Goal: Information Seeking & Learning: Compare options

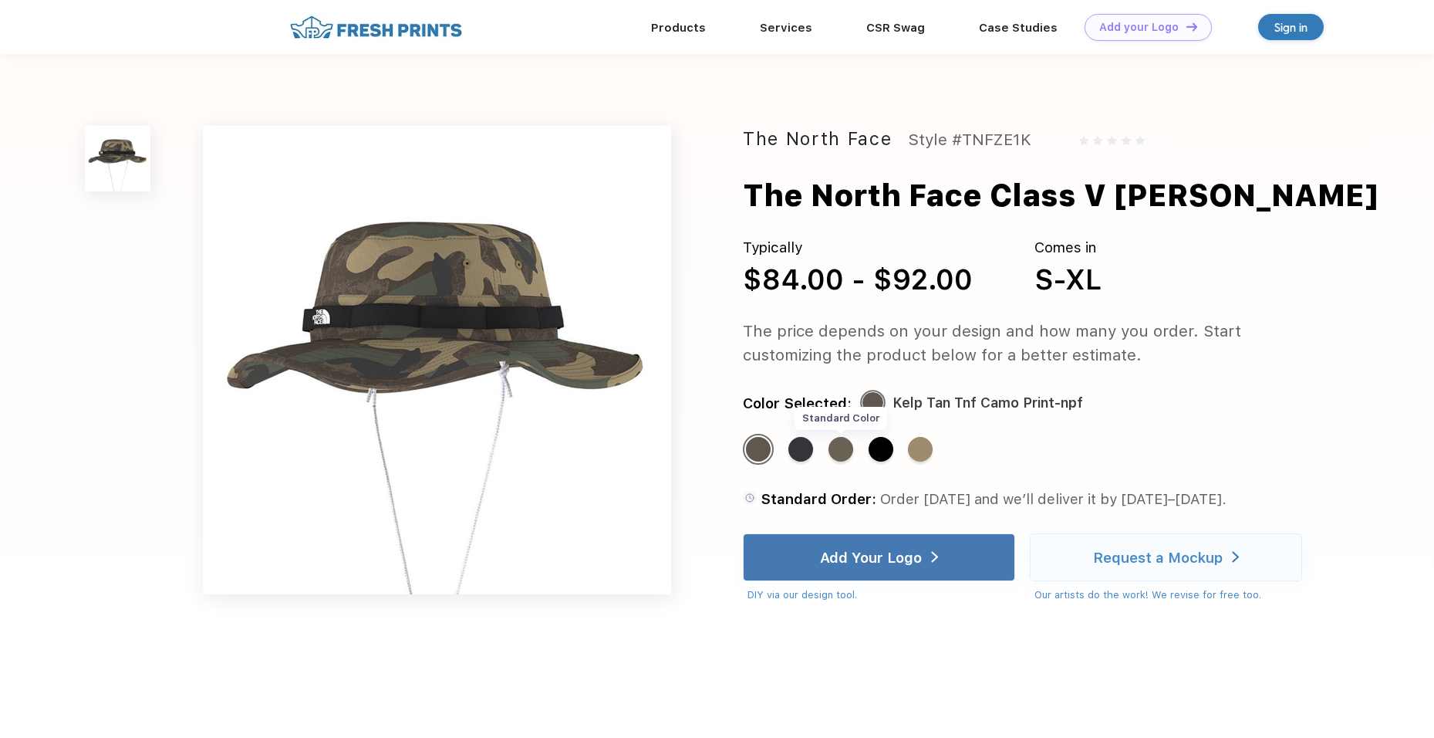
click at [847, 454] on div "Standard Color" at bounding box center [841, 449] width 25 height 25
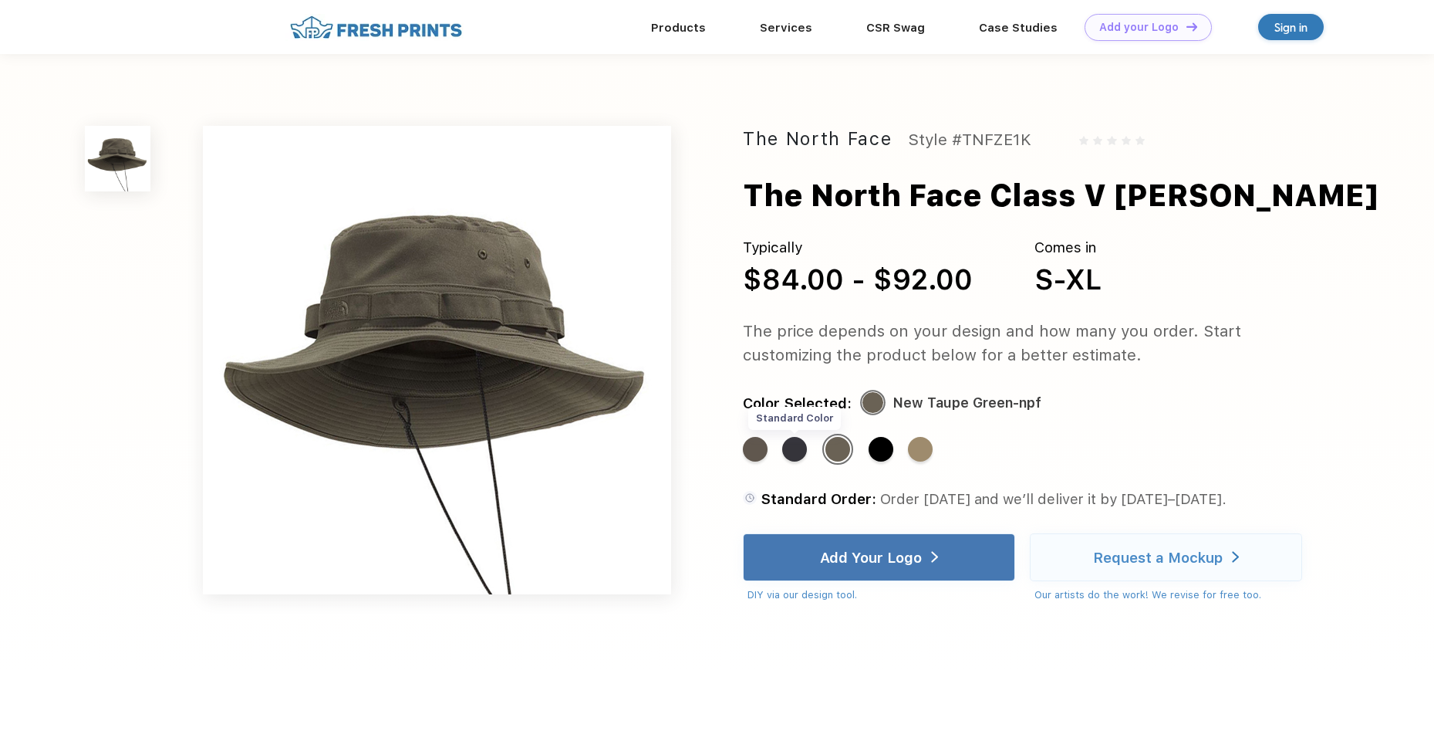
click at [804, 456] on div "Standard Color" at bounding box center [794, 449] width 25 height 25
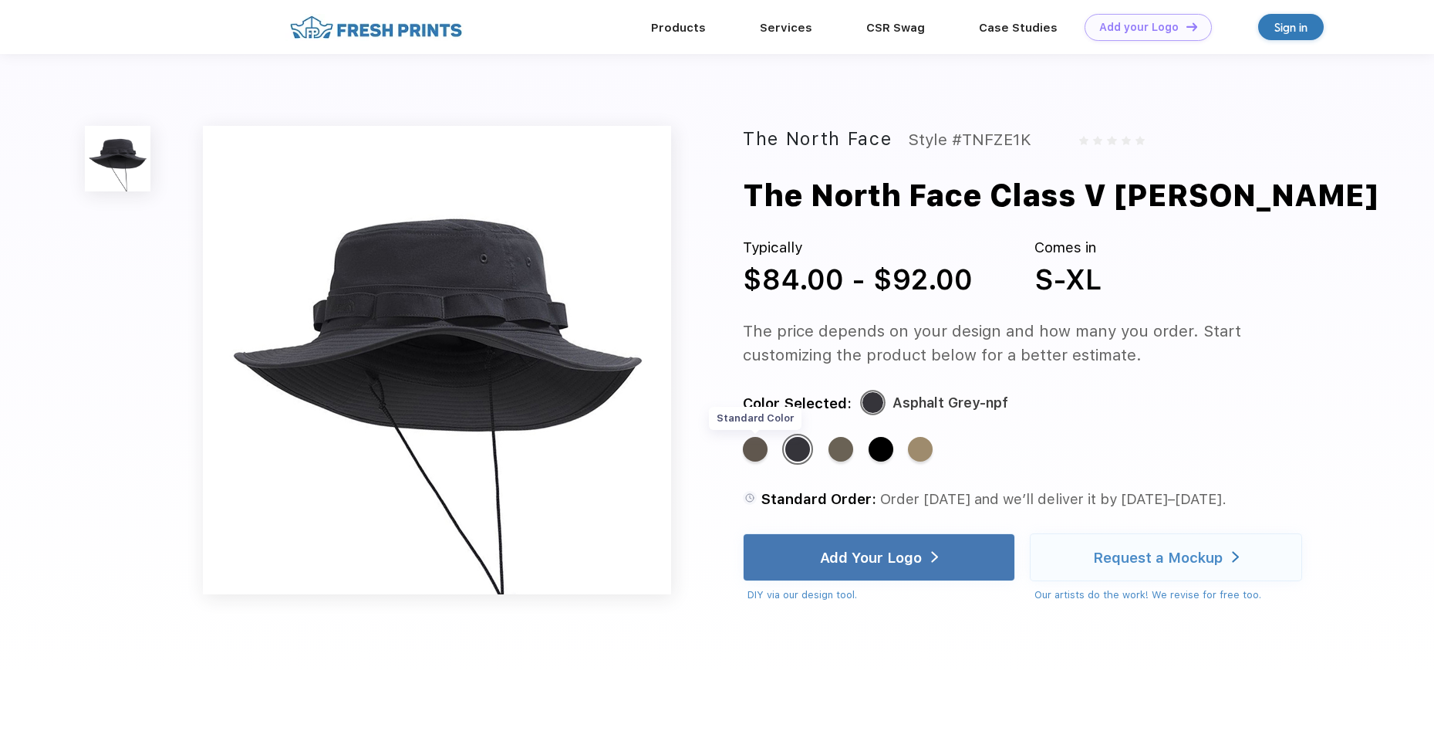
click at [756, 460] on div "Standard Color" at bounding box center [755, 449] width 25 height 25
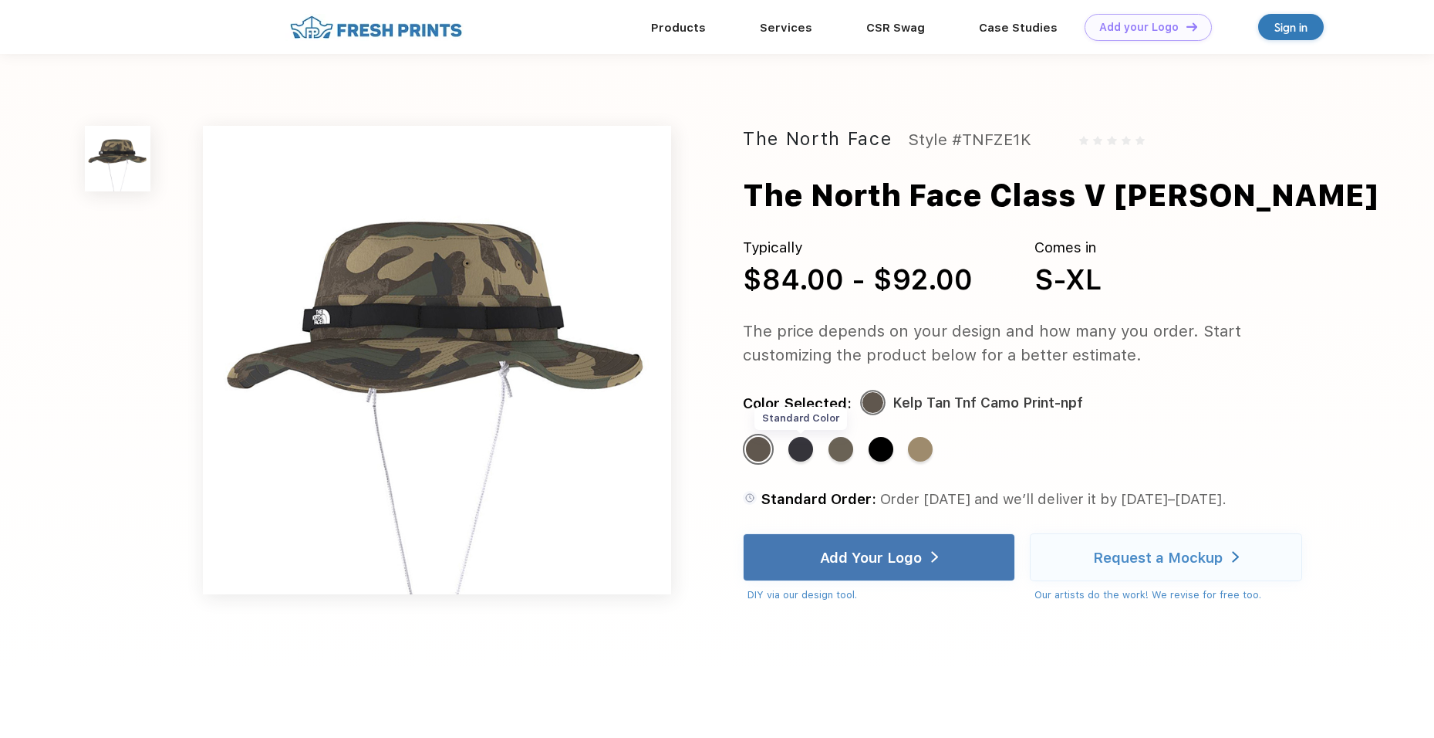
click at [813, 457] on div "Standard Color" at bounding box center [801, 449] width 25 height 25
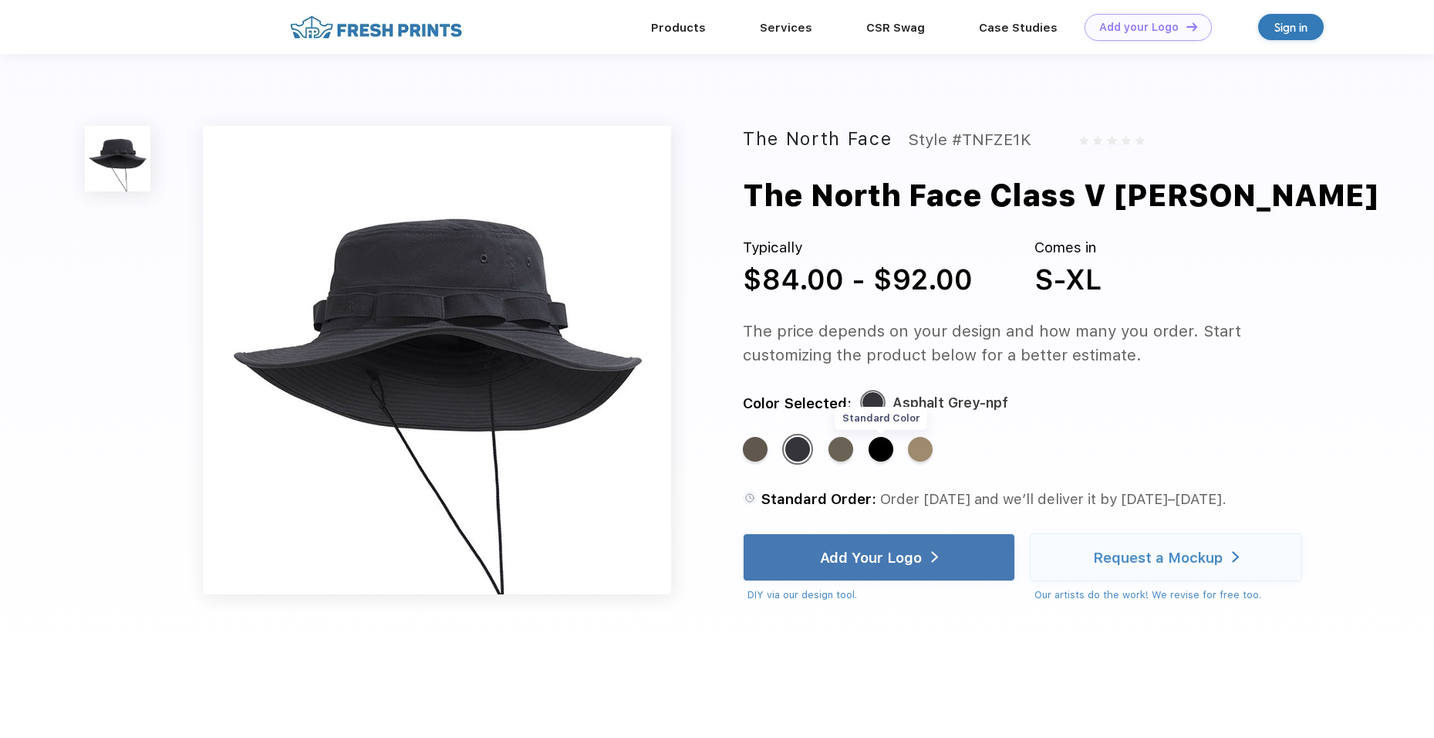
click at [877, 450] on div "Standard Color" at bounding box center [881, 449] width 25 height 25
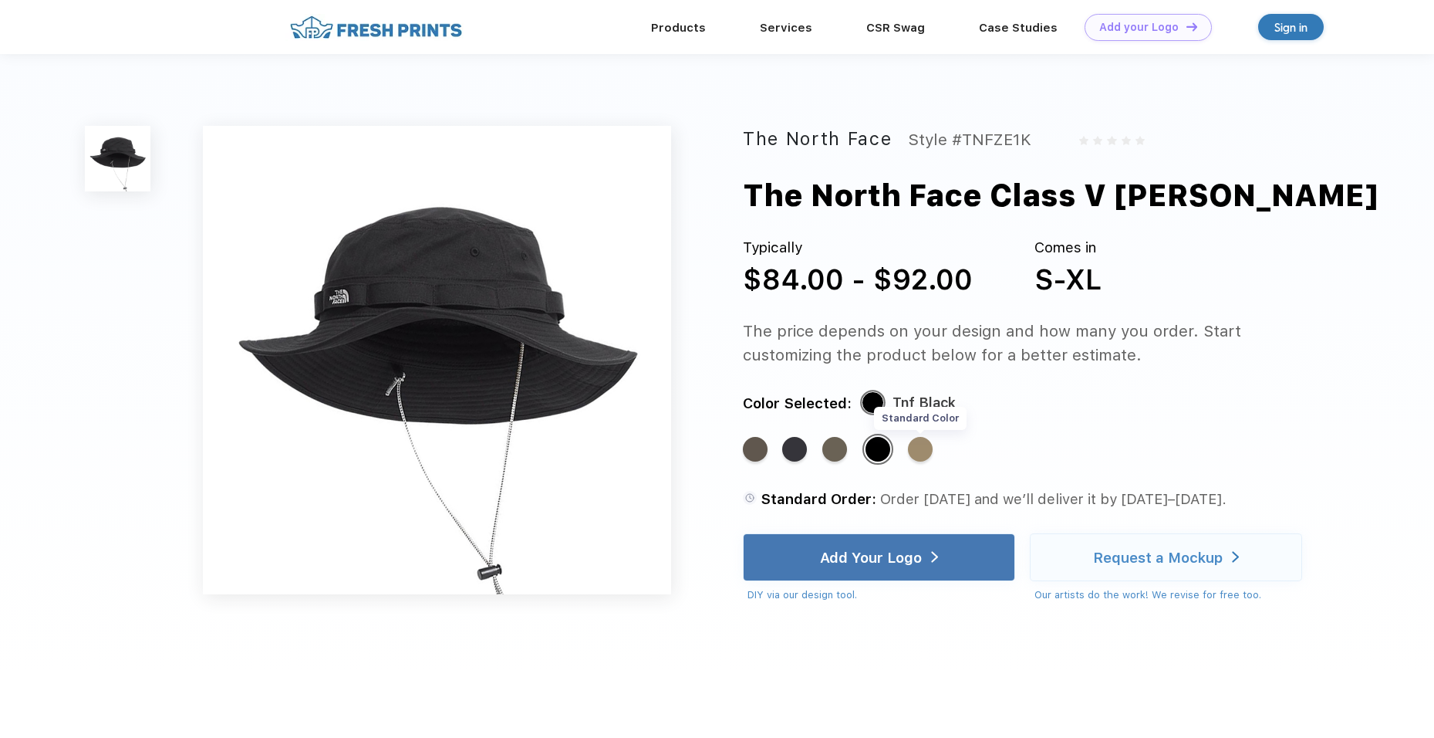
click at [931, 448] on div "Standard Color" at bounding box center [920, 449] width 25 height 25
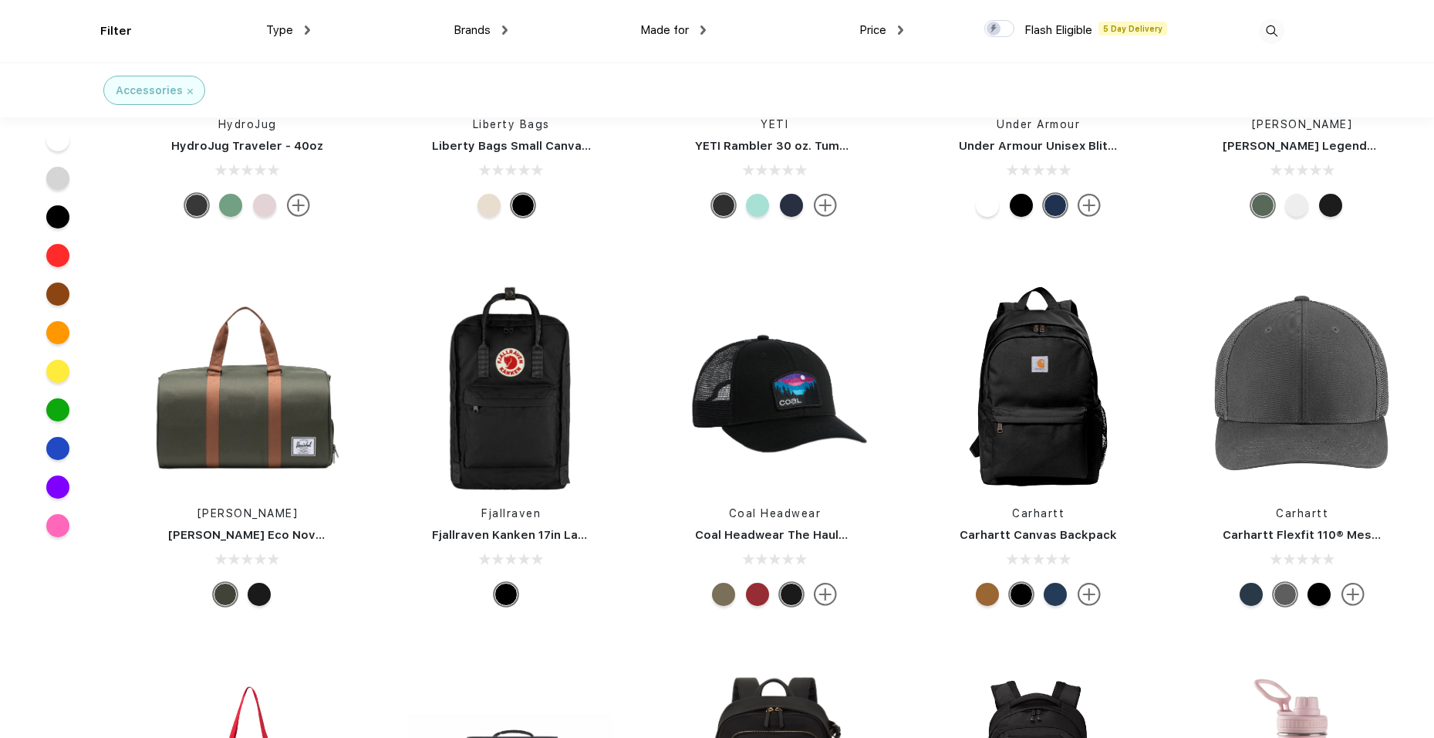
scroll to position [2933, 0]
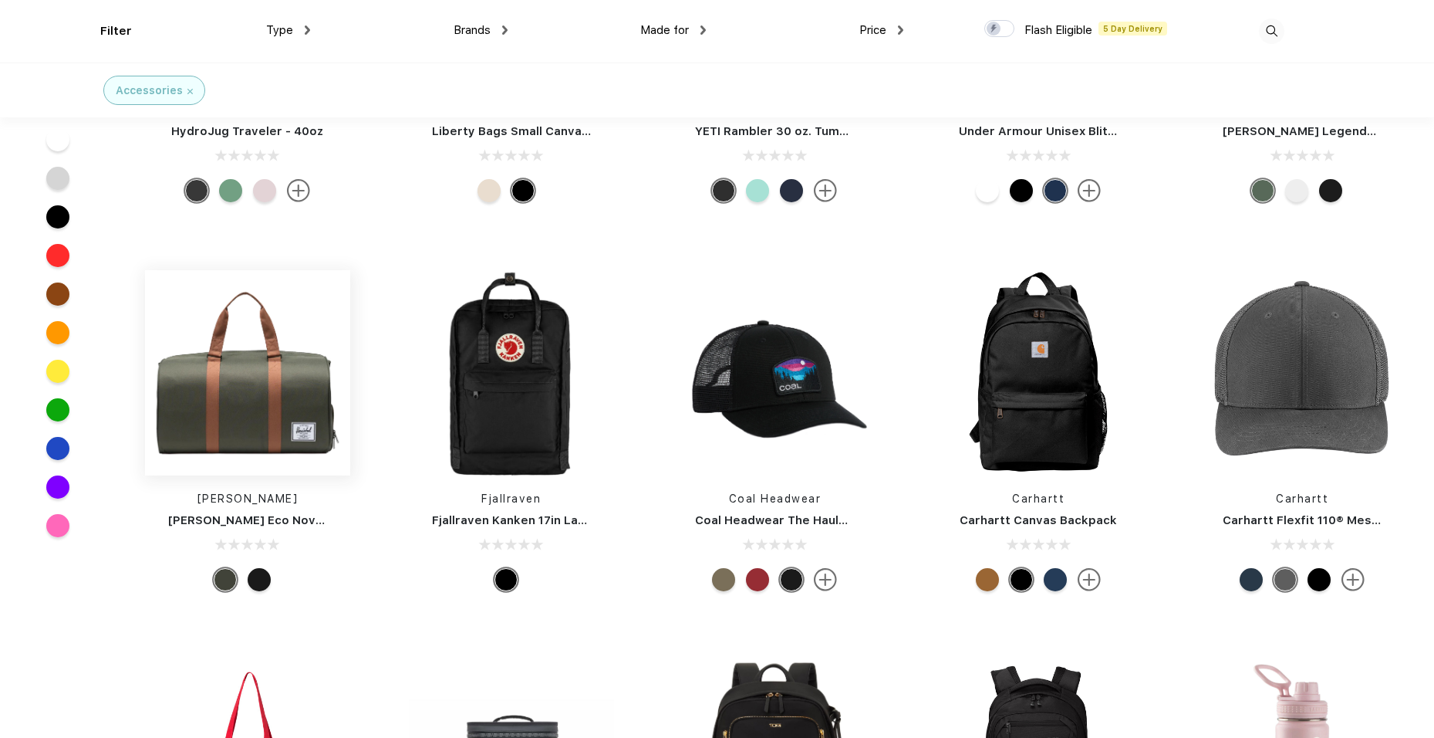
click at [244, 426] on img at bounding box center [247, 372] width 205 height 205
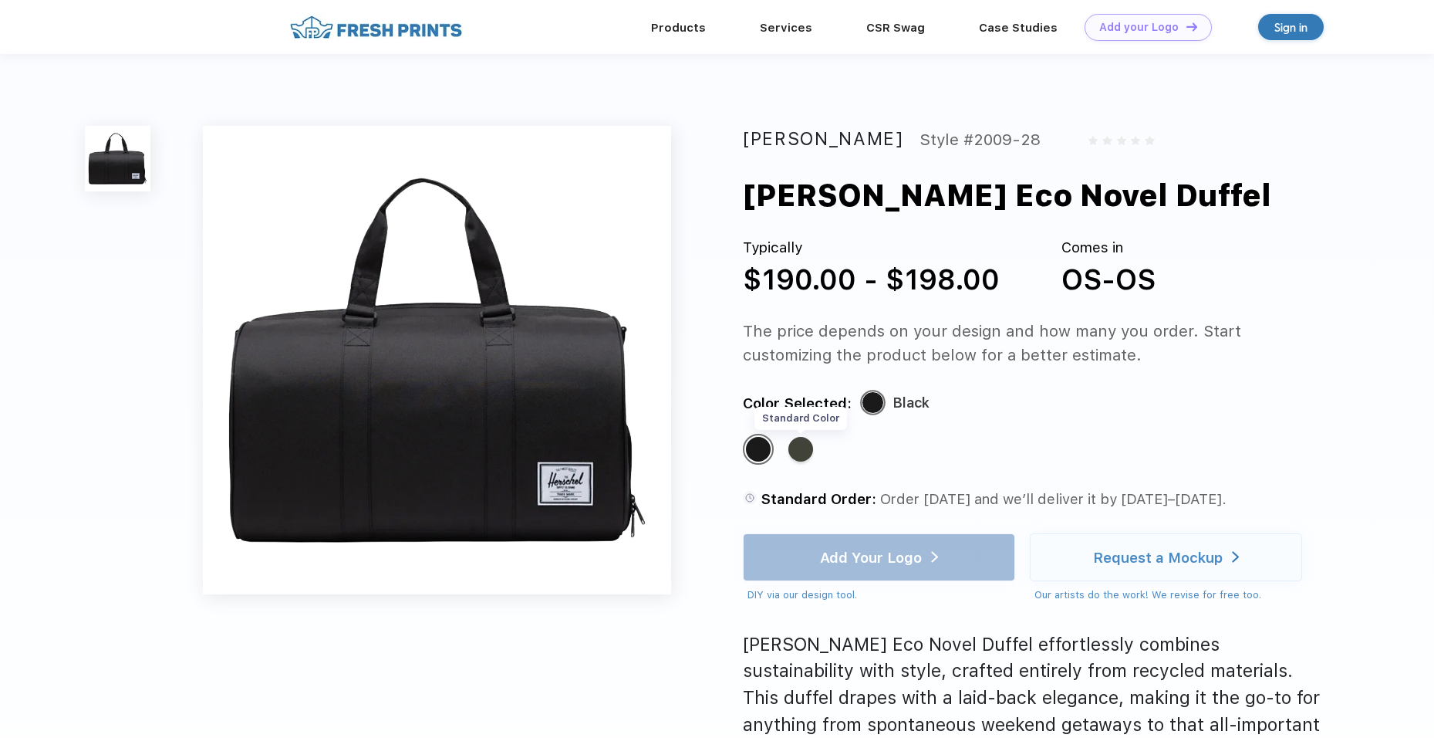
click at [809, 461] on div "Standard Color" at bounding box center [801, 449] width 25 height 25
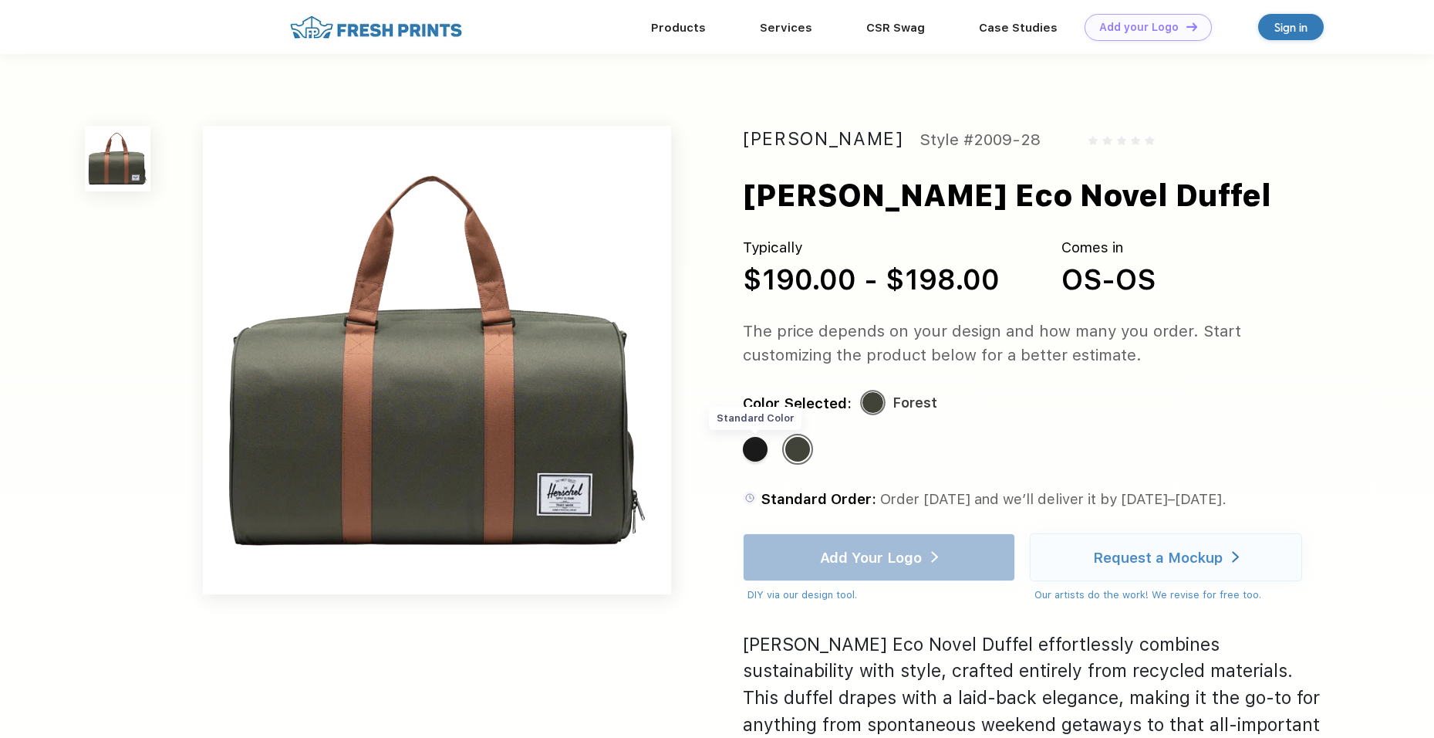
click at [746, 455] on div "Standard Color" at bounding box center [755, 449] width 25 height 25
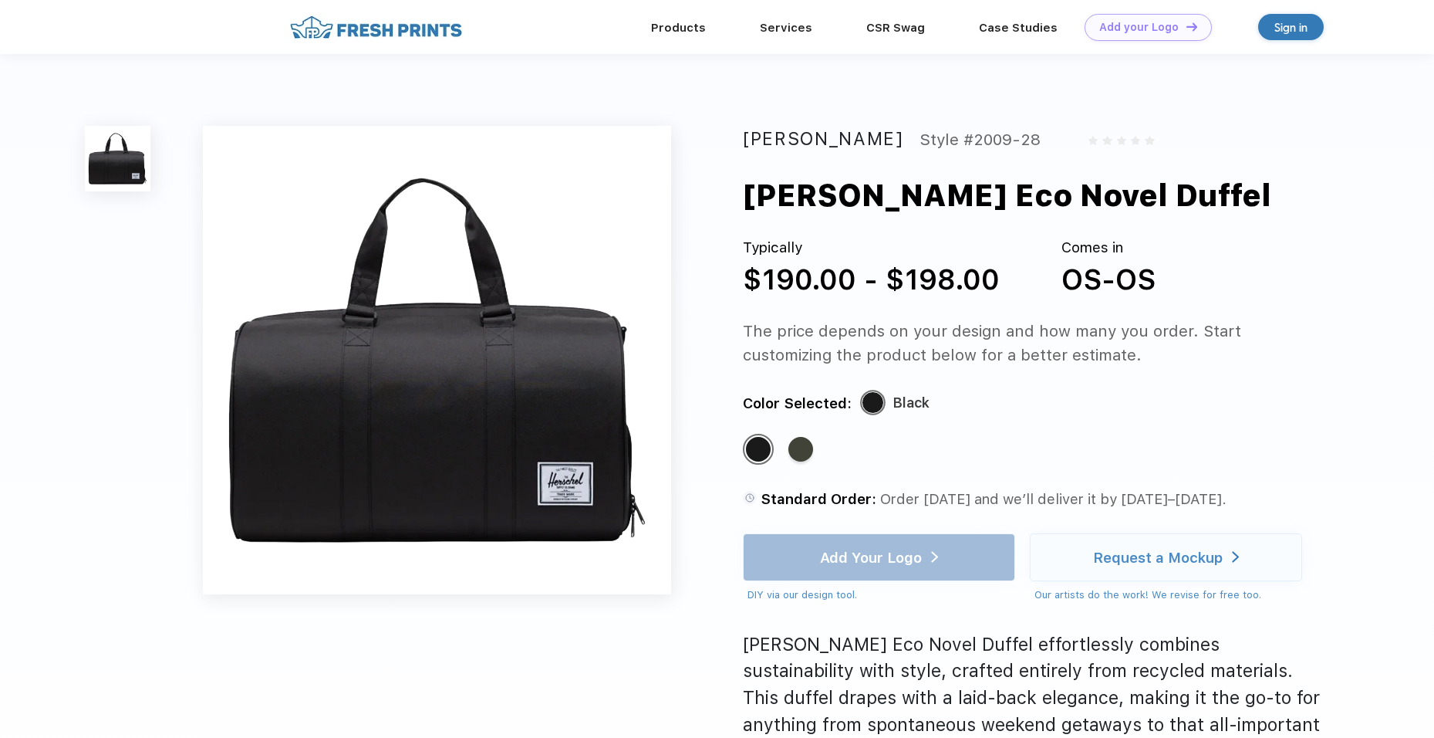
click at [789, 455] on div "Standard Color" at bounding box center [801, 449] width 25 height 25
click at [799, 450] on div "Standard Color" at bounding box center [801, 449] width 25 height 25
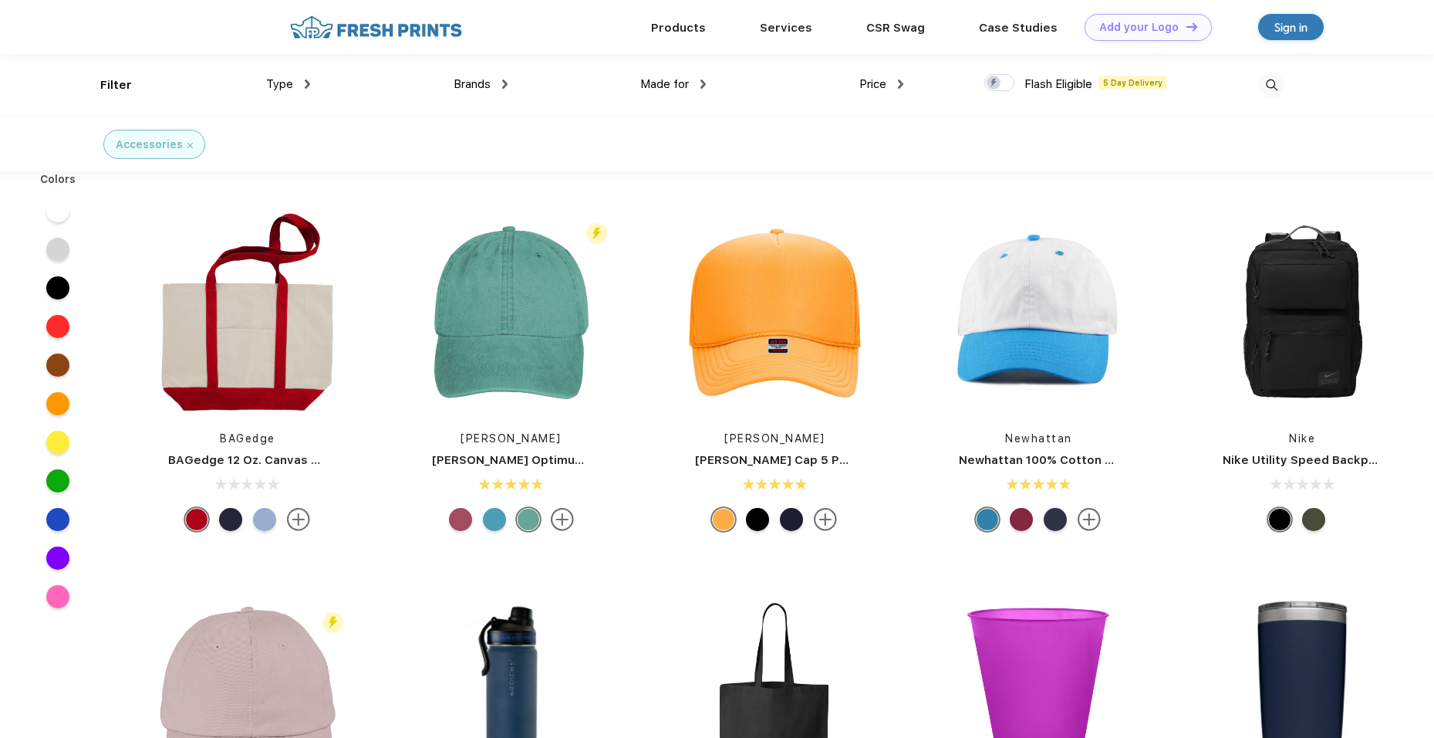
drag, startPoint x: 897, startPoint y: 398, endPoint x: 873, endPoint y: 199, distance: 200.5
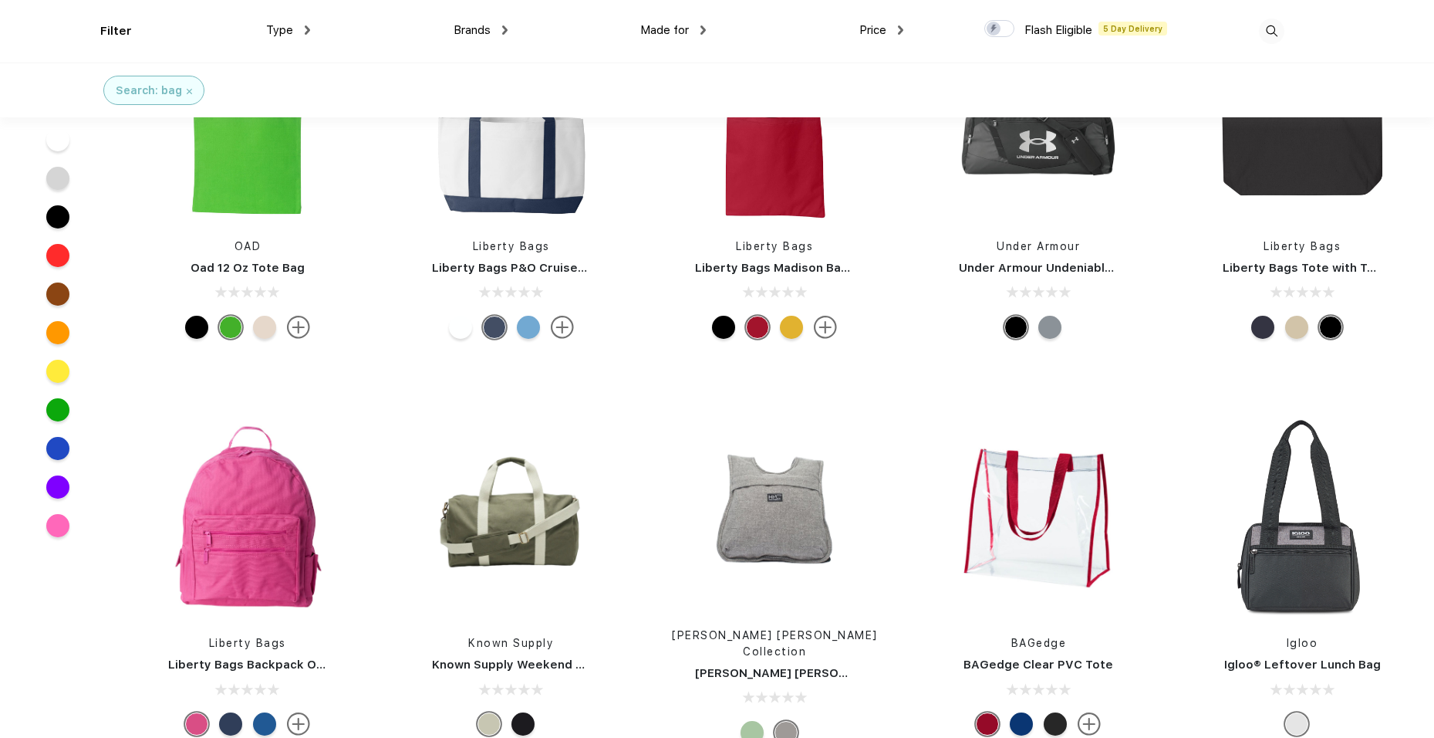
scroll to position [618, 0]
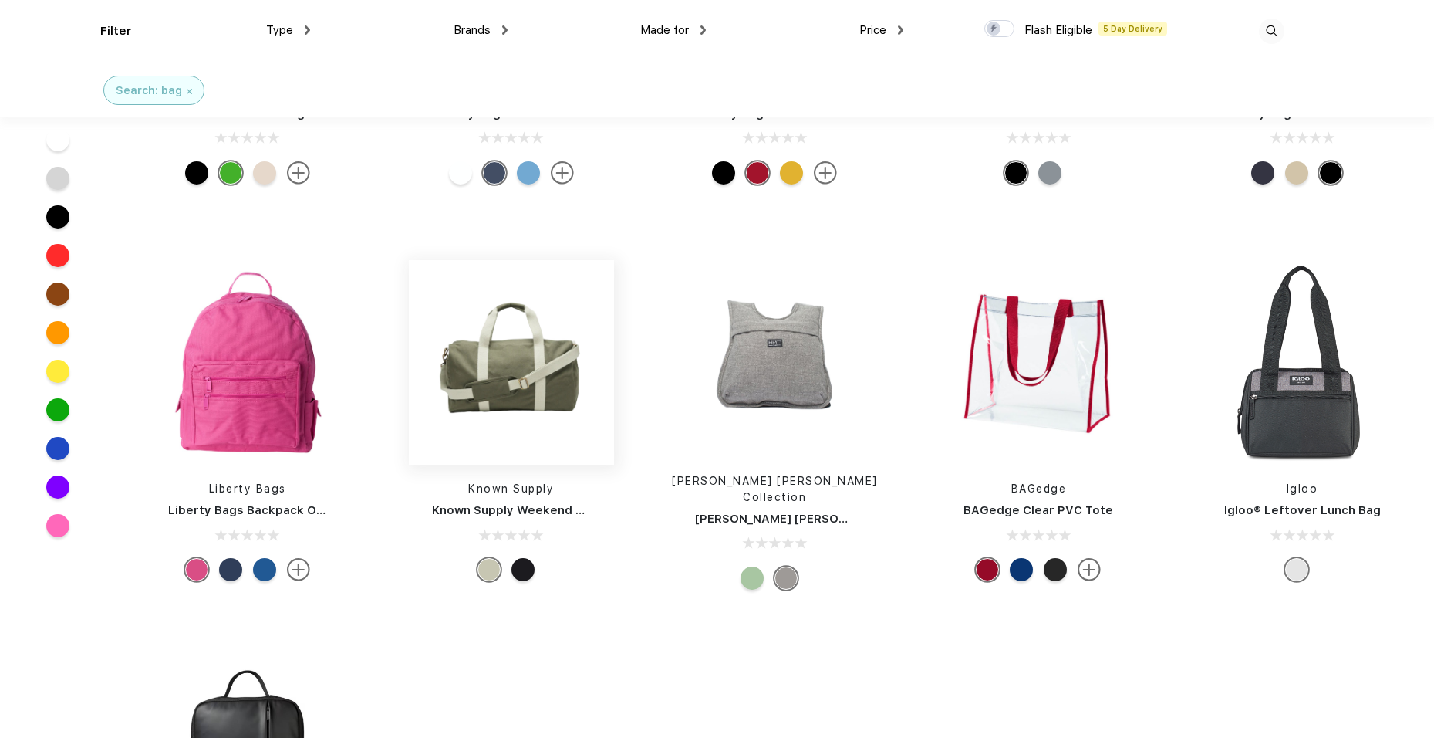
click at [522, 383] on img at bounding box center [511, 362] width 205 height 205
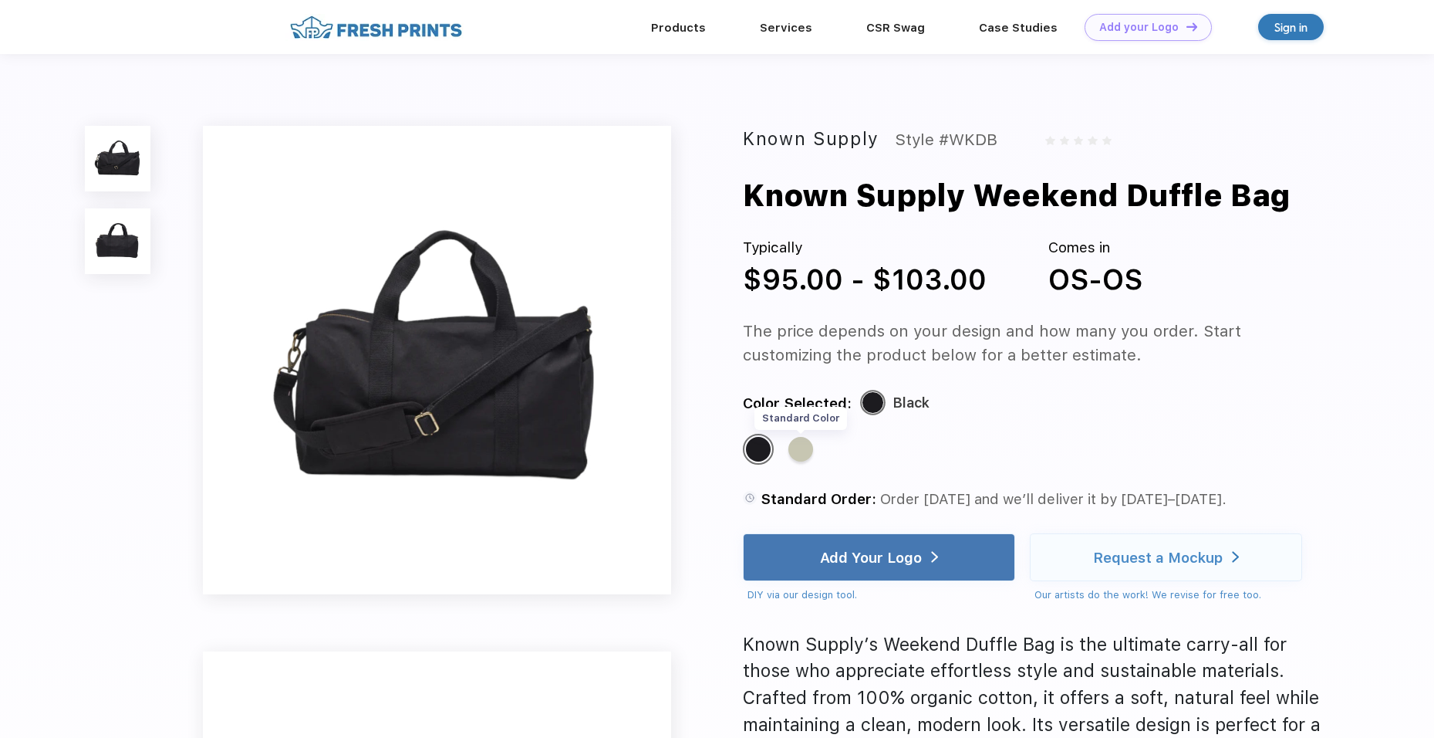
click at [801, 454] on div "Standard Color" at bounding box center [801, 449] width 25 height 25
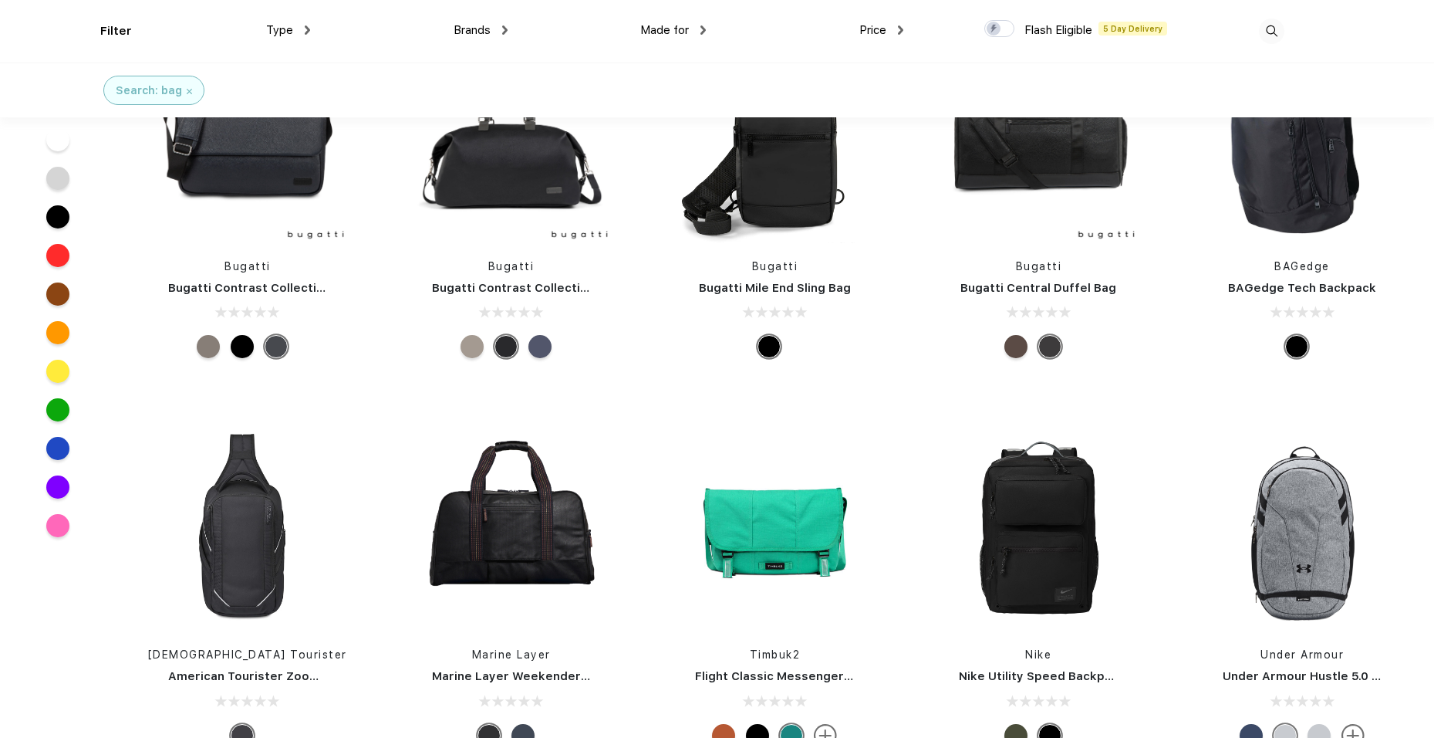
scroll to position [3627, 0]
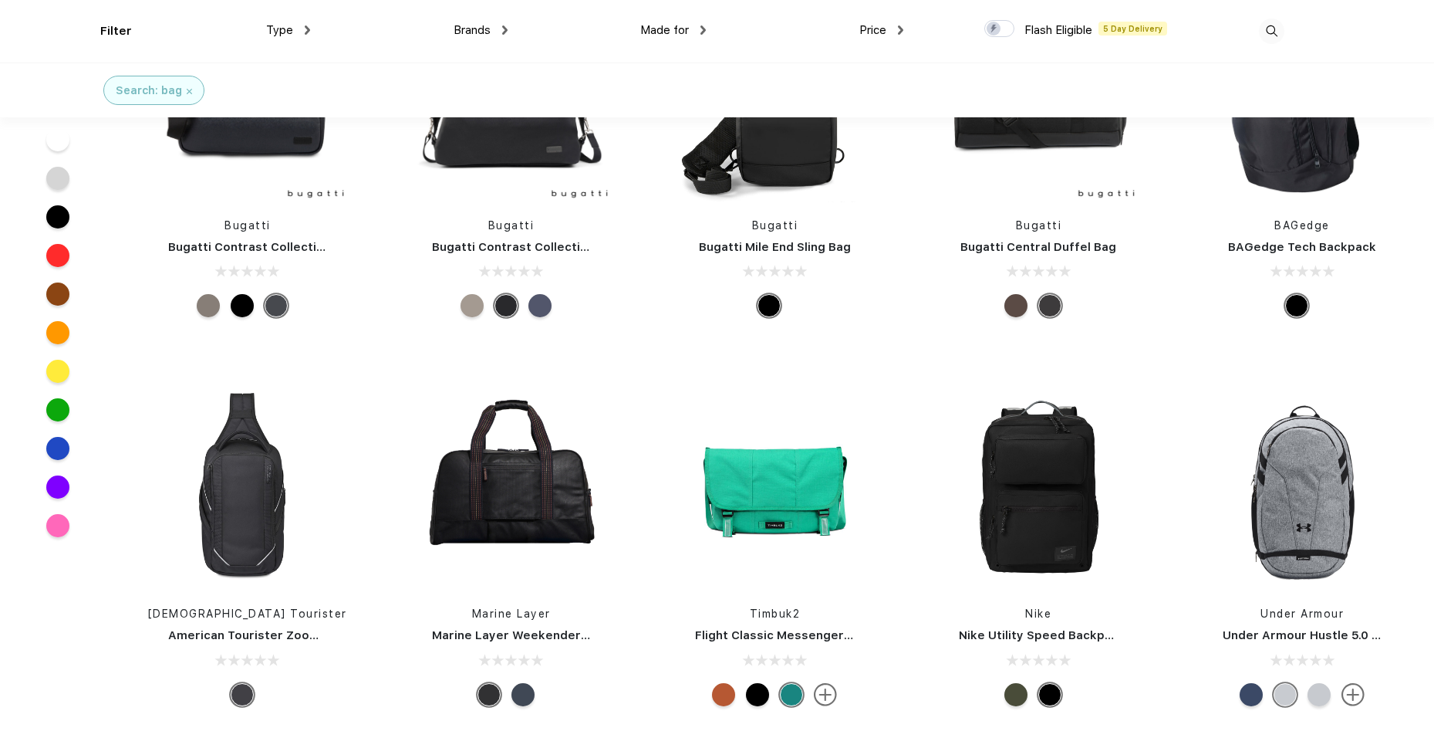
click at [520, 683] on div at bounding box center [523, 694] width 23 height 23
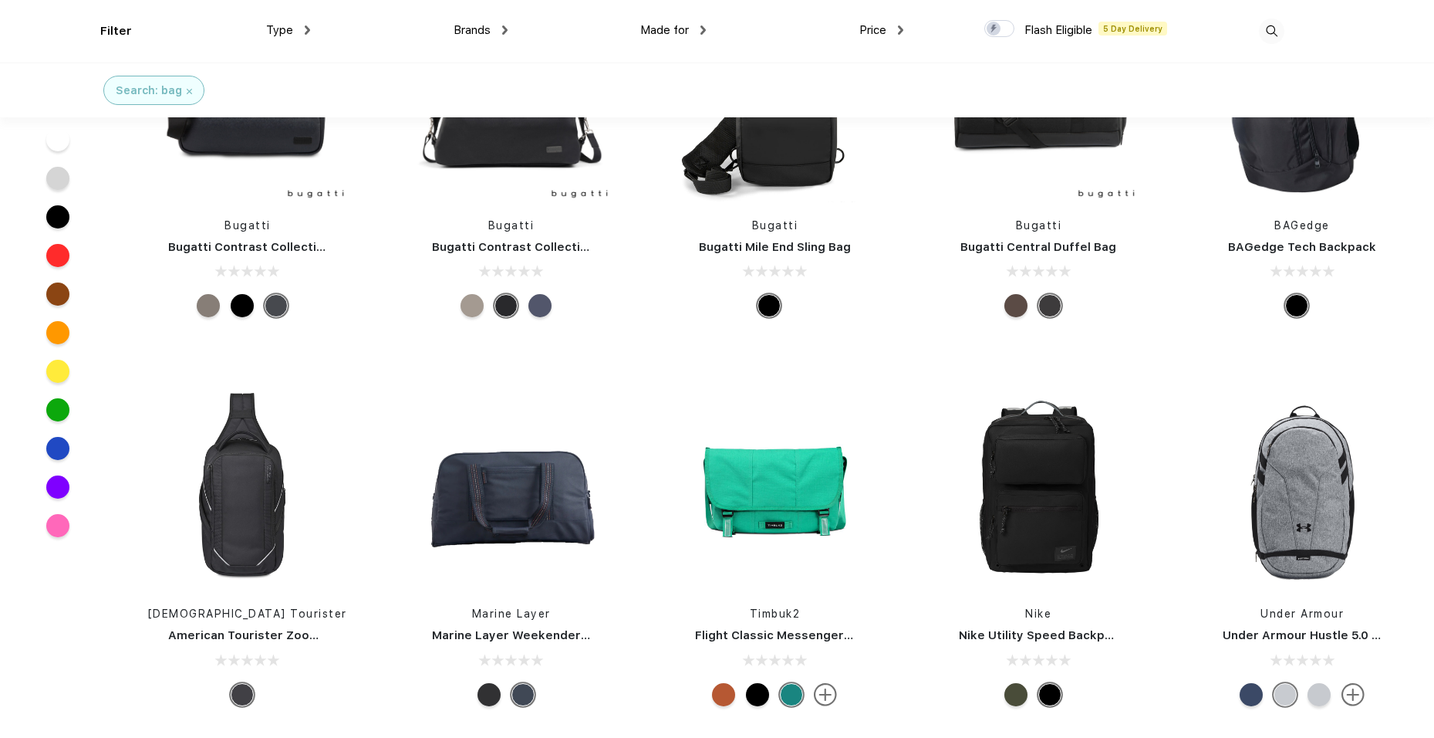
click at [488, 683] on div at bounding box center [489, 694] width 23 height 23
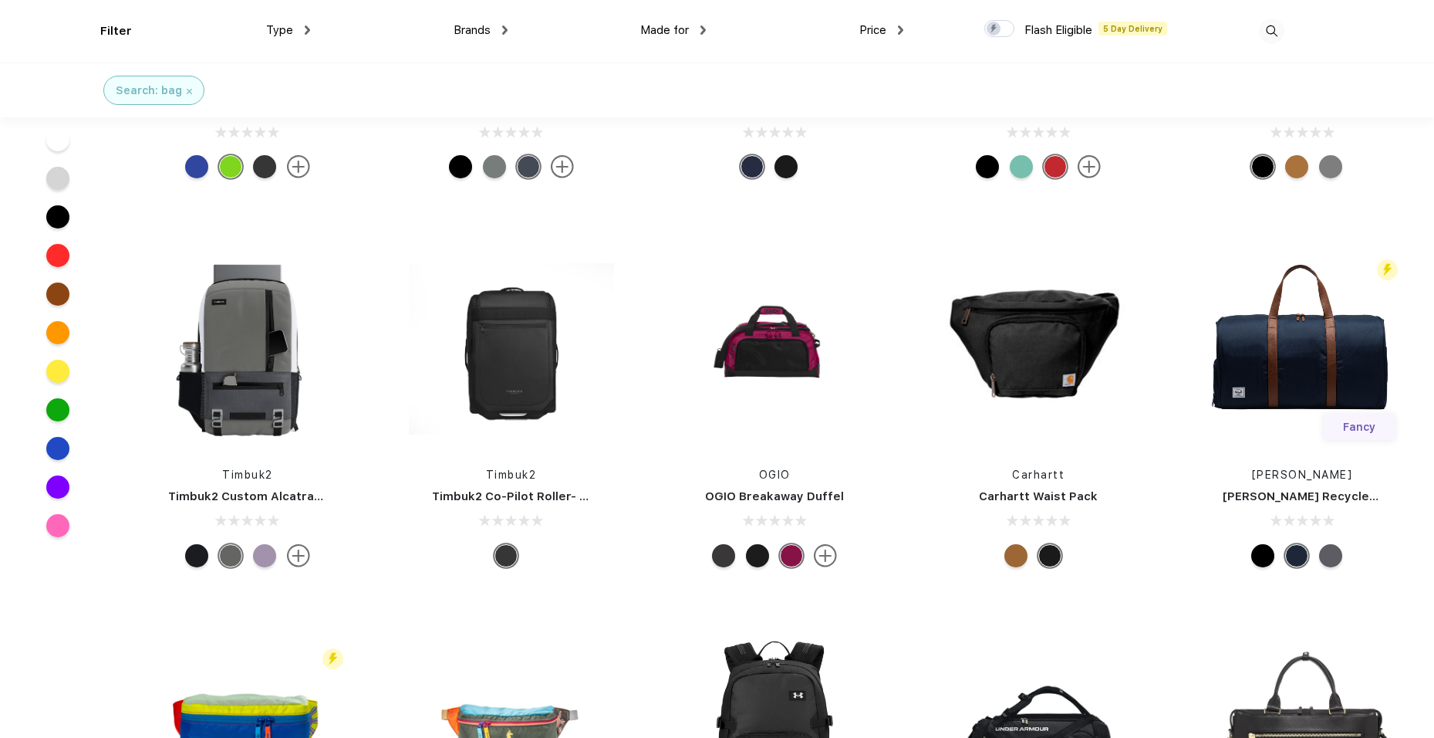
scroll to position [4939, 0]
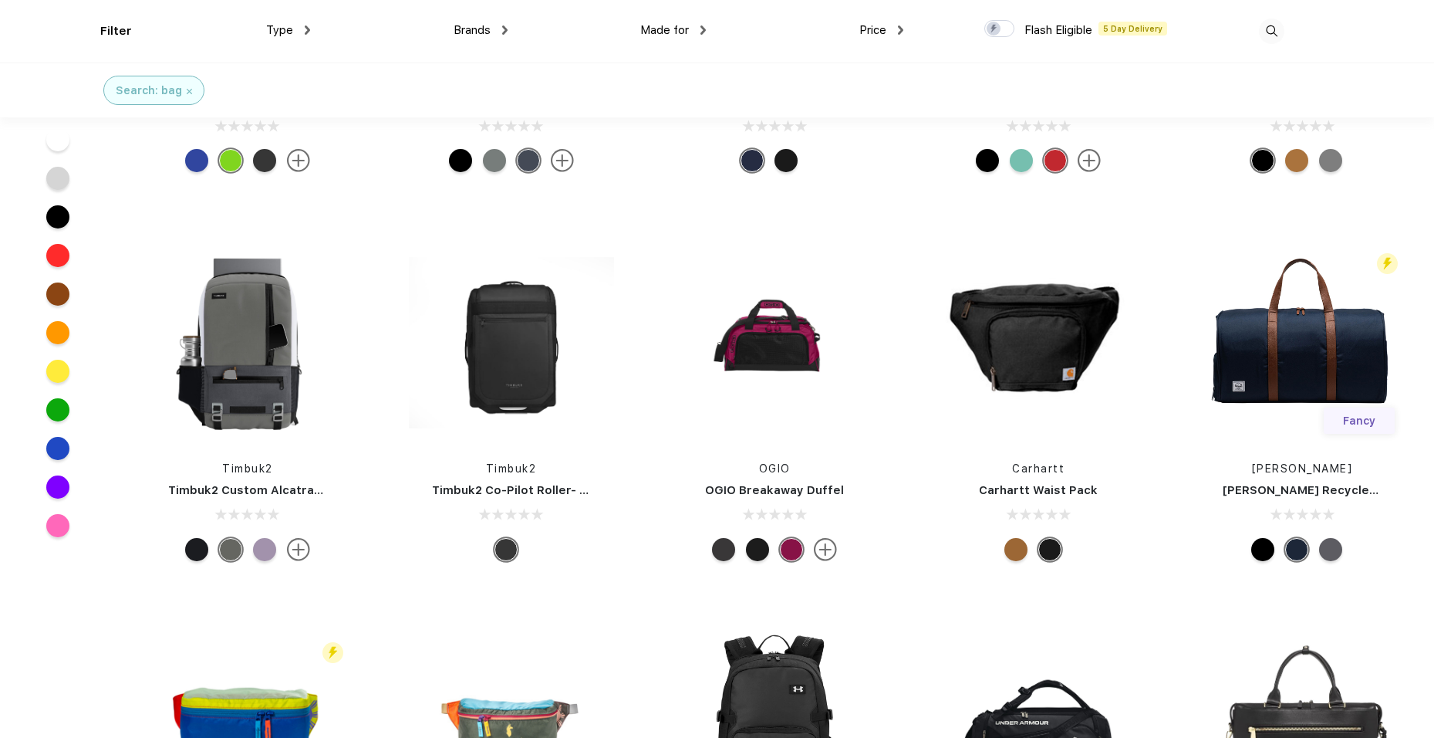
click at [1332, 538] on div at bounding box center [1330, 549] width 23 height 23
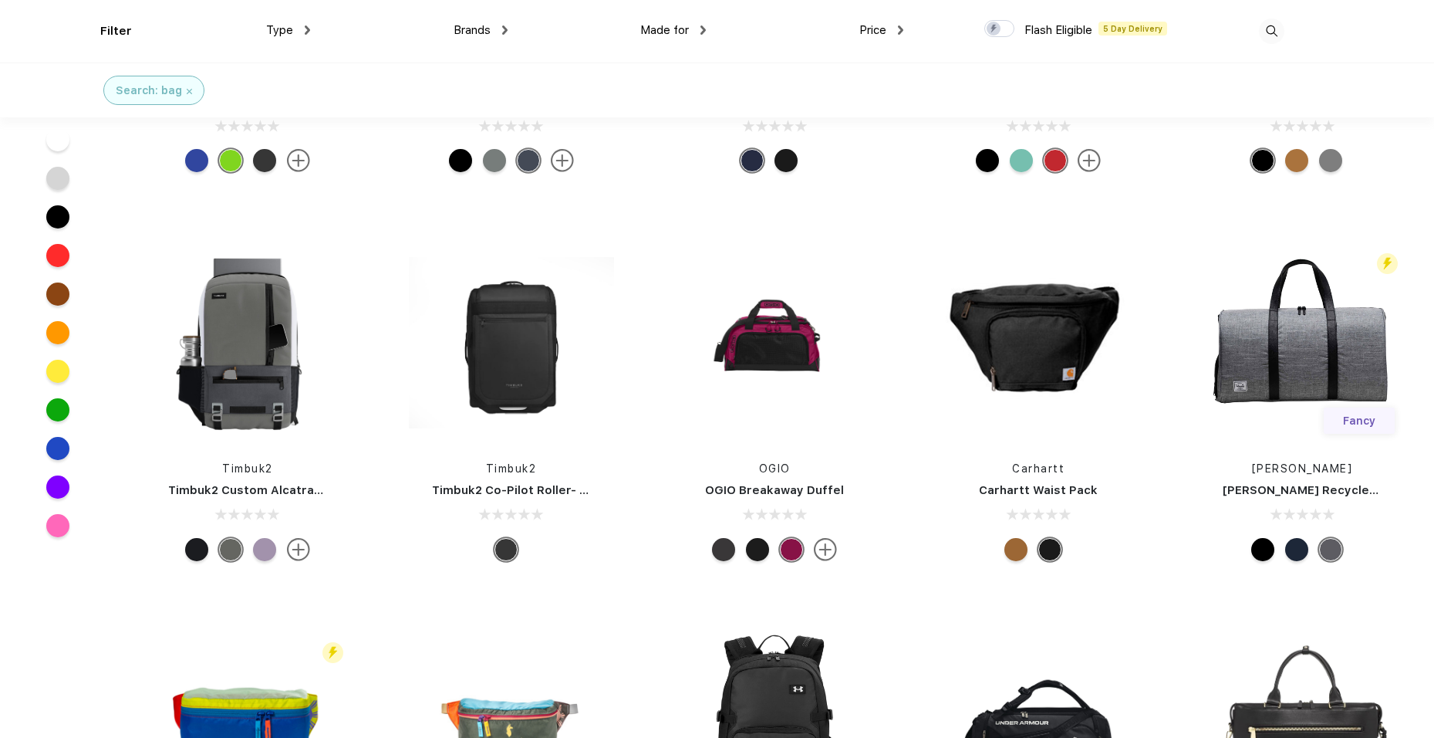
click at [1262, 538] on div at bounding box center [1263, 549] width 23 height 23
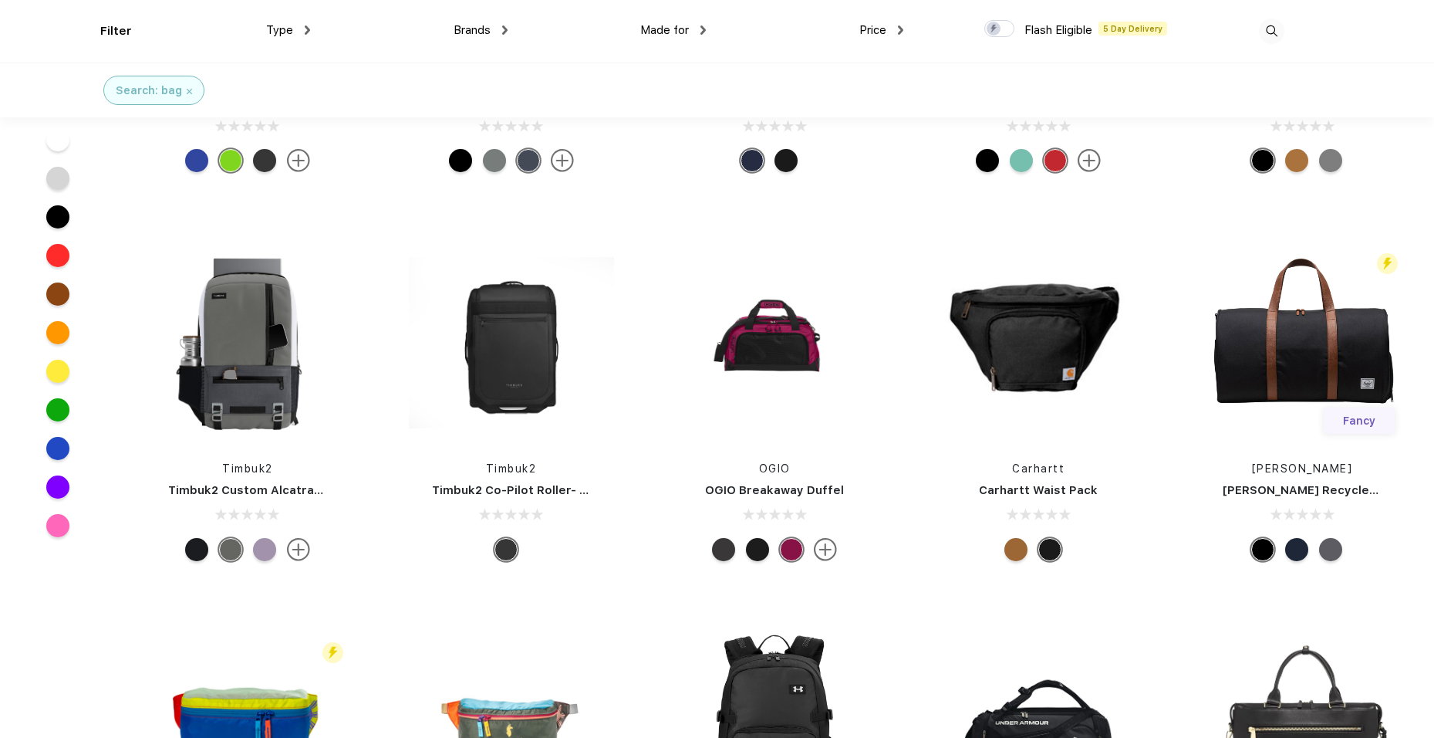
click at [1303, 538] on div at bounding box center [1297, 549] width 23 height 23
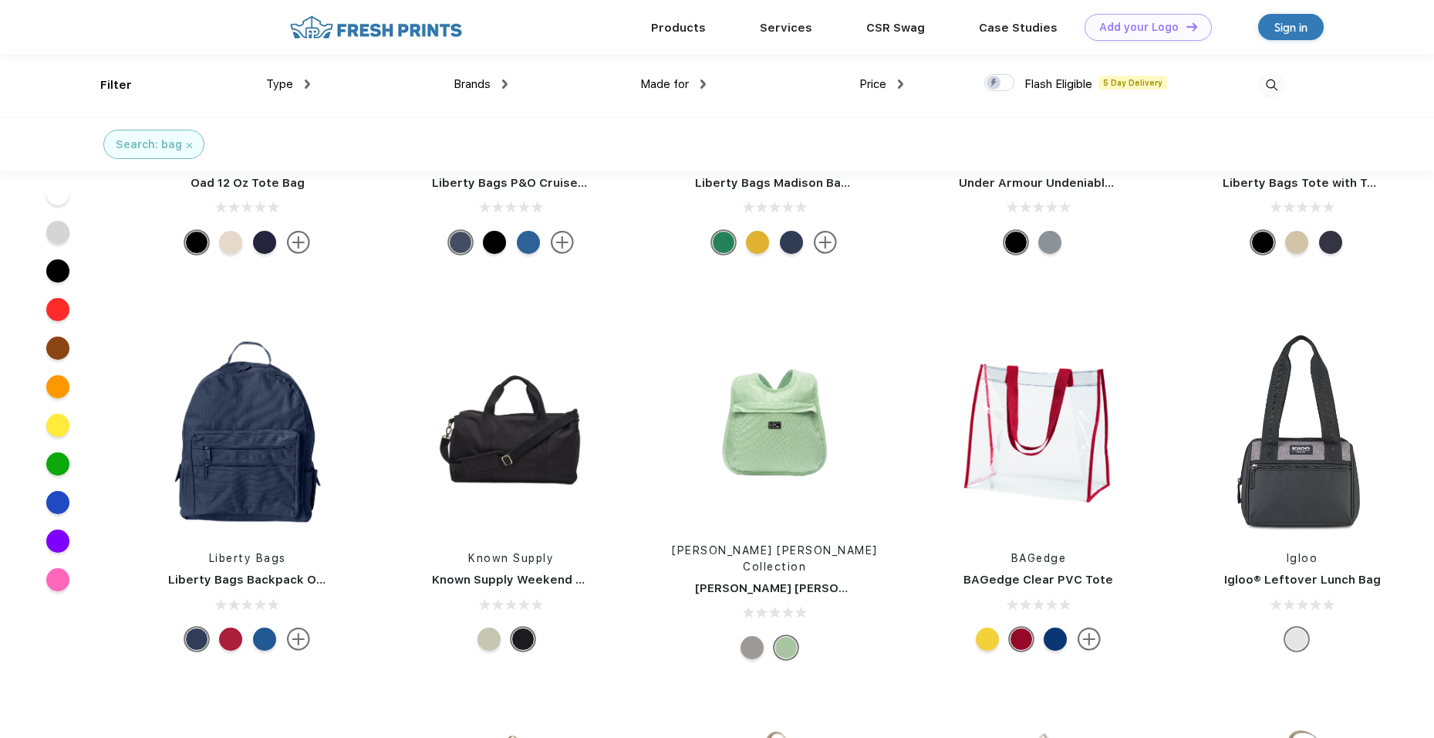
scroll to position [0, 0]
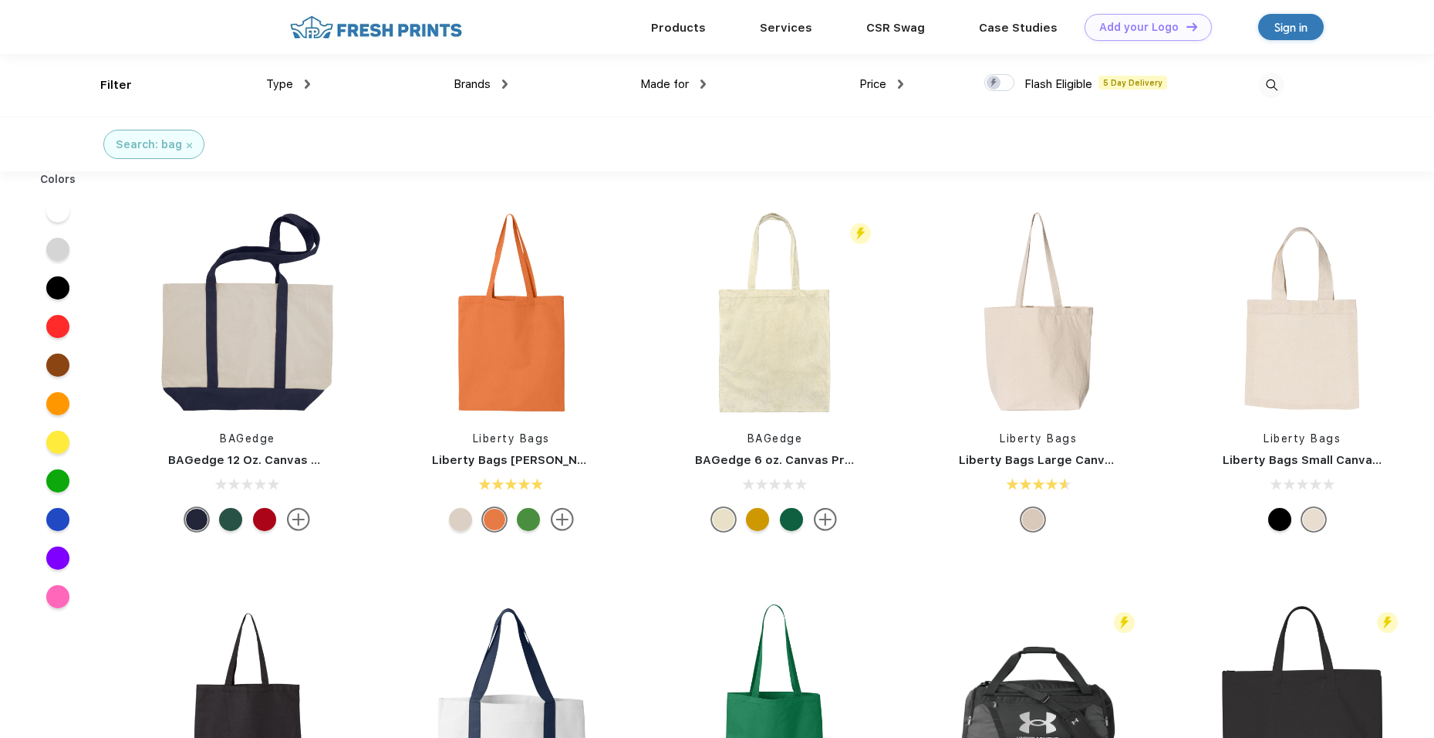
drag, startPoint x: 637, startPoint y: 427, endPoint x: 654, endPoint y: 206, distance: 222.2
click at [191, 142] on div "Search: bag" at bounding box center [153, 144] width 101 height 29
click at [187, 145] on img at bounding box center [189, 145] width 5 height 5
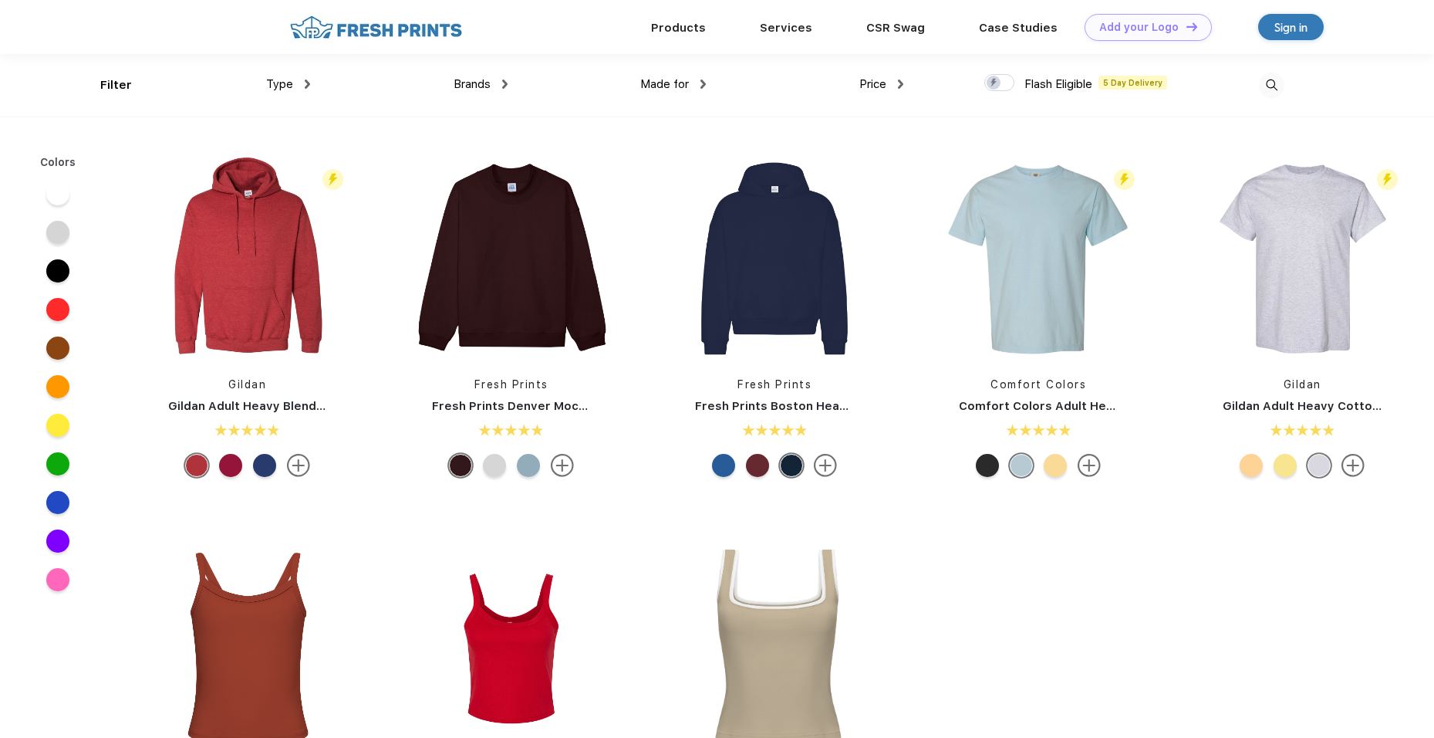
click at [1270, 86] on img at bounding box center [1271, 85] width 25 height 25
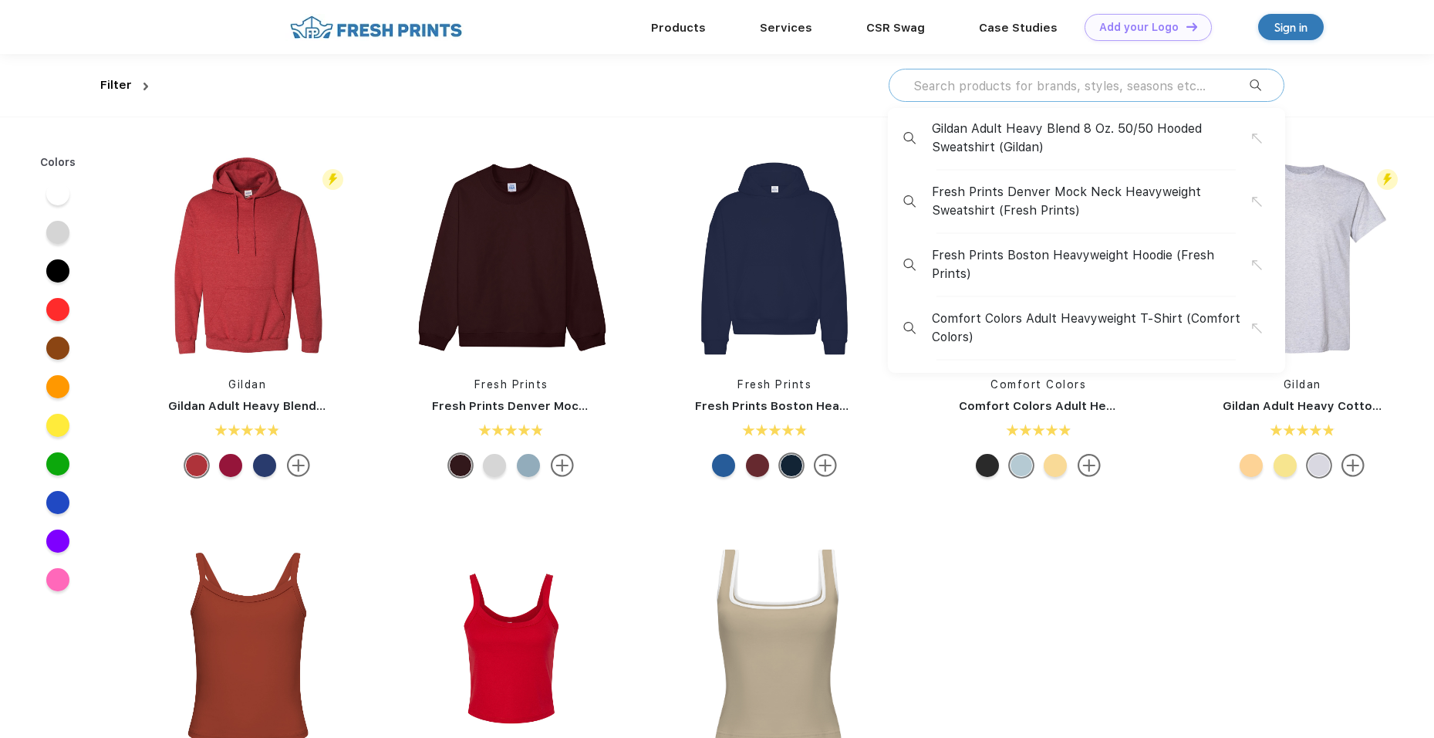
click at [1019, 85] on input "text" at bounding box center [1081, 85] width 338 height 17
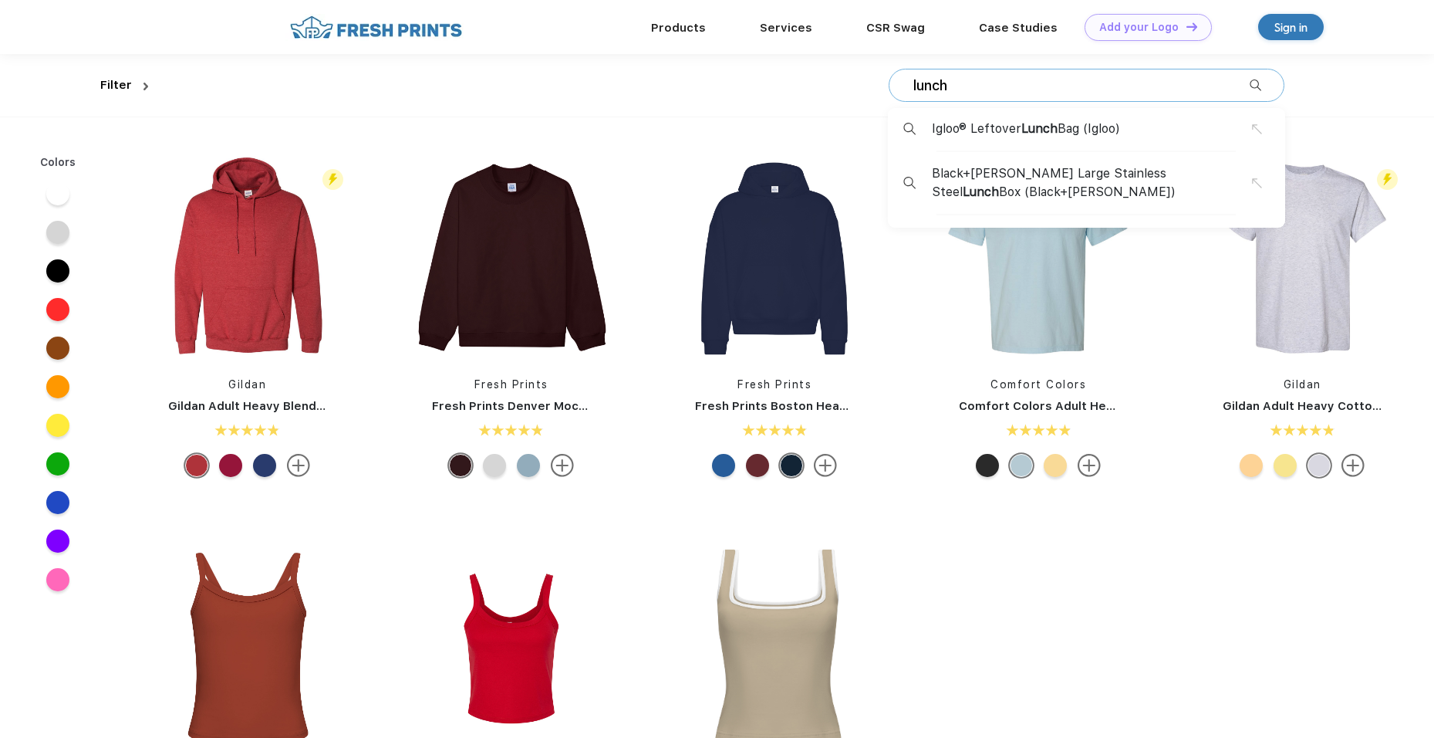
type input "lunch"
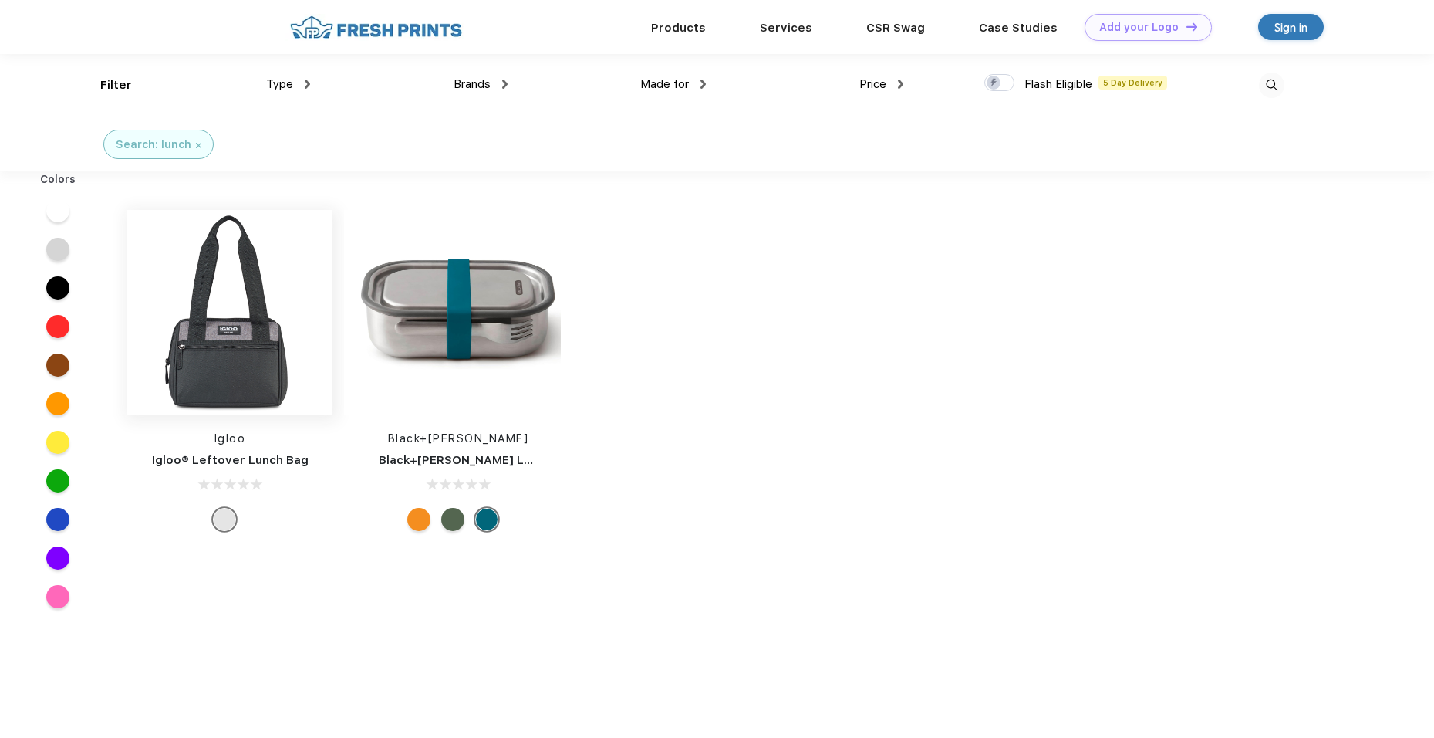
click at [209, 359] on img at bounding box center [229, 312] width 205 height 205
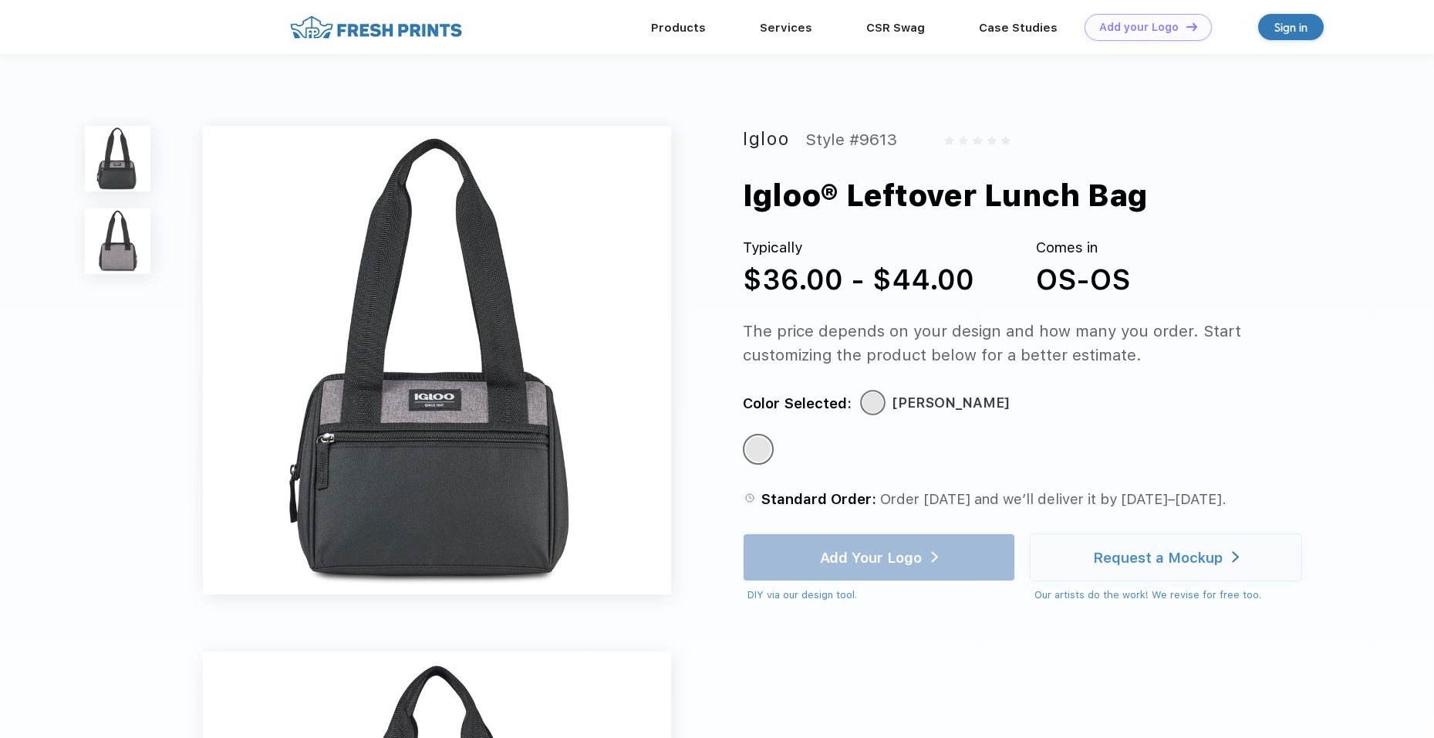
click at [130, 258] on img at bounding box center [118, 241] width 66 height 66
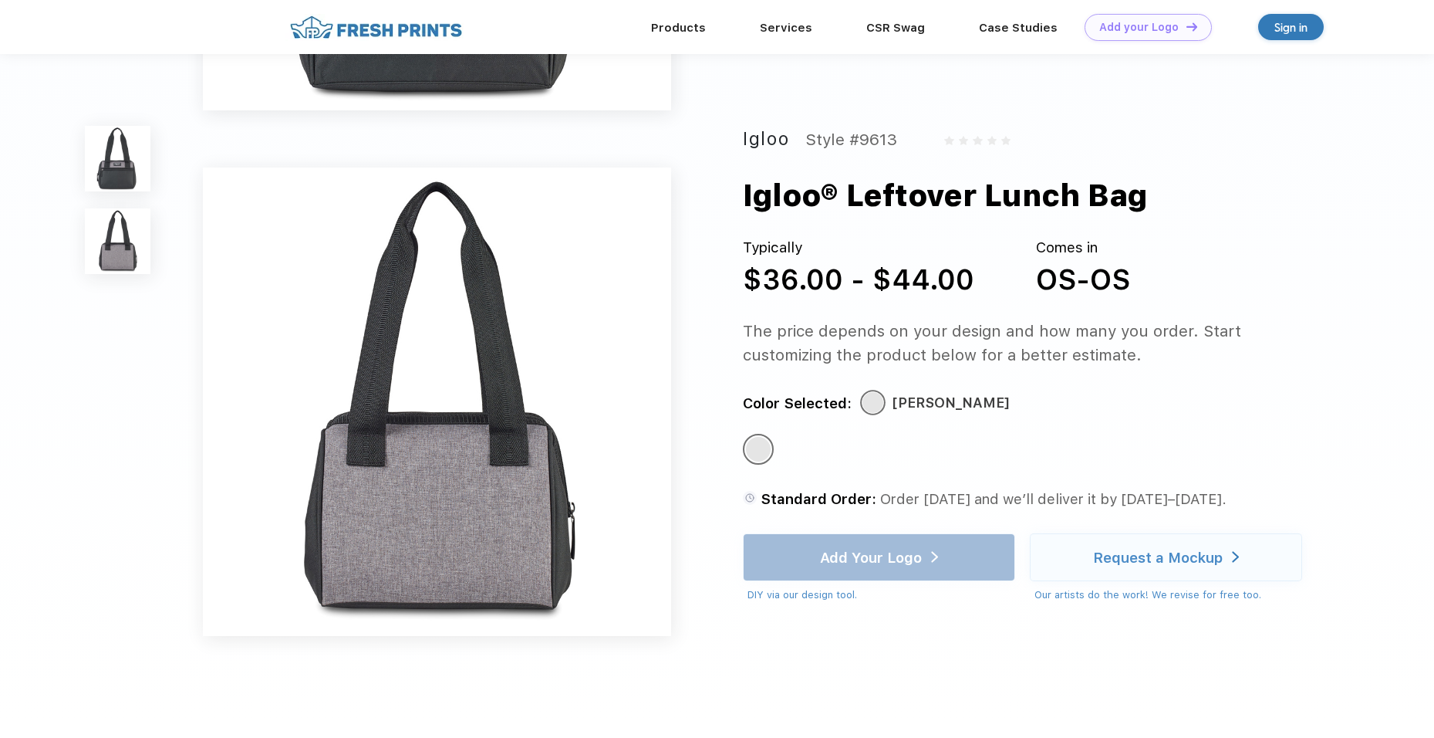
scroll to position [492, 0]
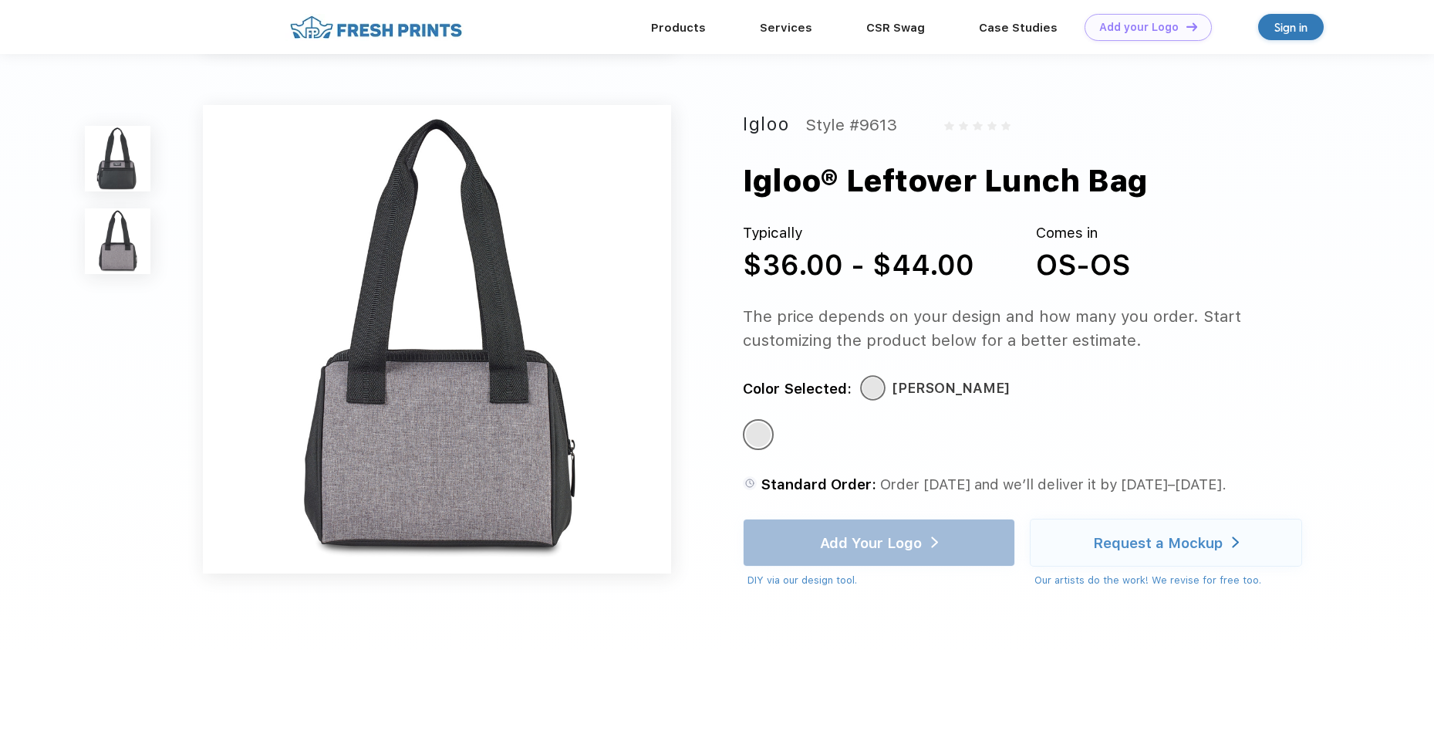
click at [485, 444] on img at bounding box center [437, 339] width 468 height 468
click at [115, 172] on img at bounding box center [118, 159] width 66 height 66
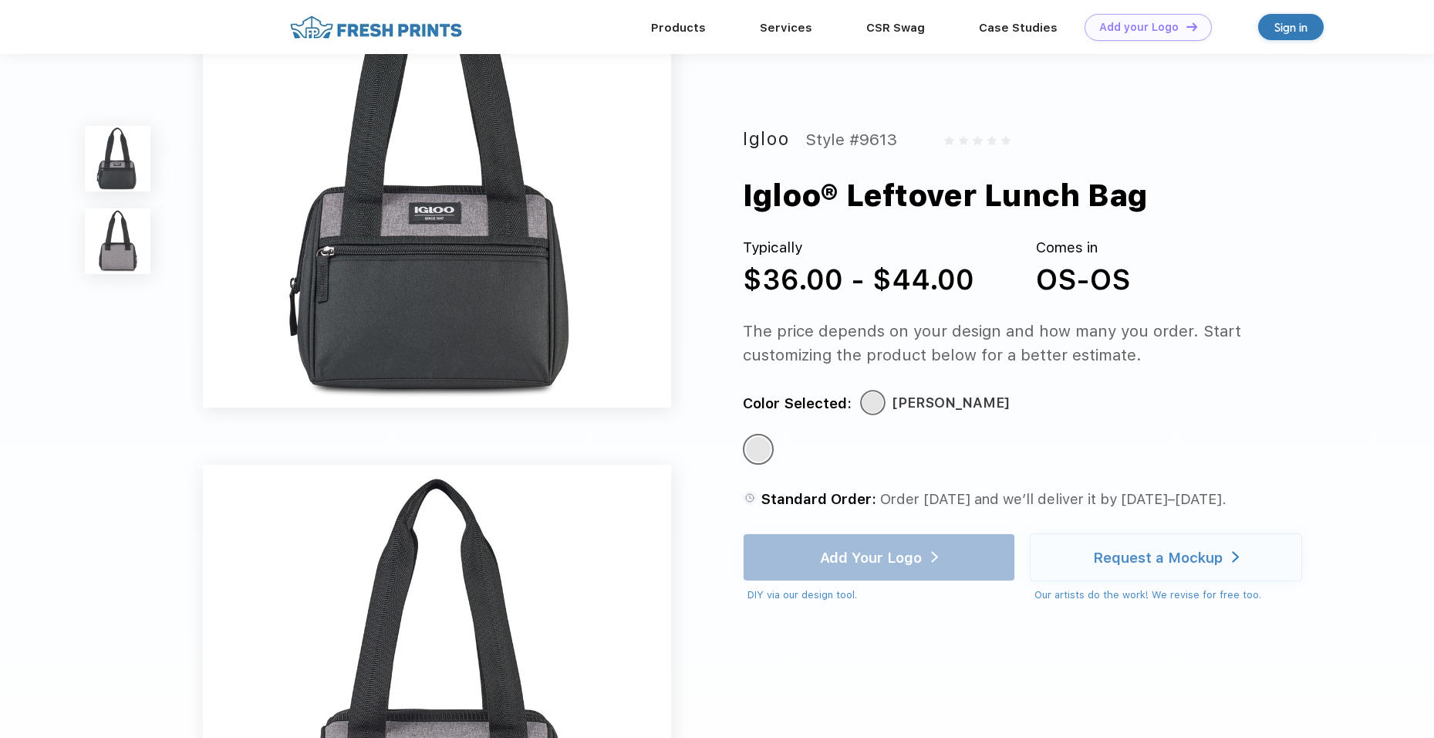
scroll to position [0, 0]
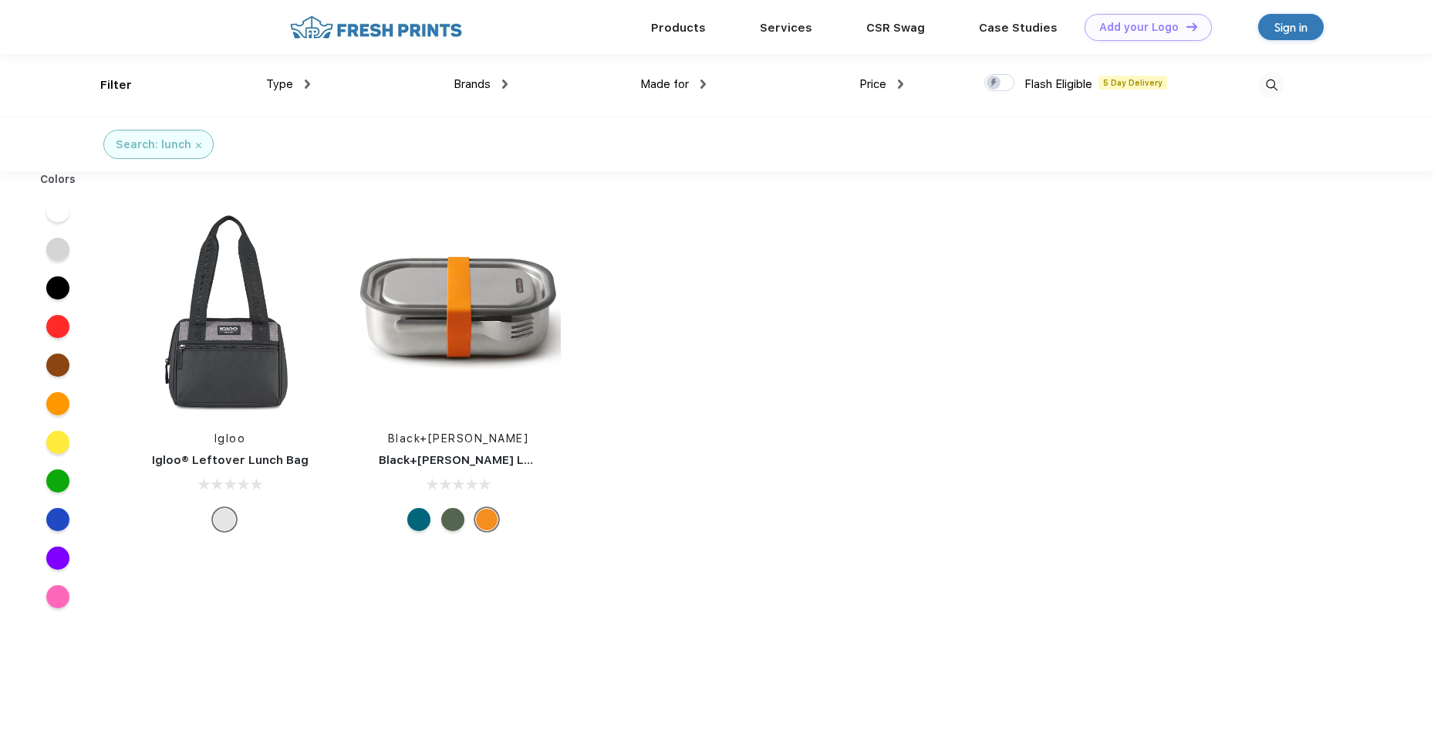
scroll to position [1, 0]
click at [1271, 90] on img at bounding box center [1271, 84] width 25 height 25
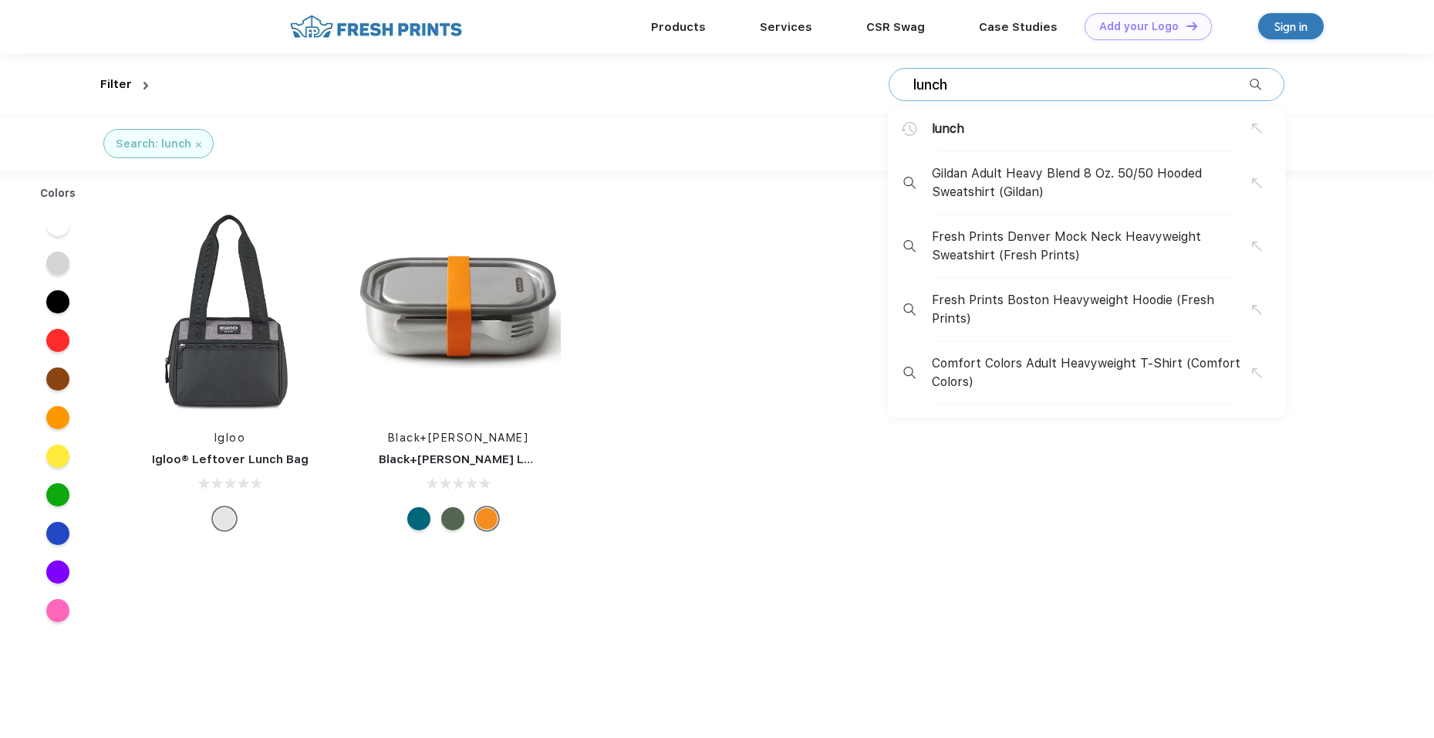
click at [1090, 90] on input "lunch" at bounding box center [1081, 84] width 338 height 17
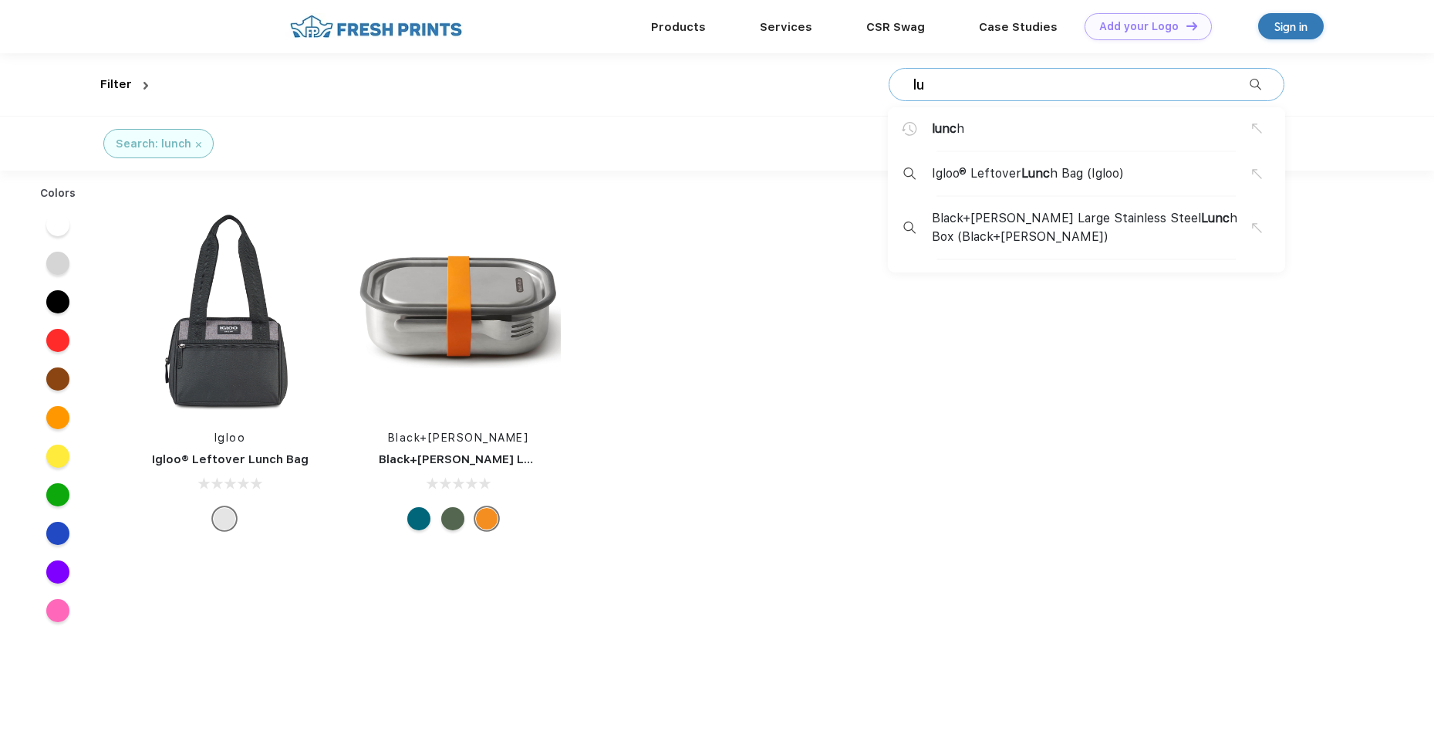
type input "l"
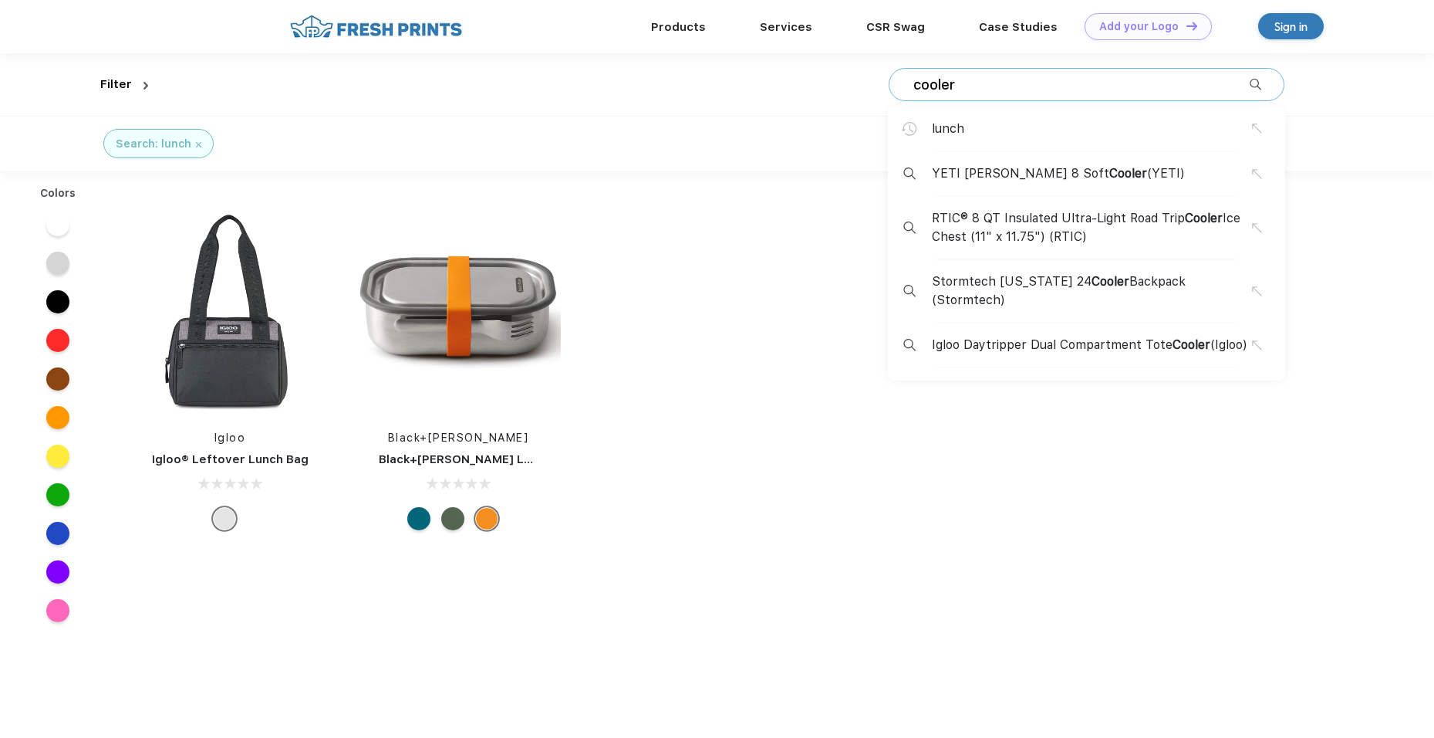
type input "cooler"
click at [1010, 171] on span "YETI Hopper 8 Soft Cooler (YETI)" at bounding box center [1058, 173] width 253 height 19
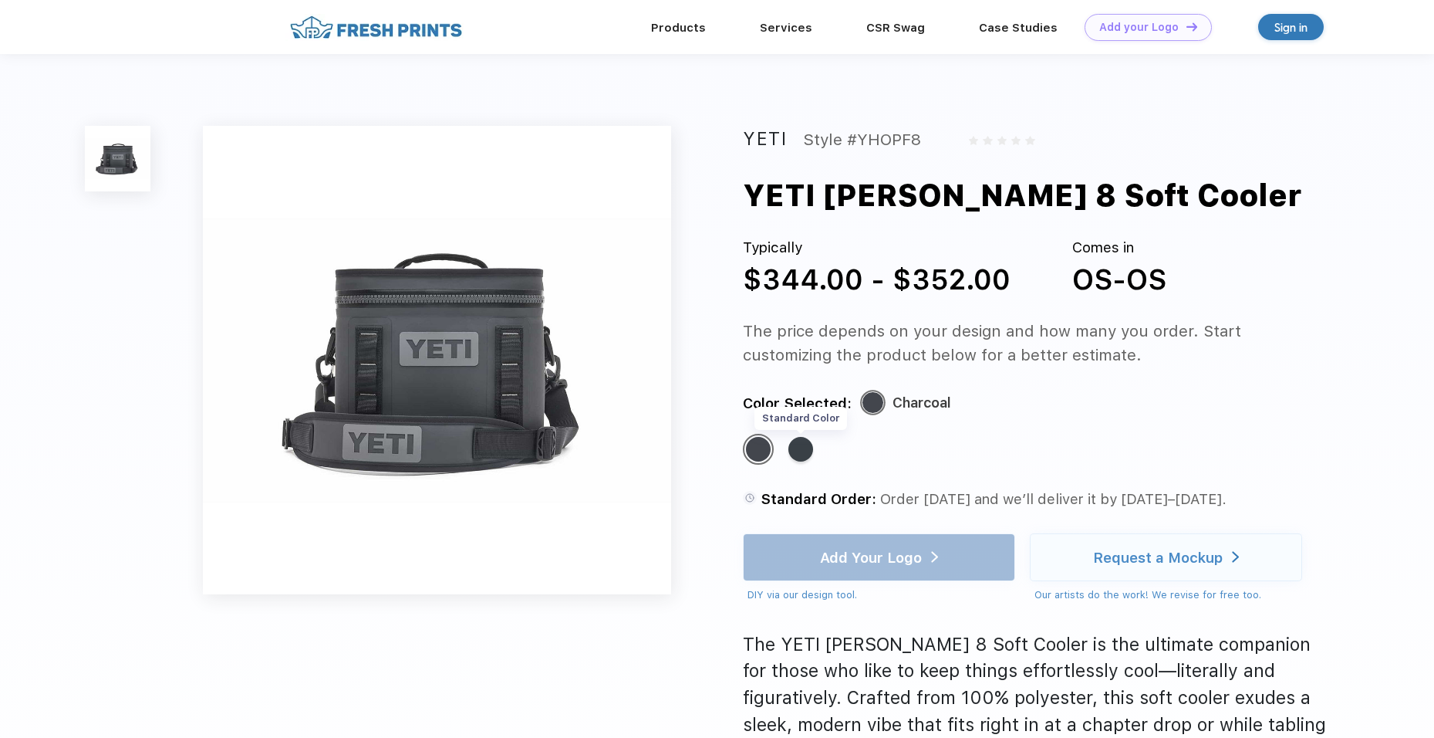
click at [806, 446] on div "Standard Color" at bounding box center [801, 449] width 25 height 25
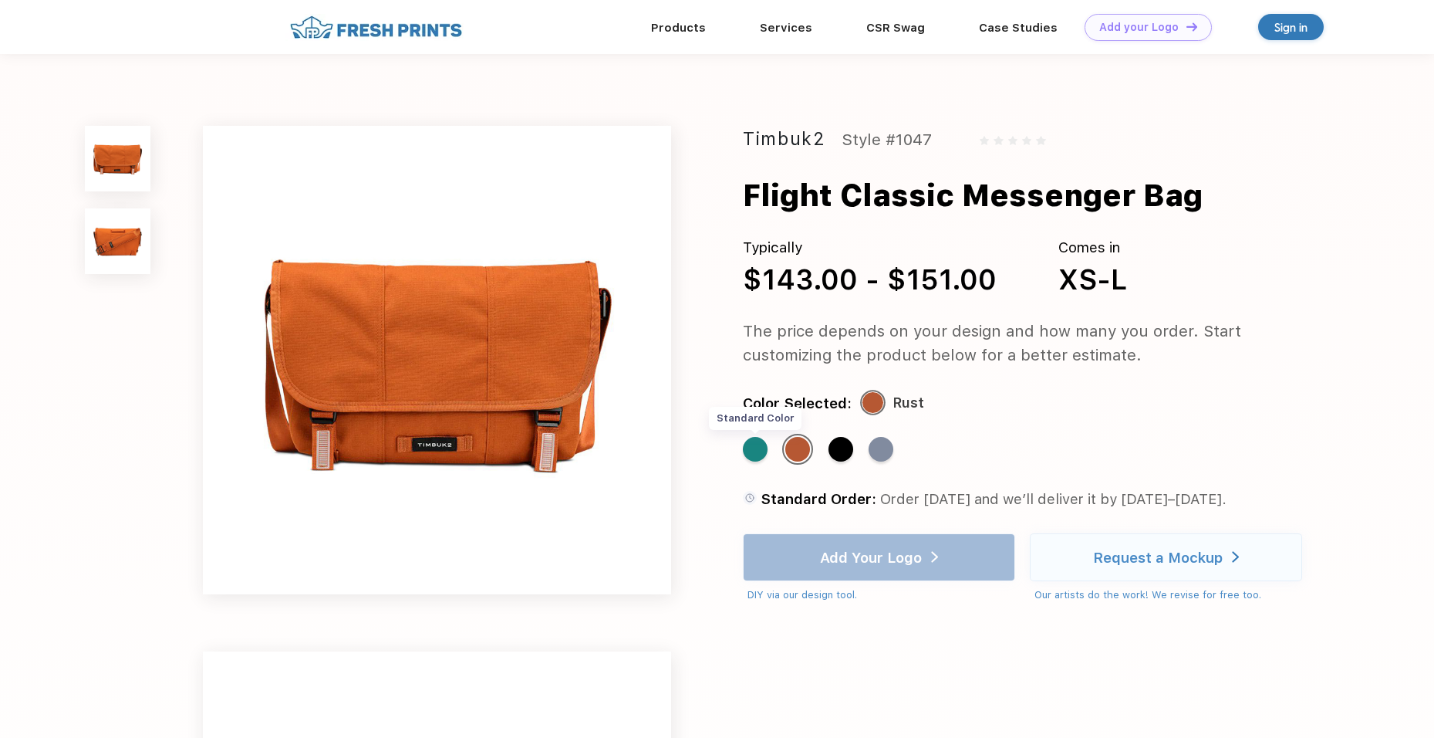
click at [768, 451] on div "Standard Color" at bounding box center [755, 449] width 25 height 25
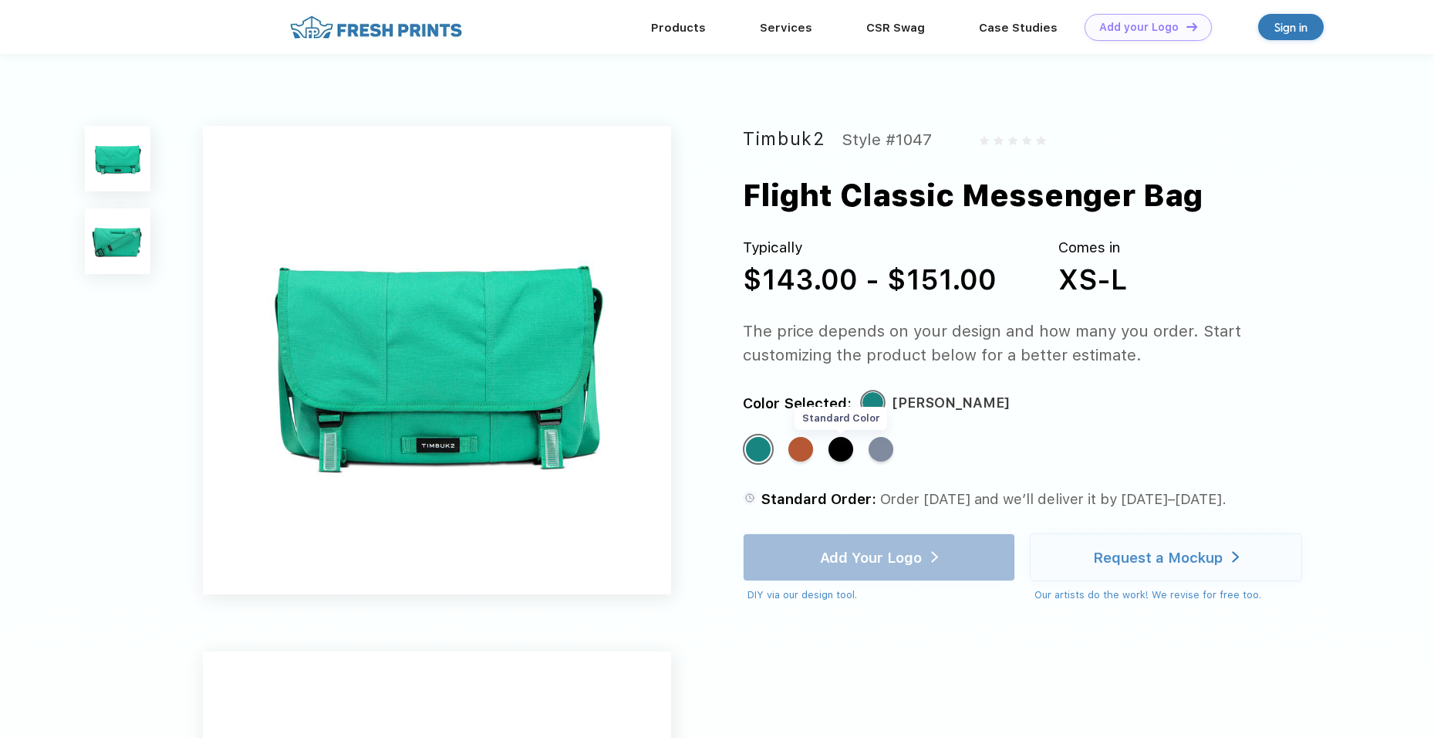
click at [834, 450] on div "Standard Color" at bounding box center [841, 449] width 25 height 25
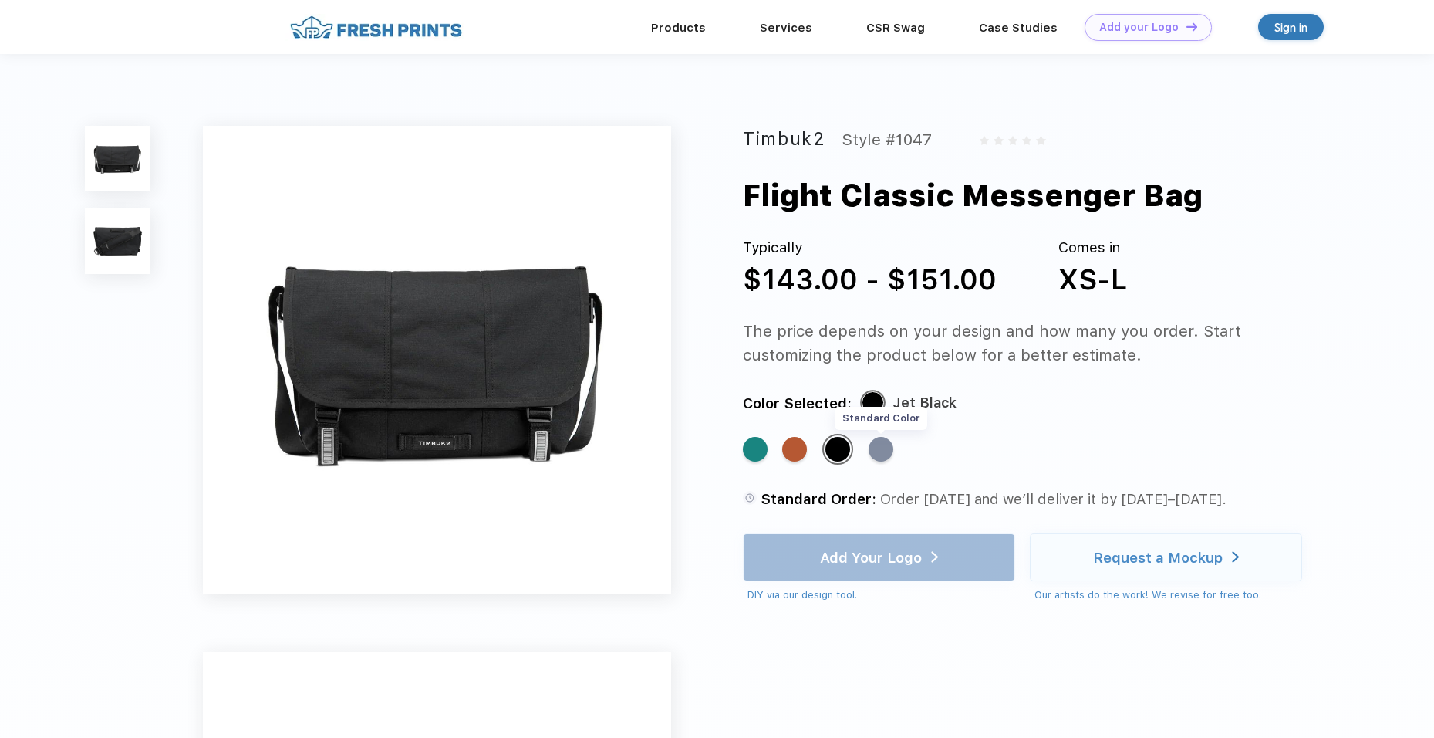
click at [882, 451] on div "Standard Color" at bounding box center [881, 449] width 25 height 25
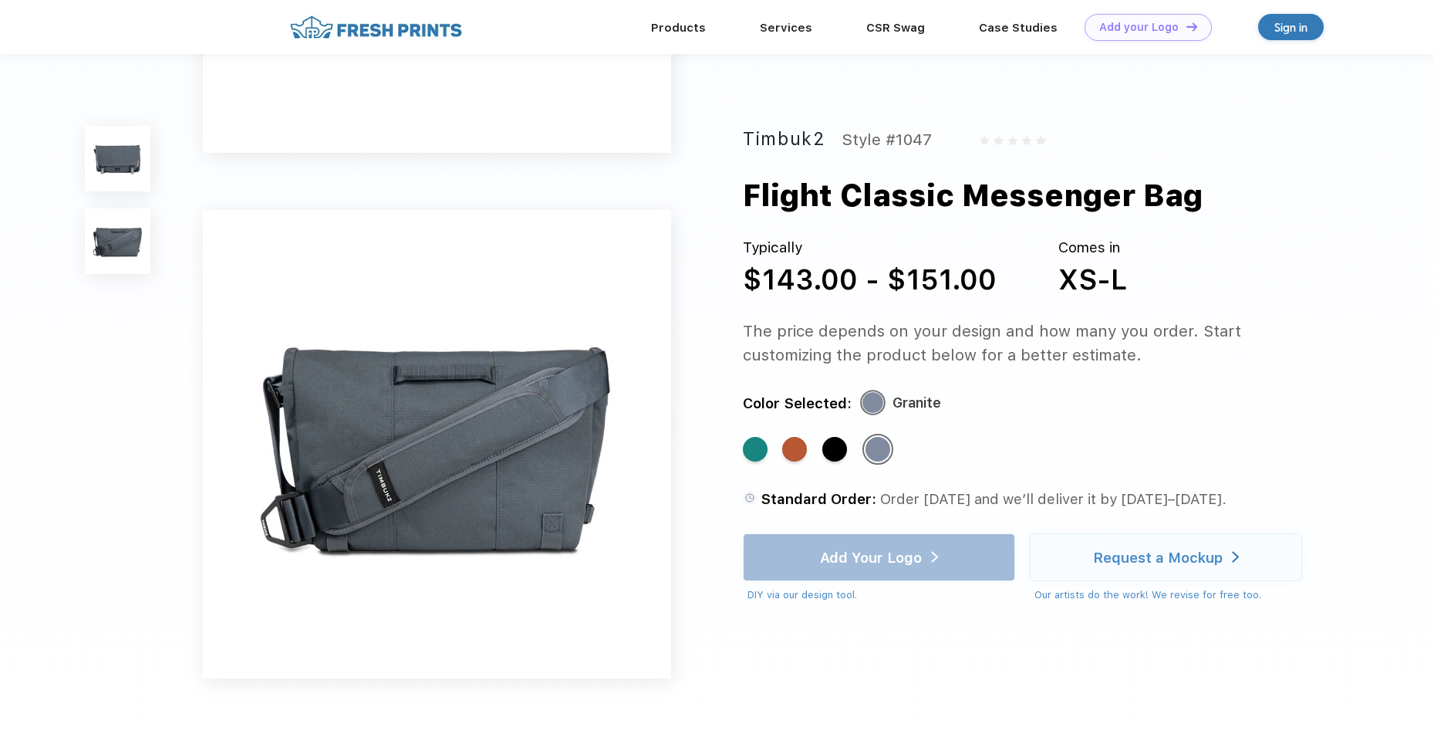
scroll to position [386, 0]
click at [757, 450] on div "Standard Color" at bounding box center [755, 449] width 25 height 25
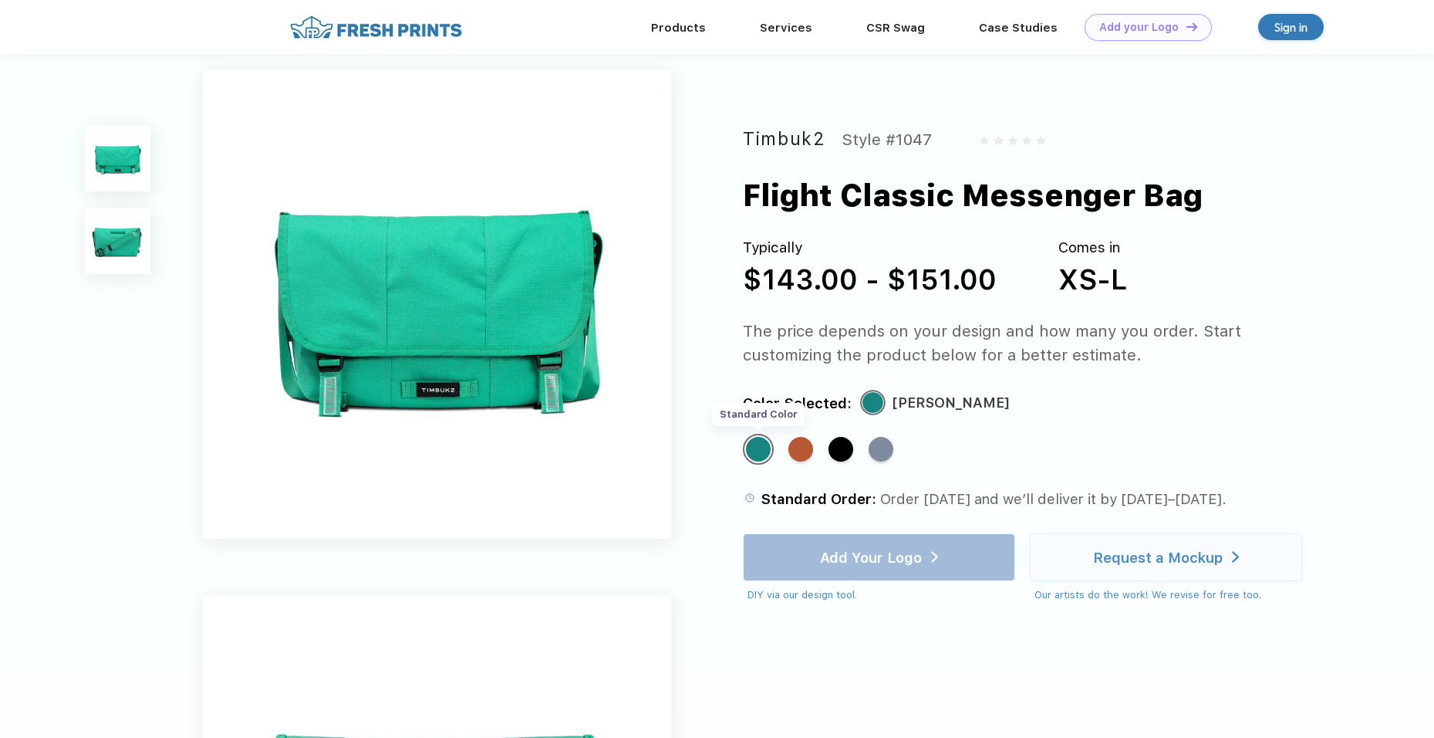
scroll to position [0, 0]
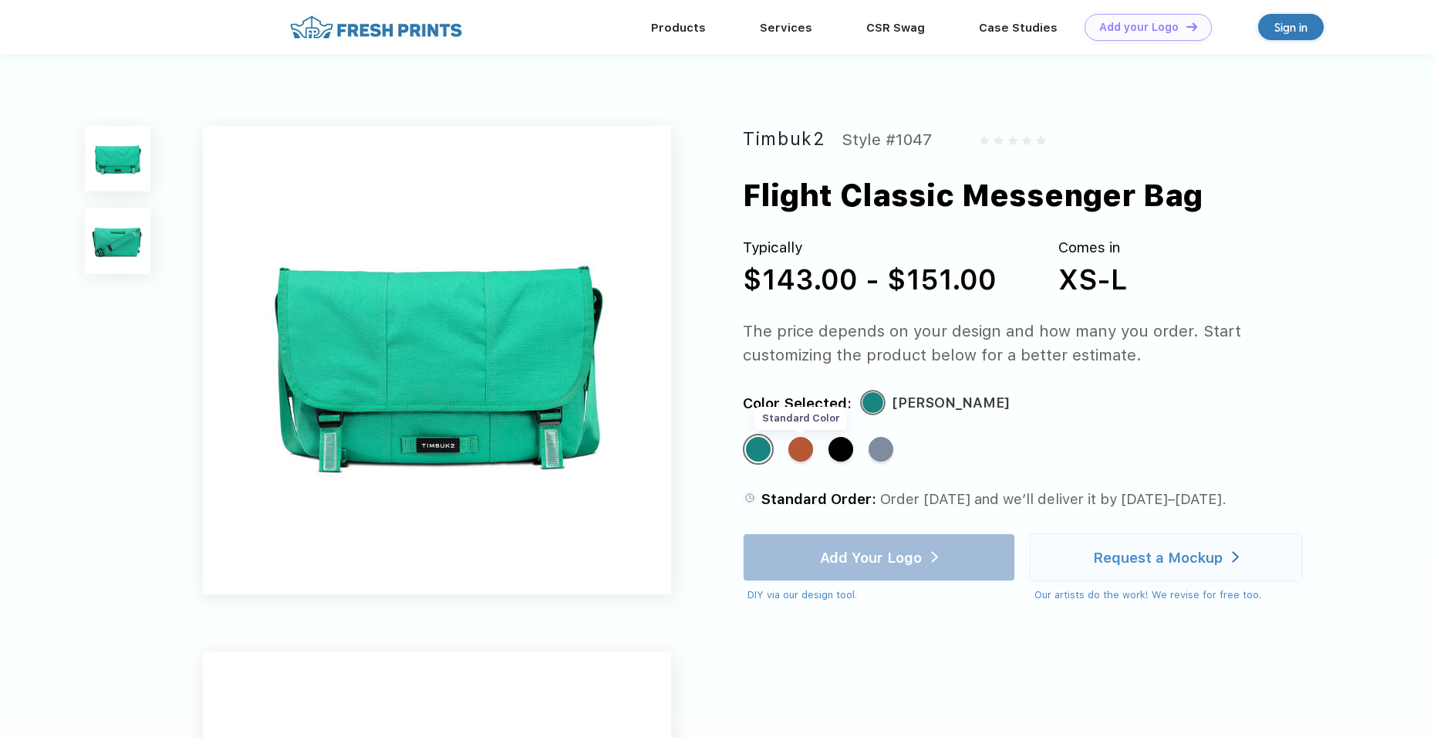
click at [809, 457] on div "Standard Color" at bounding box center [801, 449] width 25 height 25
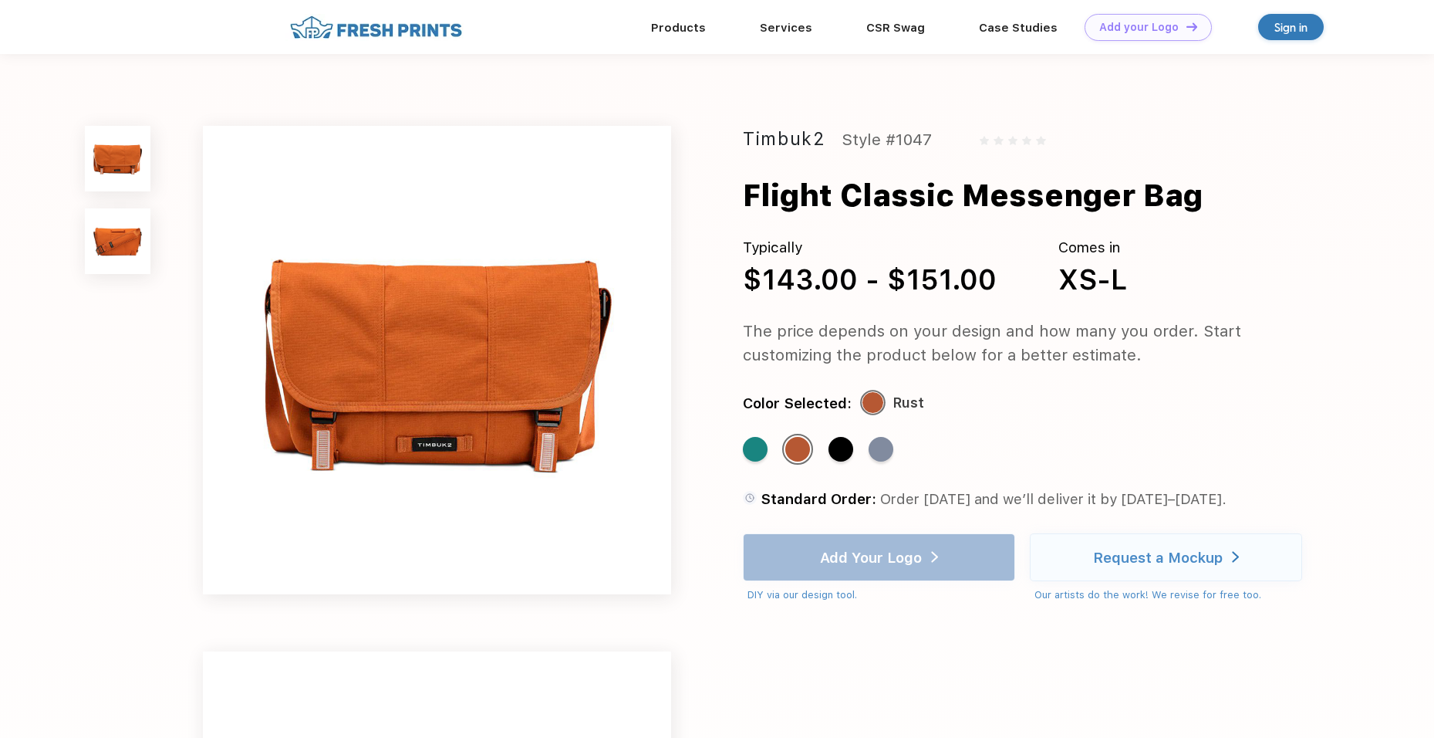
drag, startPoint x: 541, startPoint y: 387, endPoint x: 566, endPoint y: 210, distance: 179.2
click at [896, 30] on div "CSR Swag" at bounding box center [896, 27] width 113 height 20
click at [897, 59] on link "BIPOC-Owned Brands" at bounding box center [918, 64] width 127 height 14
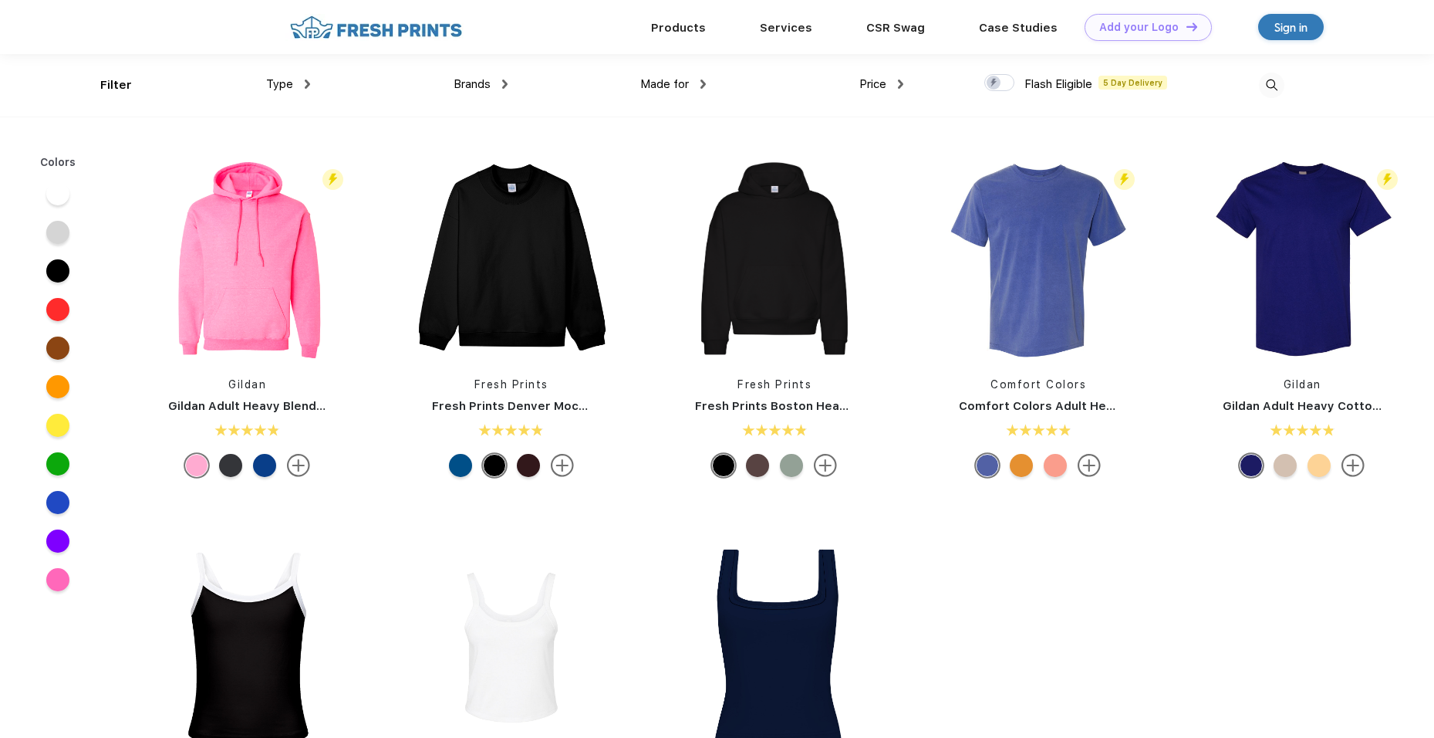
click at [1272, 84] on img at bounding box center [1271, 85] width 25 height 25
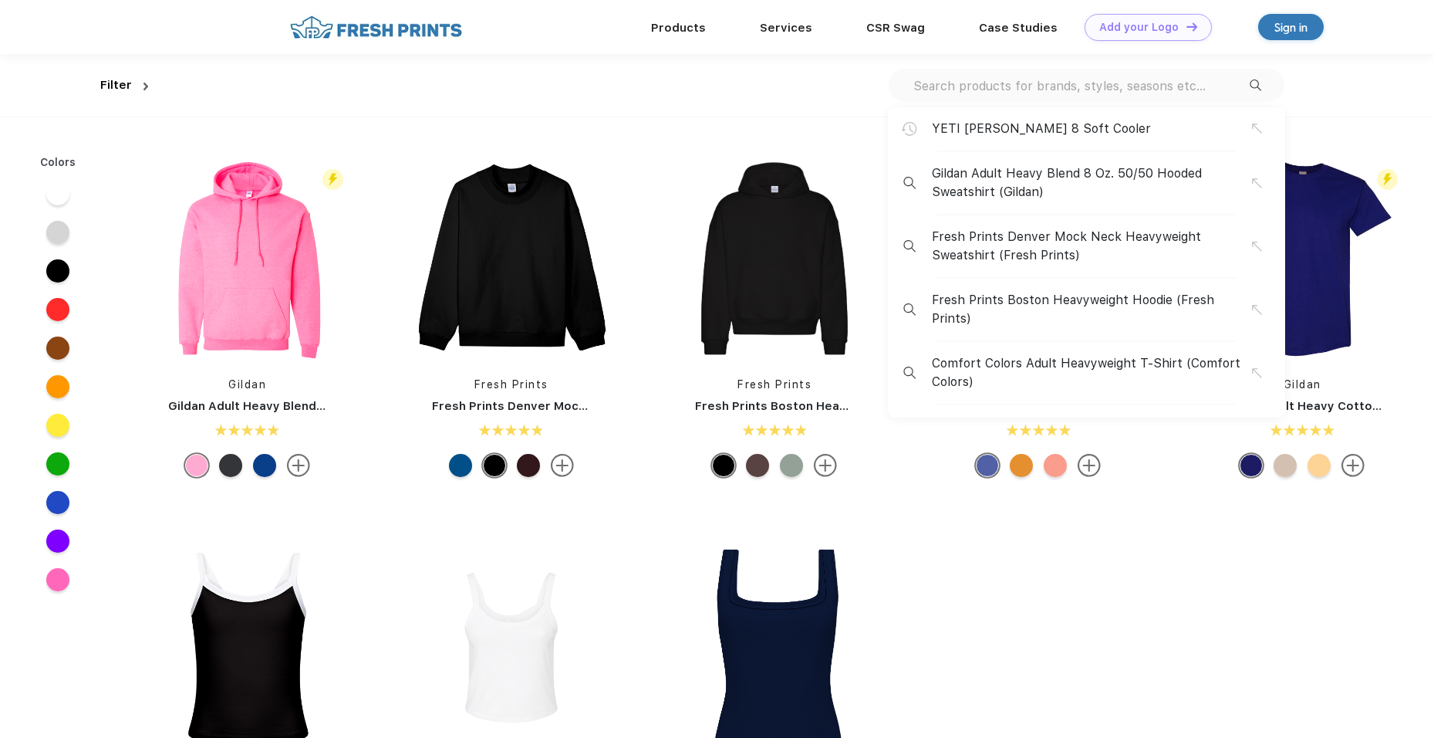
scroll to position [1, 0]
click at [1154, 106] on div "YETI Hopper 8 Soft Cooler Gildan Adult Heavy Blend 8 Oz. 50/50 Hooded Sweatshir…" at bounding box center [719, 84] width 1130 height 63
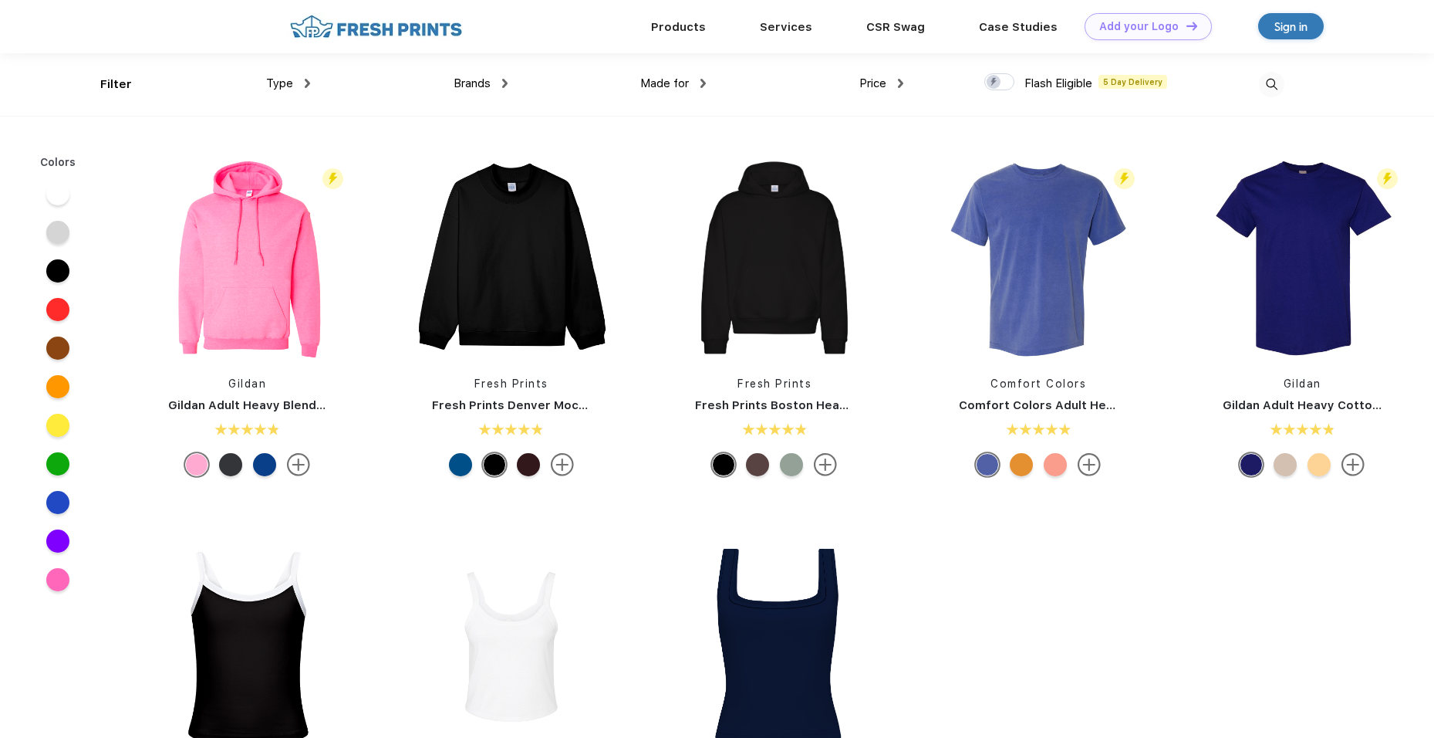
click at [1296, 80] on div "Filter Type Shirts Sweaters Bottoms Accessories Hats Tanks Jackets Jerseys Polo…" at bounding box center [717, 84] width 1234 height 63
click at [1267, 80] on img at bounding box center [1271, 84] width 25 height 25
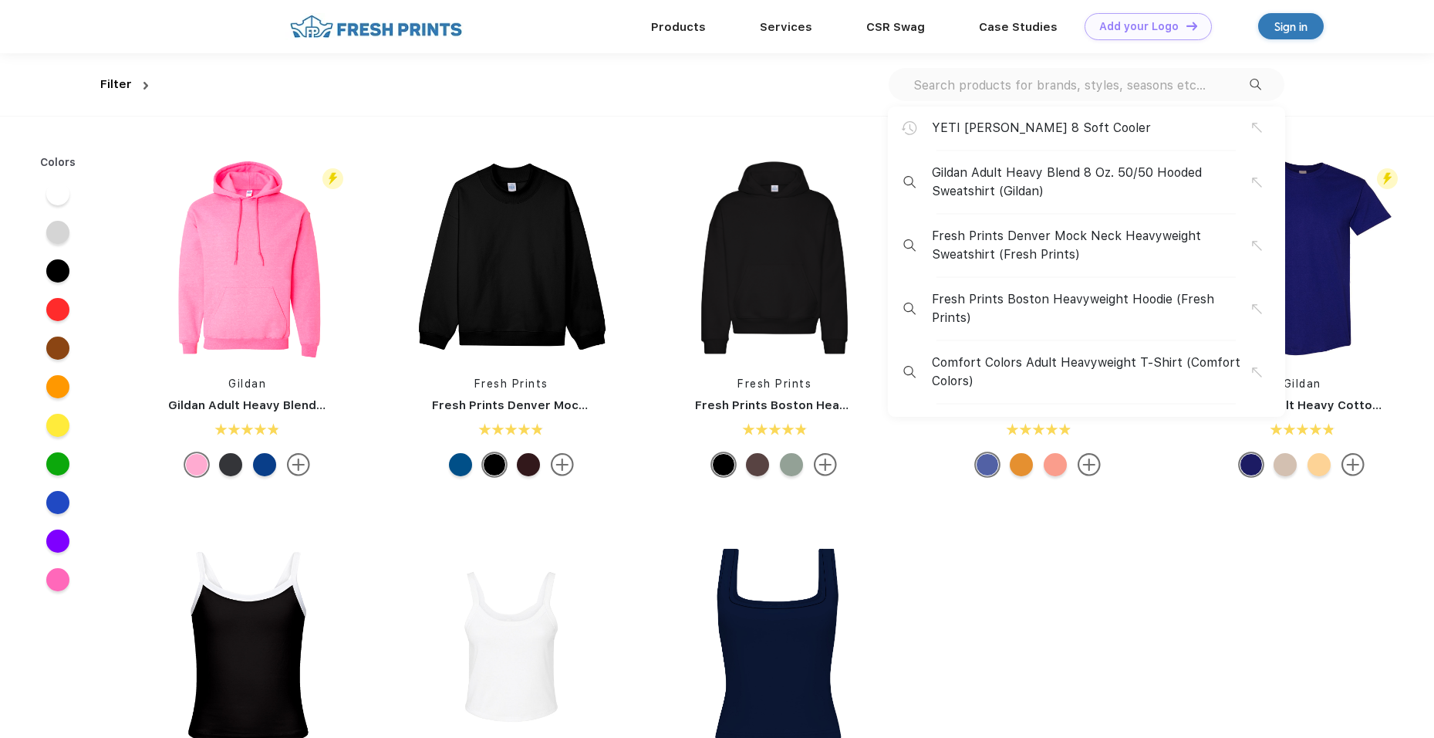
click at [1158, 81] on input "text" at bounding box center [1081, 84] width 338 height 17
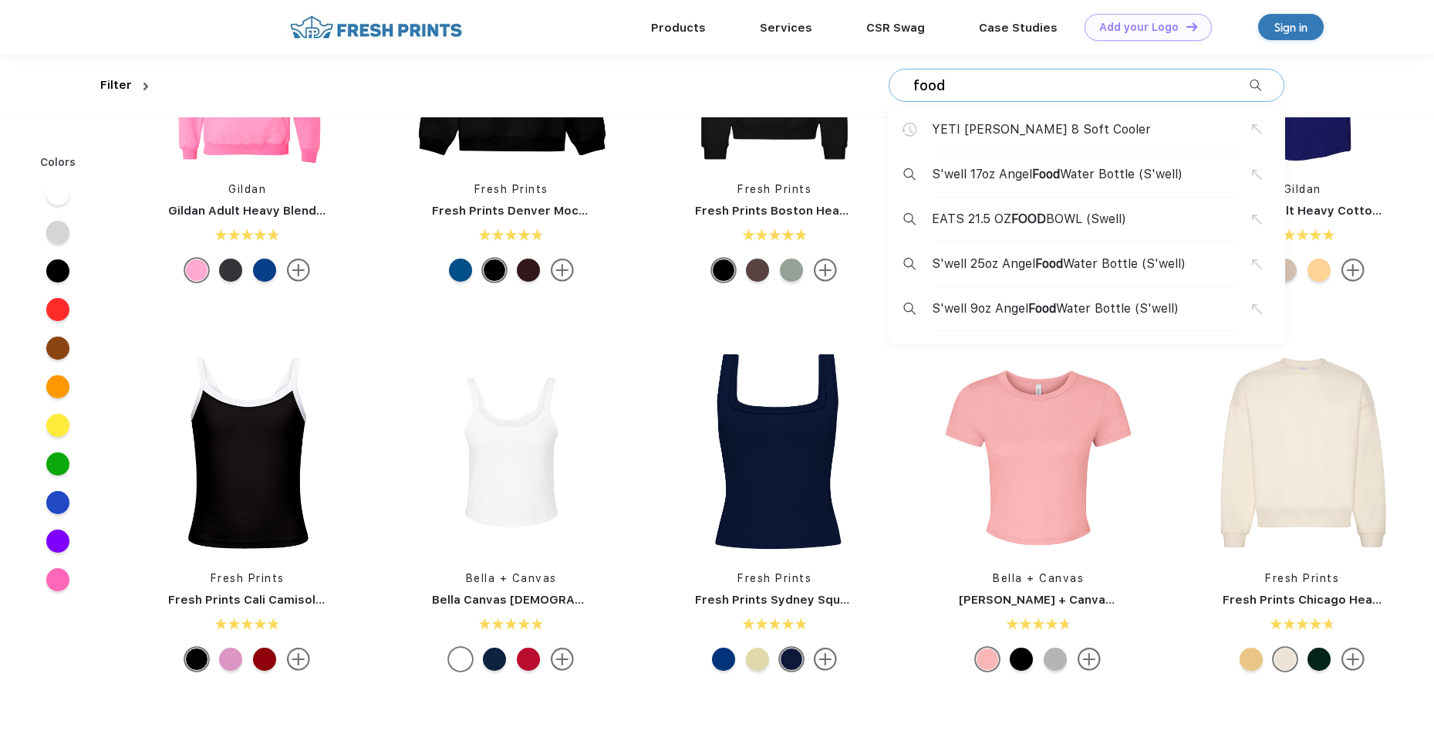
scroll to position [0, 0]
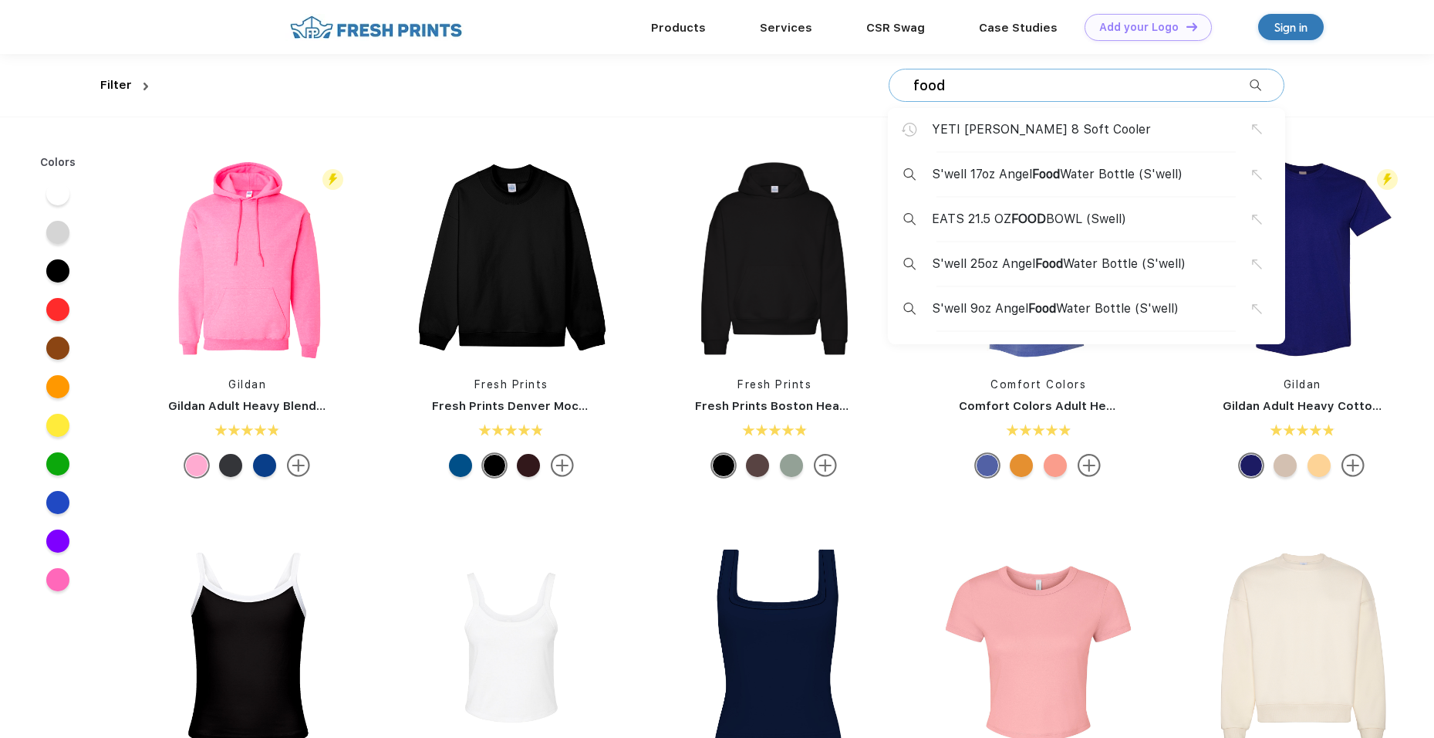
type input "food"
click at [1098, 269] on span "S'well 25oz Angel Food Water Bottle (S'well)" at bounding box center [1059, 264] width 254 height 19
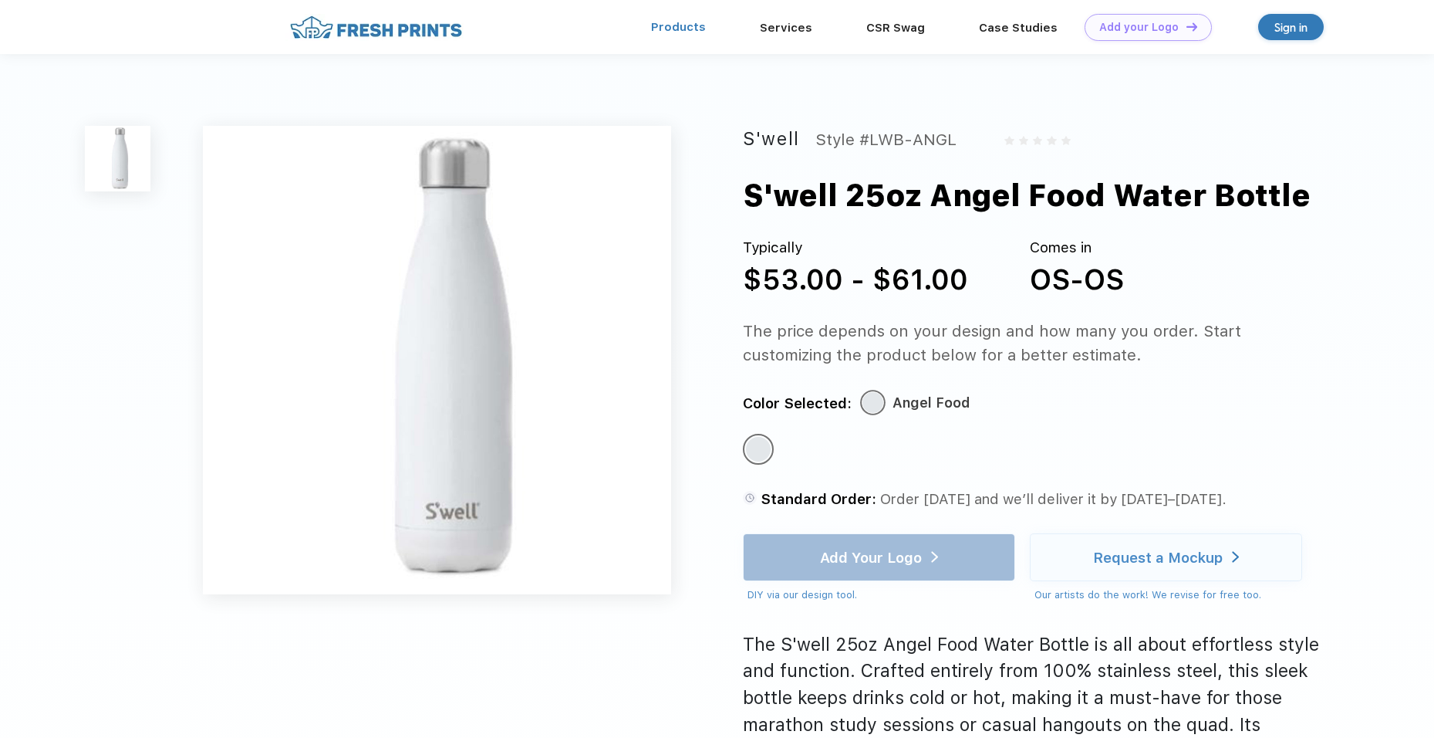
click at [697, 34] on link "Products" at bounding box center [678, 27] width 55 height 14
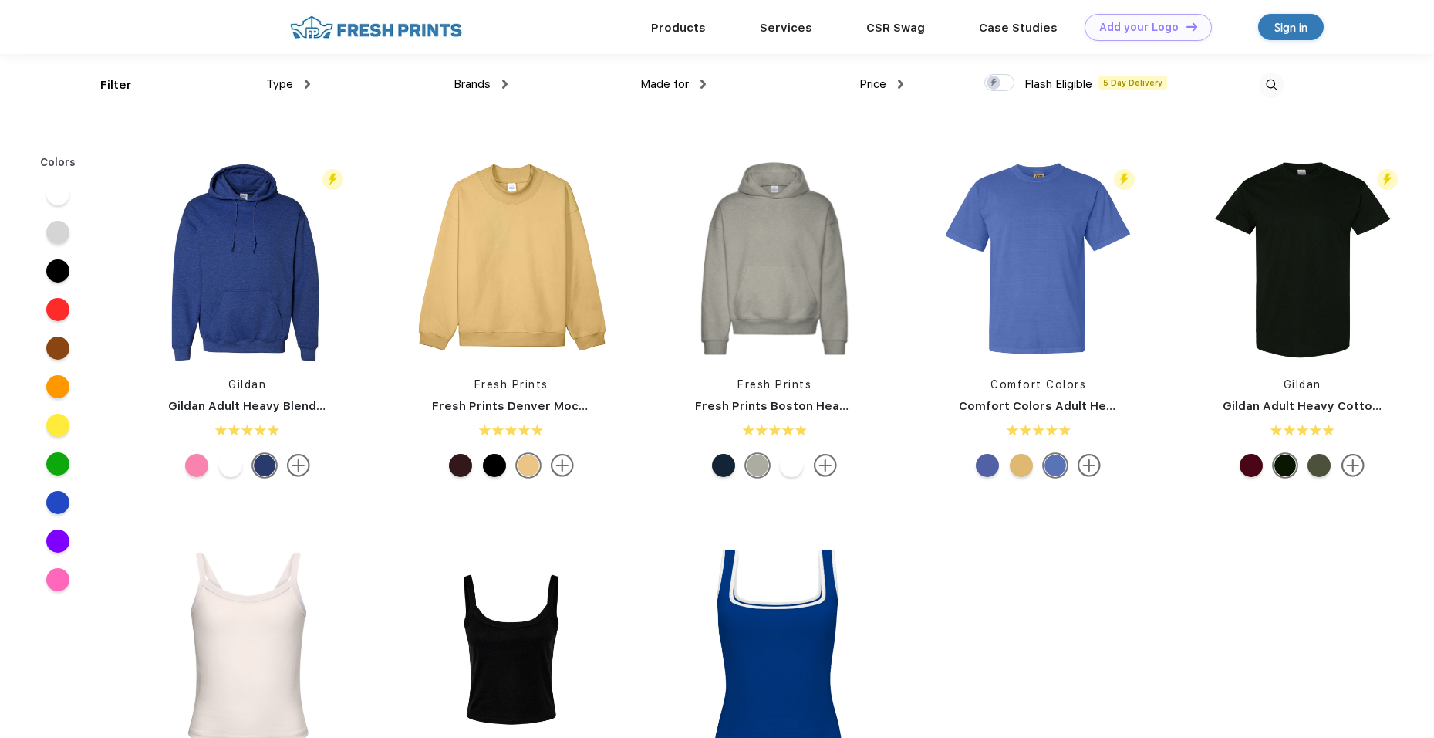
click at [1269, 88] on img at bounding box center [1271, 85] width 25 height 25
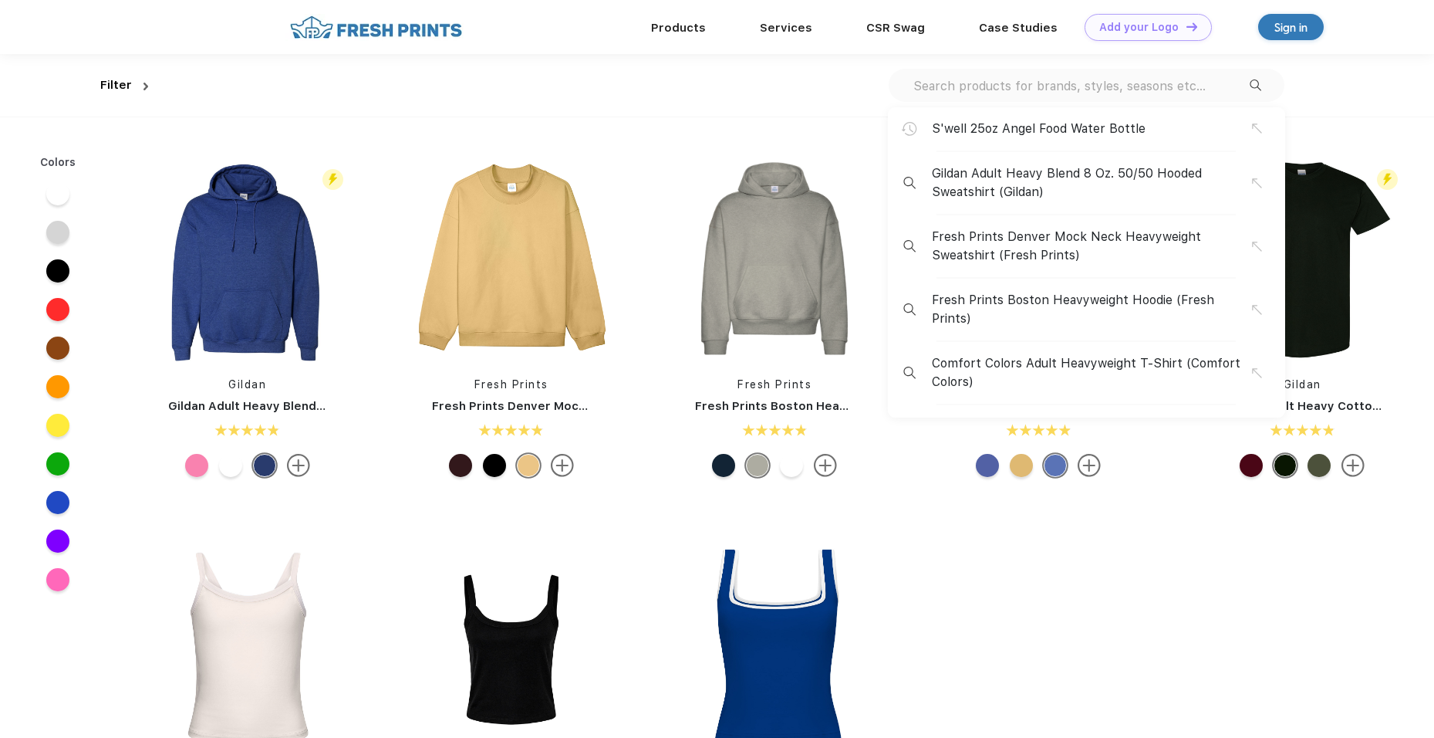
scroll to position [1, 0]
click at [1035, 87] on input "text" at bounding box center [1081, 84] width 338 height 17
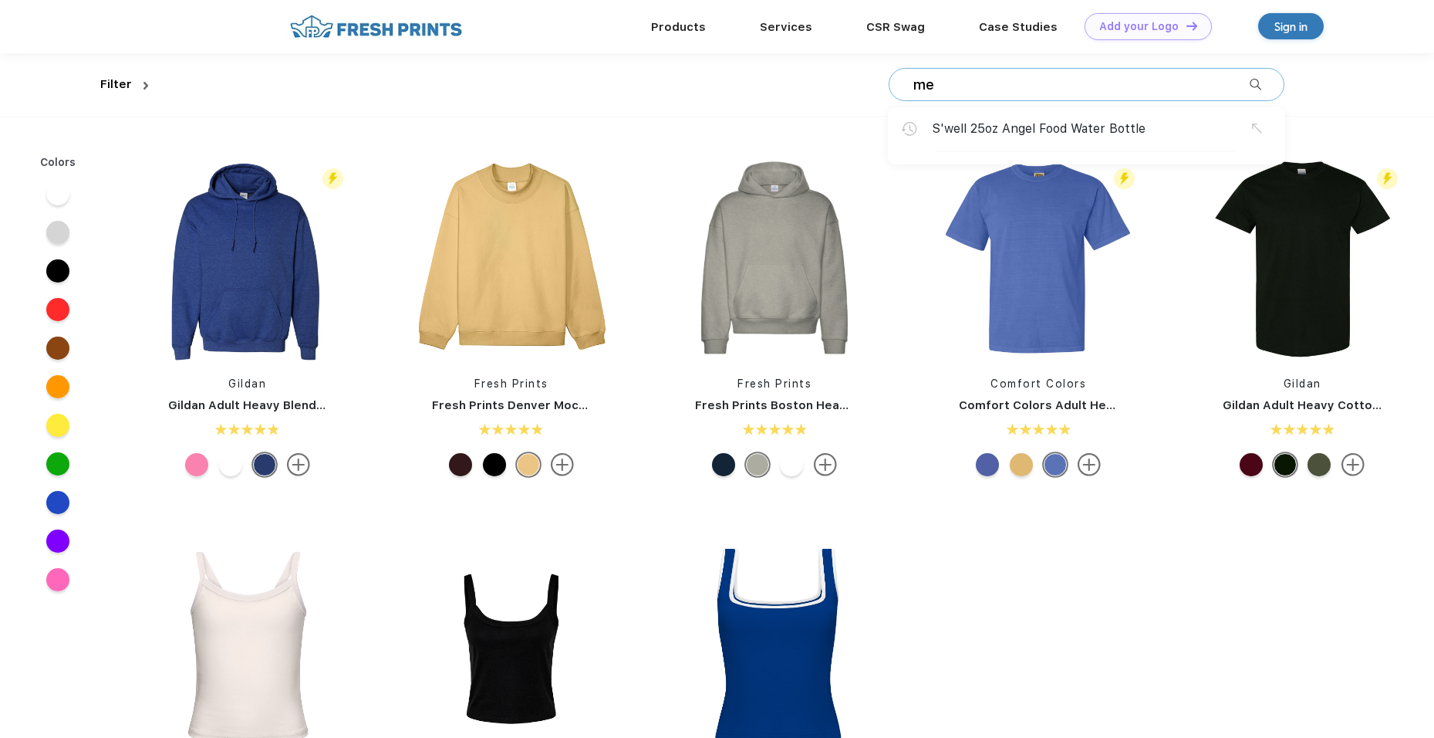
type input "m"
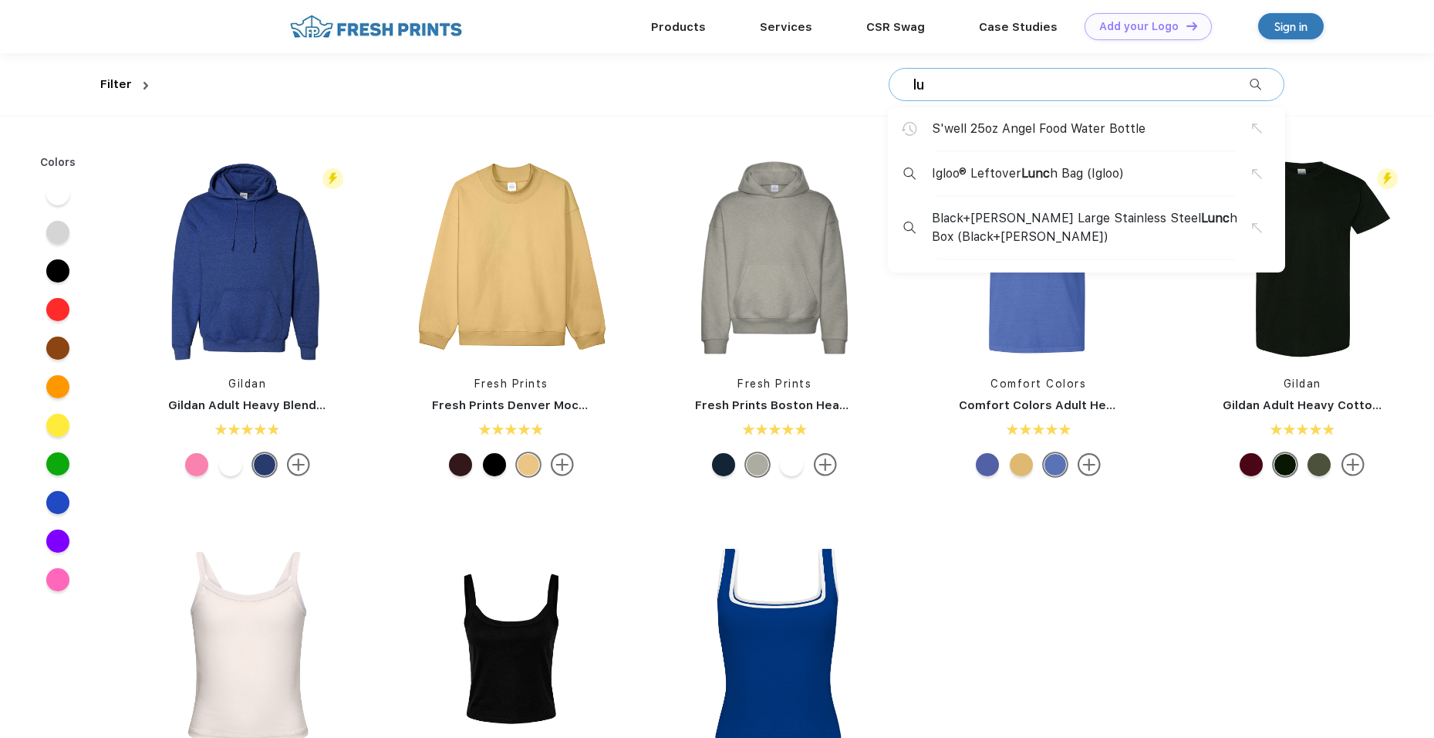
type input "l"
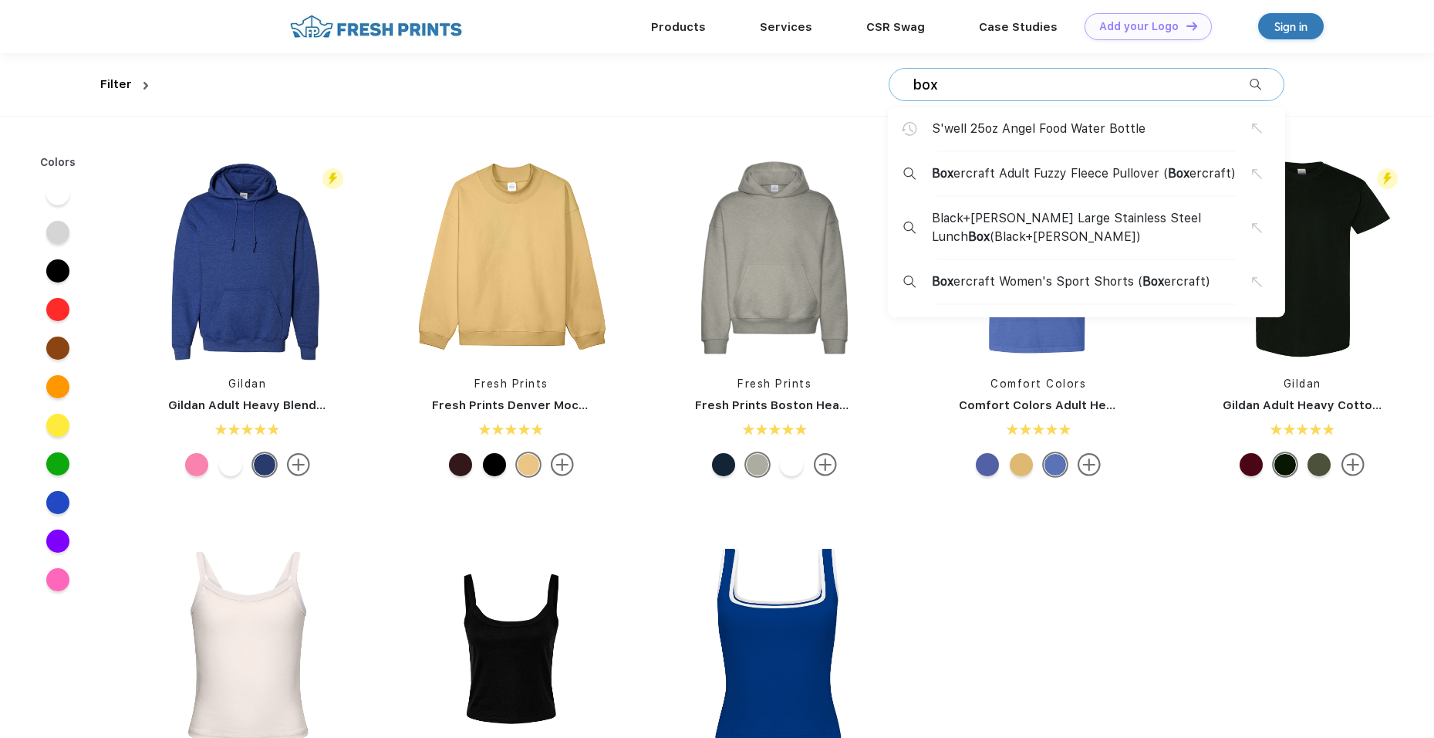
type input "box"
click at [1015, 228] on span "Black+Blum Large Stainless Steel Lunch Box (Black+Blum)" at bounding box center [1092, 227] width 320 height 37
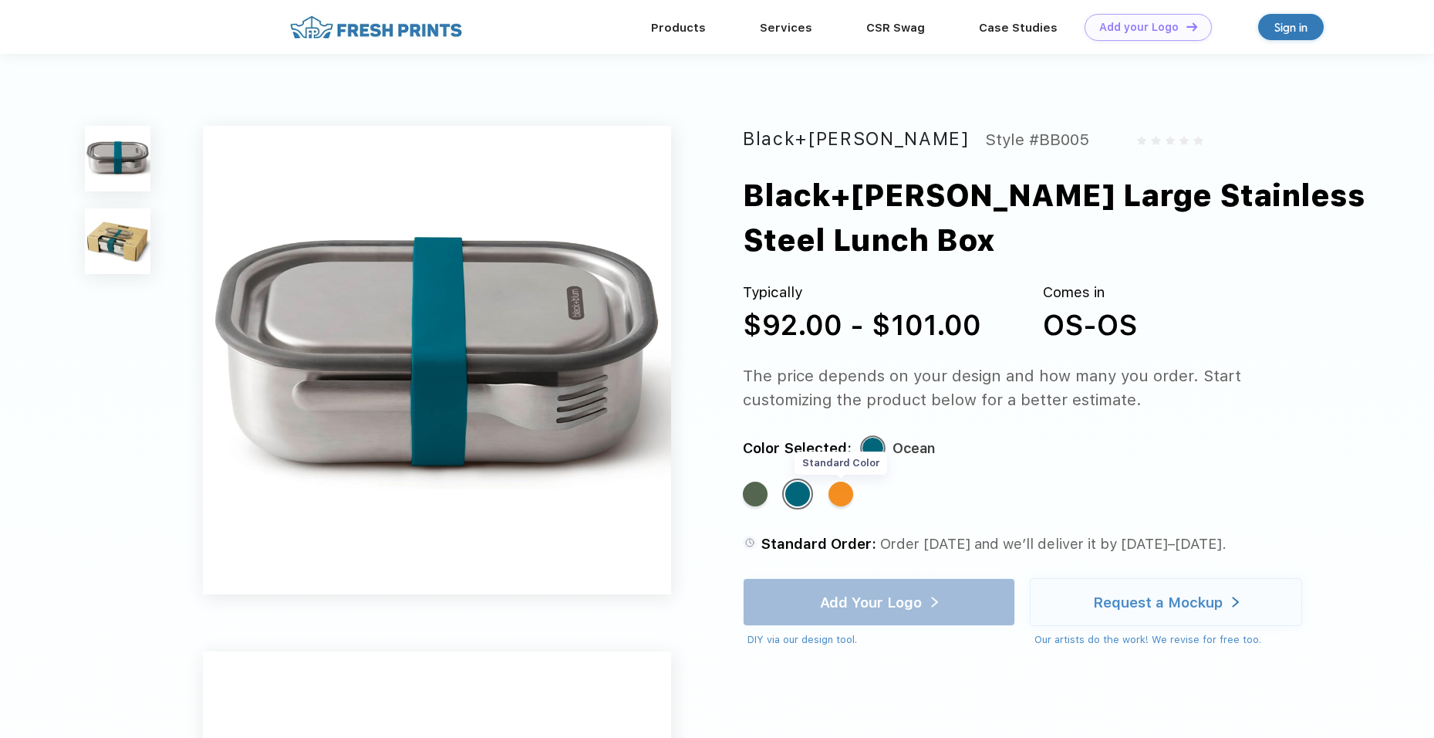
click at [853, 498] on div "Standard Color" at bounding box center [841, 493] width 25 height 25
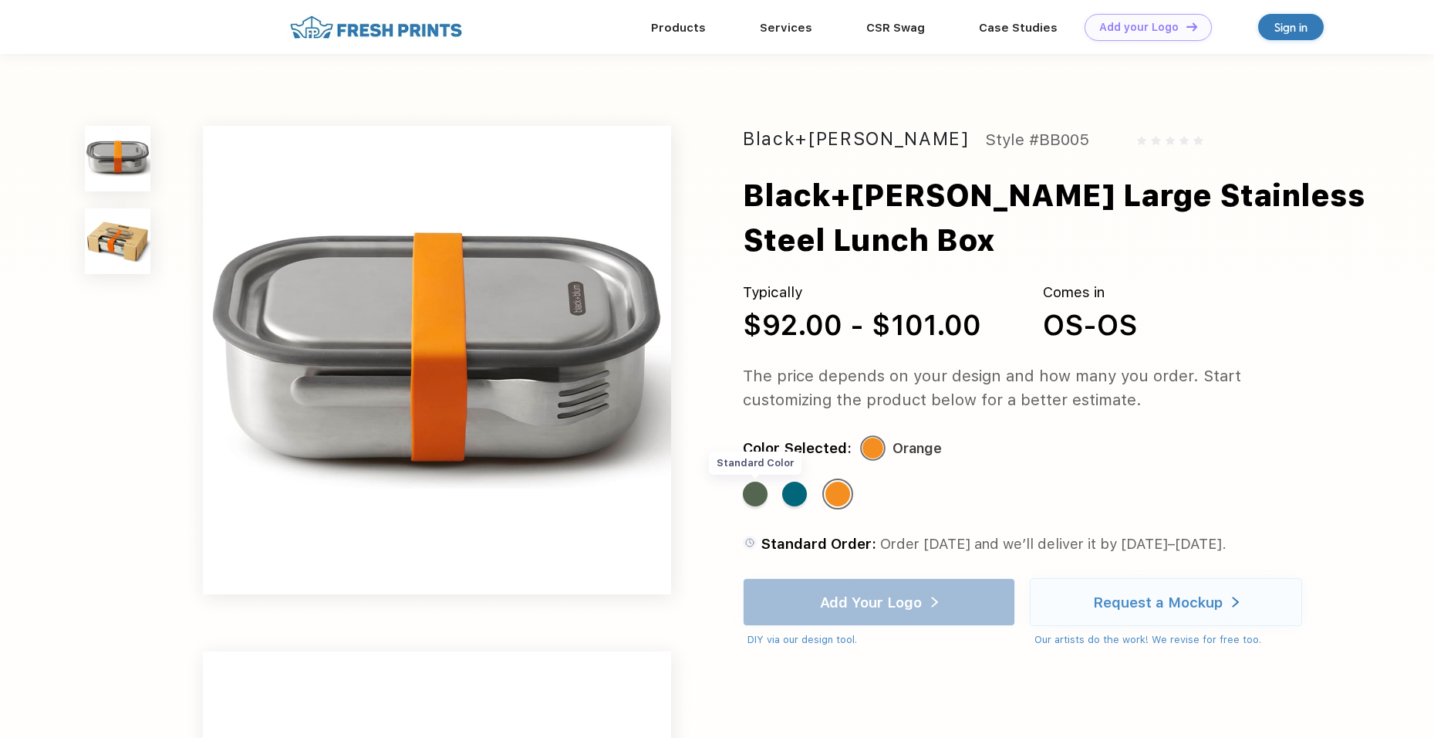
click at [761, 501] on div "Standard Color" at bounding box center [755, 493] width 25 height 25
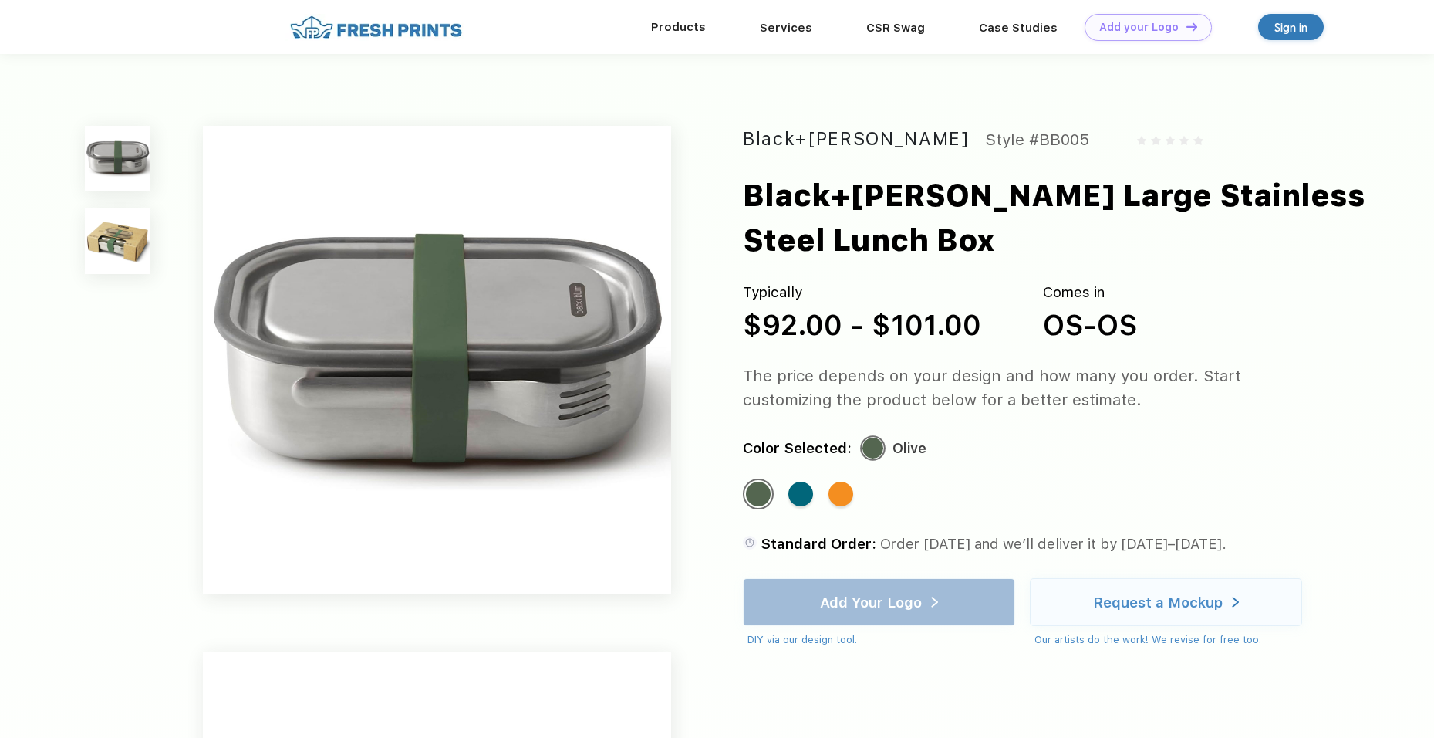
click at [655, 21] on div "Products" at bounding box center [678, 27] width 109 height 20
click at [697, 33] on link "Products" at bounding box center [678, 27] width 55 height 14
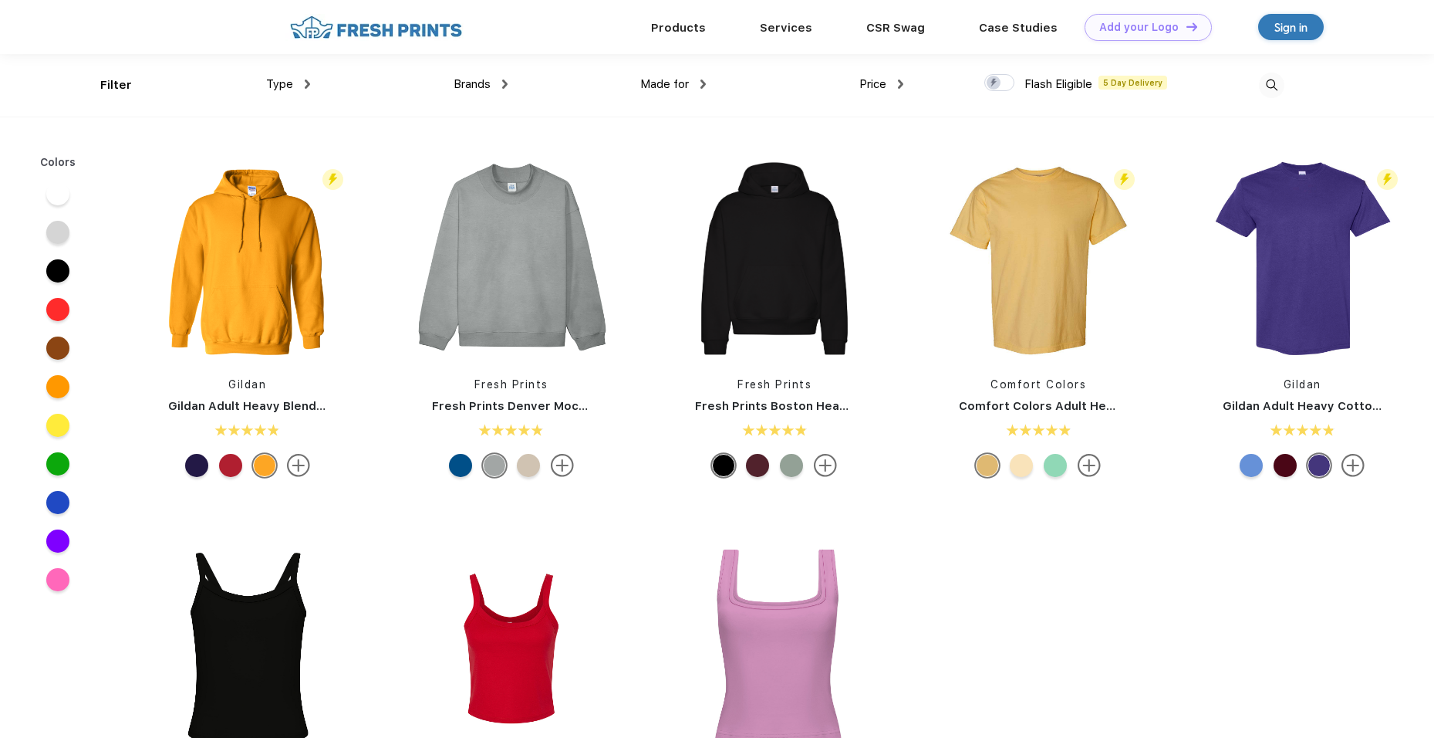
click at [1259, 79] on img at bounding box center [1271, 85] width 25 height 25
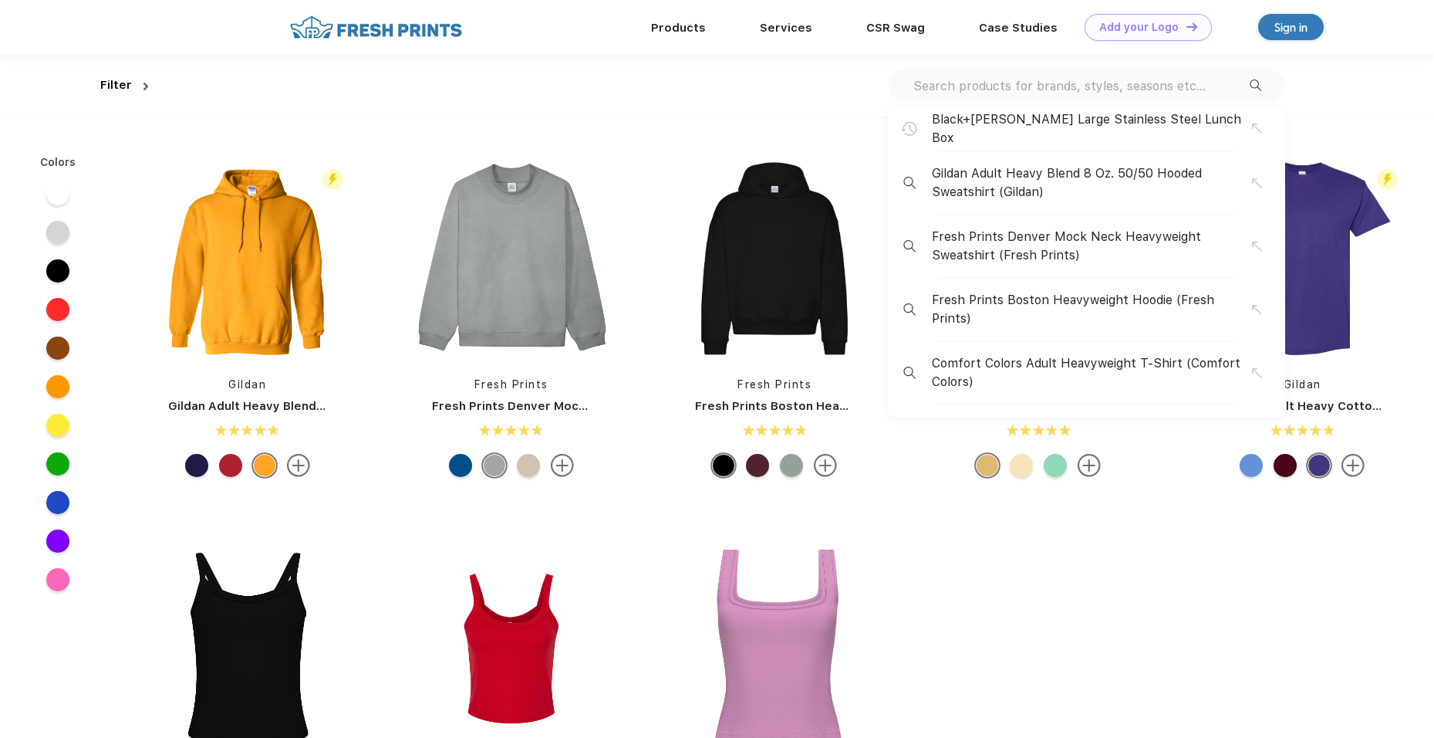
scroll to position [1, 0]
click at [1122, 91] on input "text" at bounding box center [1081, 84] width 338 height 17
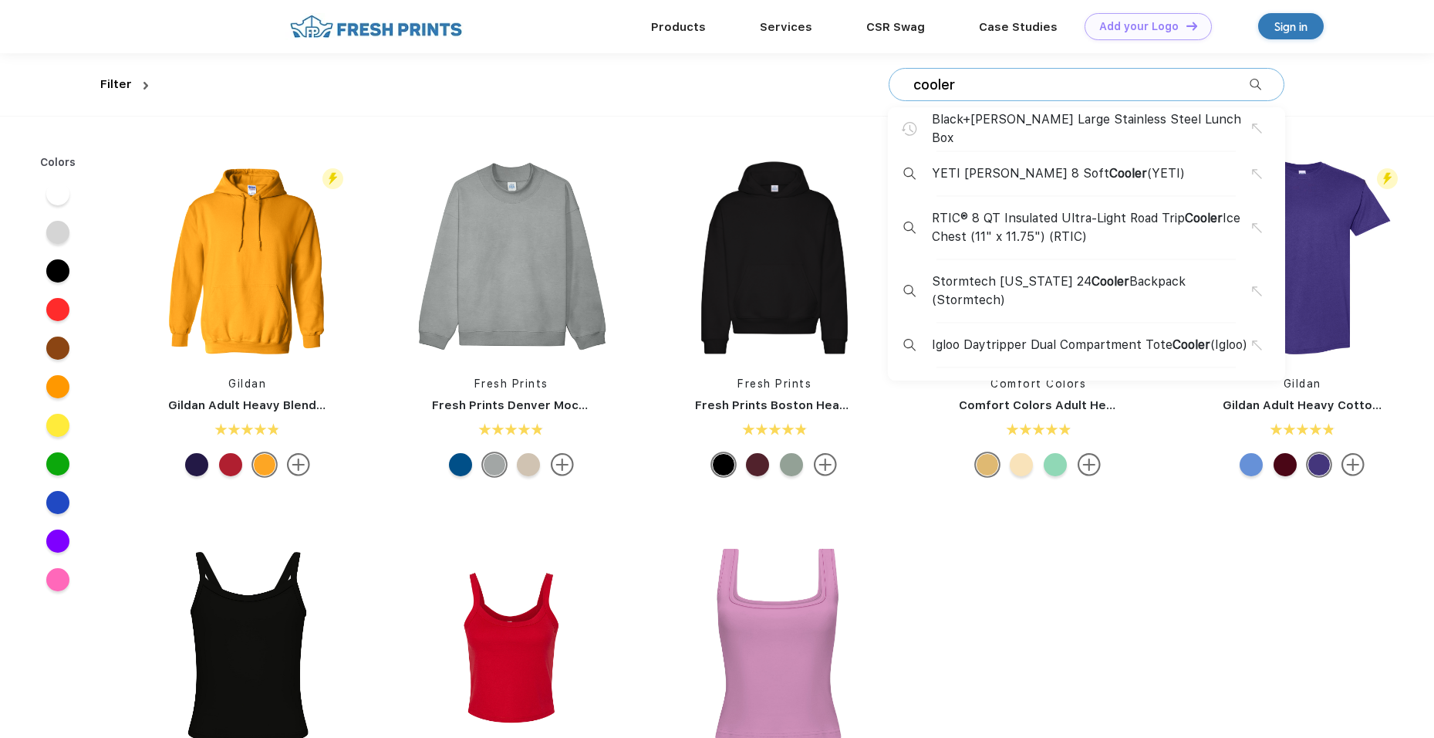
type input "cooler"
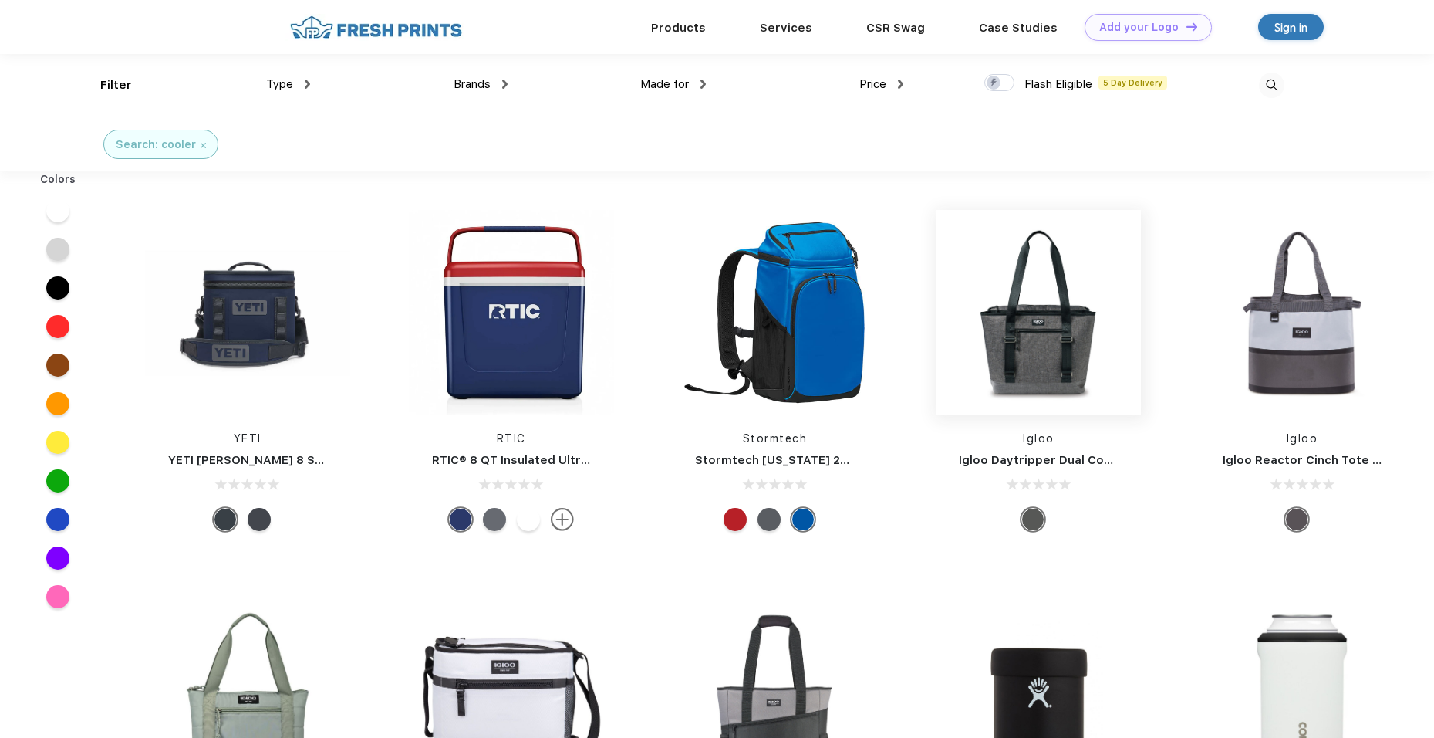
click at [1069, 347] on img at bounding box center [1038, 312] width 205 height 205
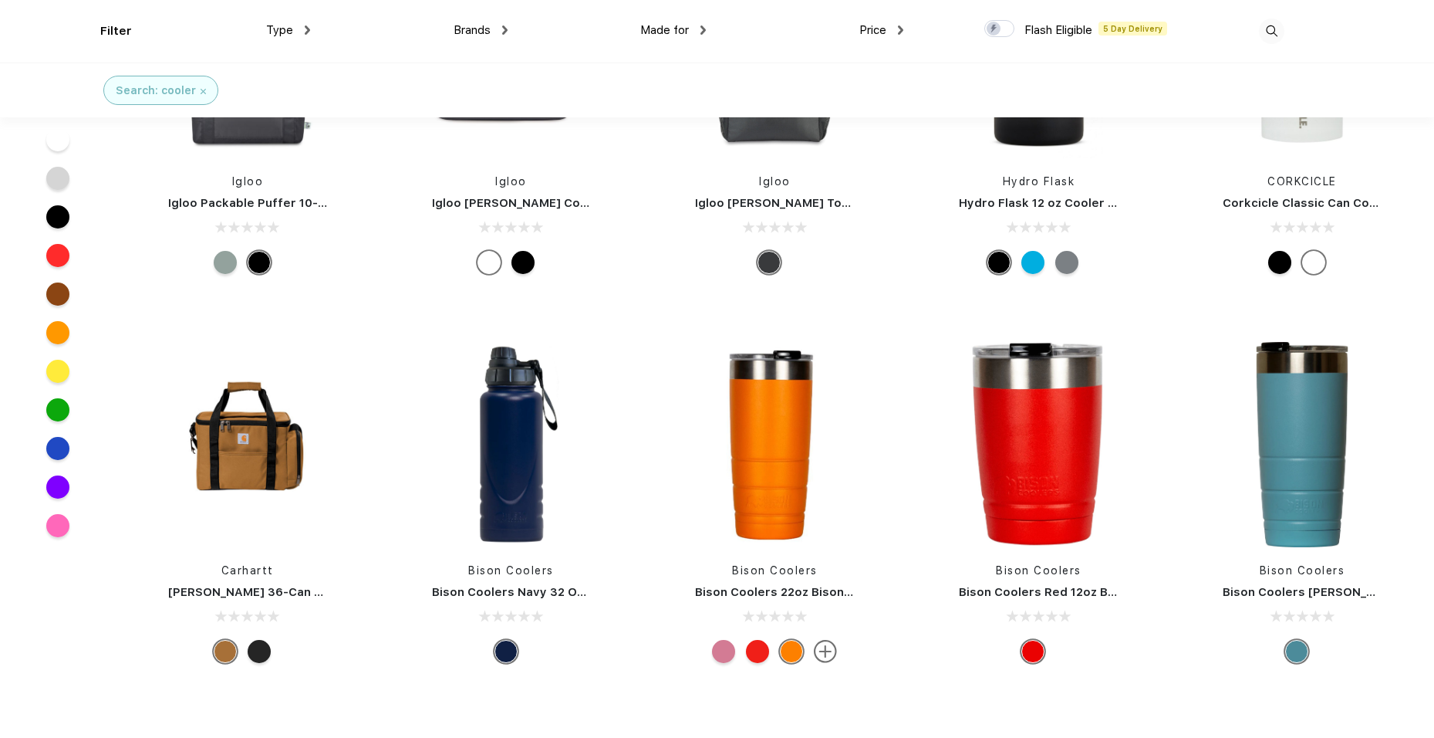
scroll to position [541, 0]
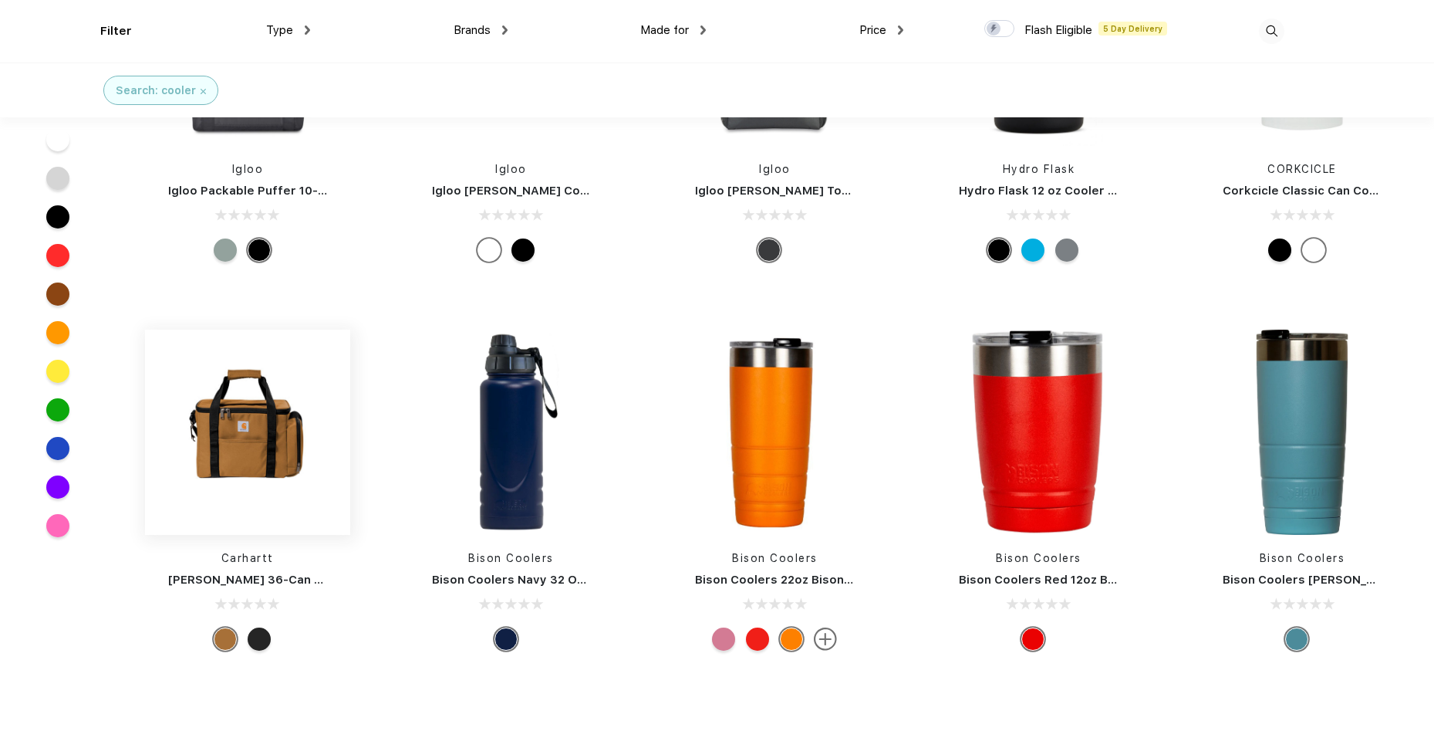
click at [265, 459] on img at bounding box center [247, 431] width 205 height 205
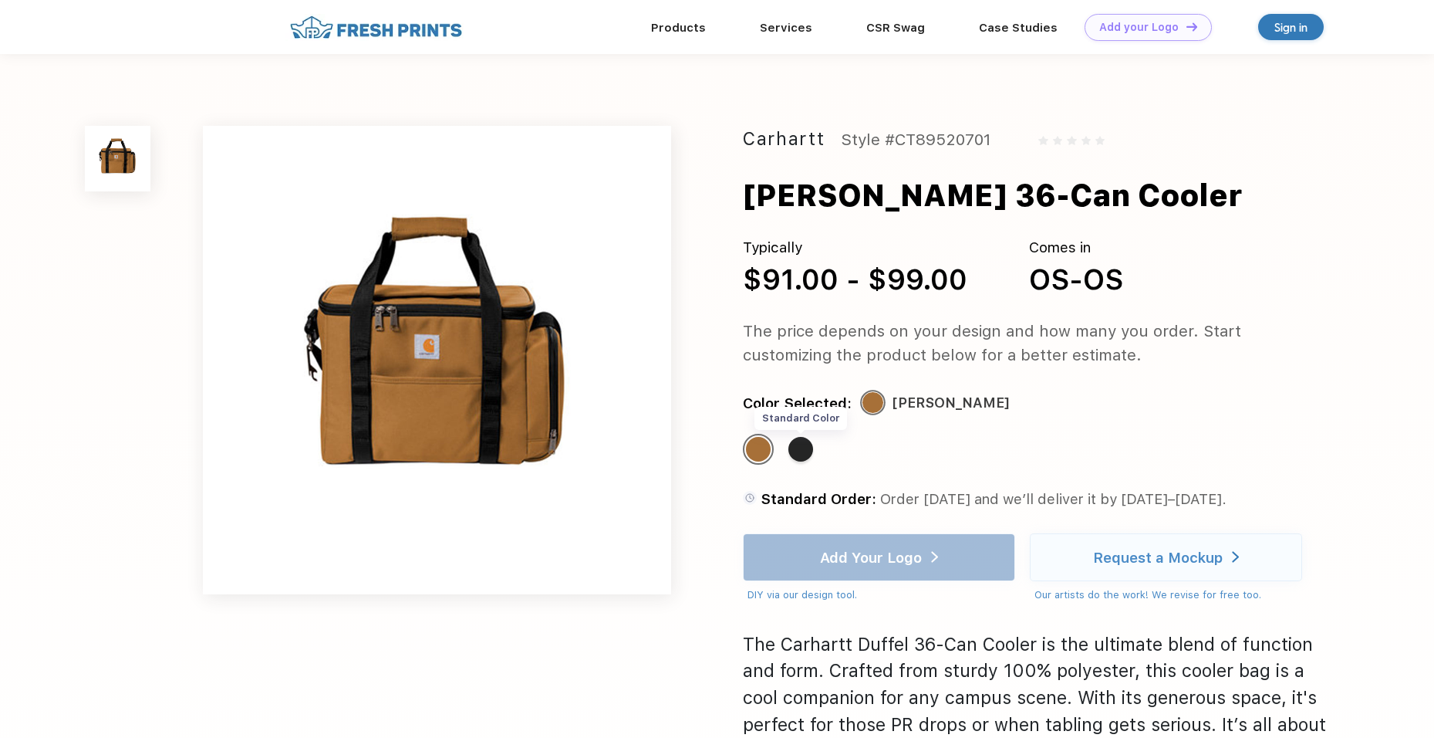
click at [806, 452] on div "Standard Color" at bounding box center [801, 449] width 25 height 25
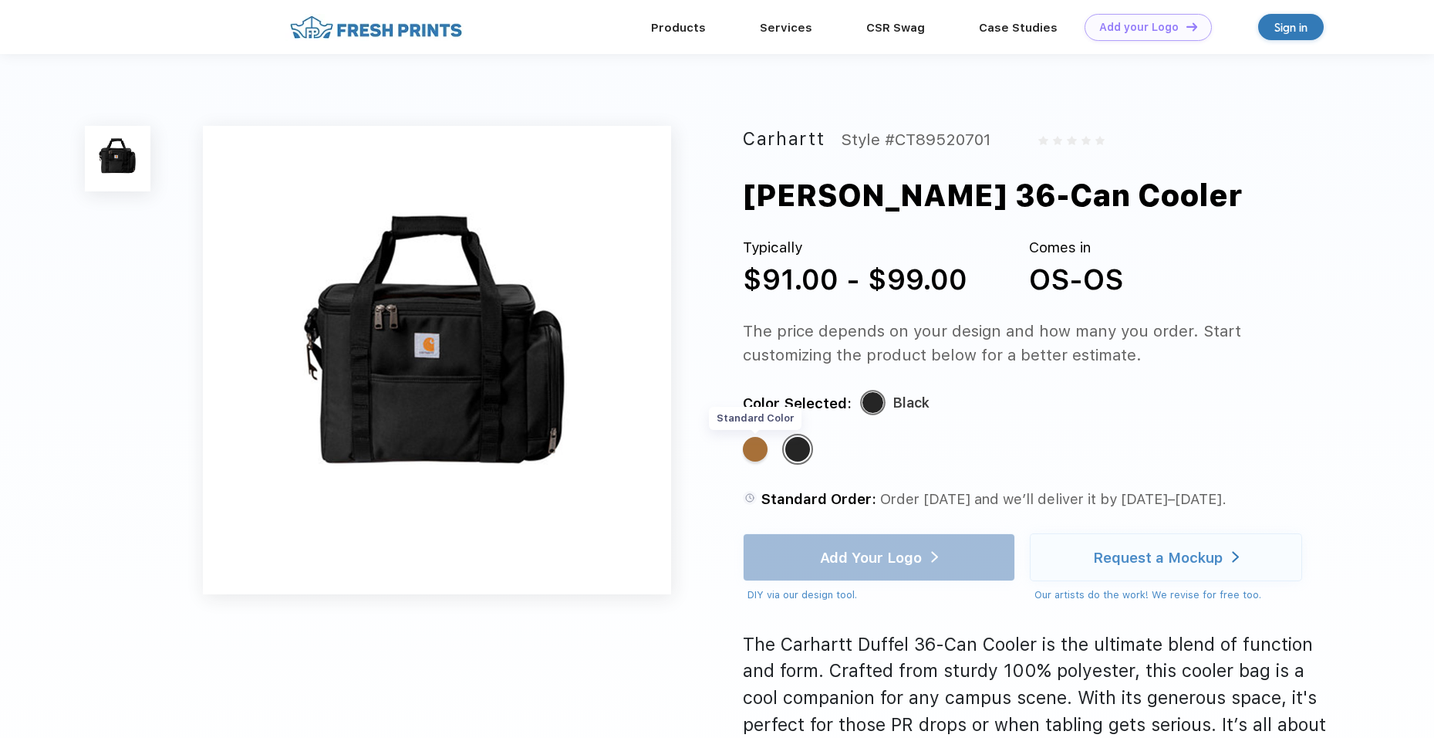
click at [756, 452] on div "Standard Color" at bounding box center [755, 449] width 25 height 25
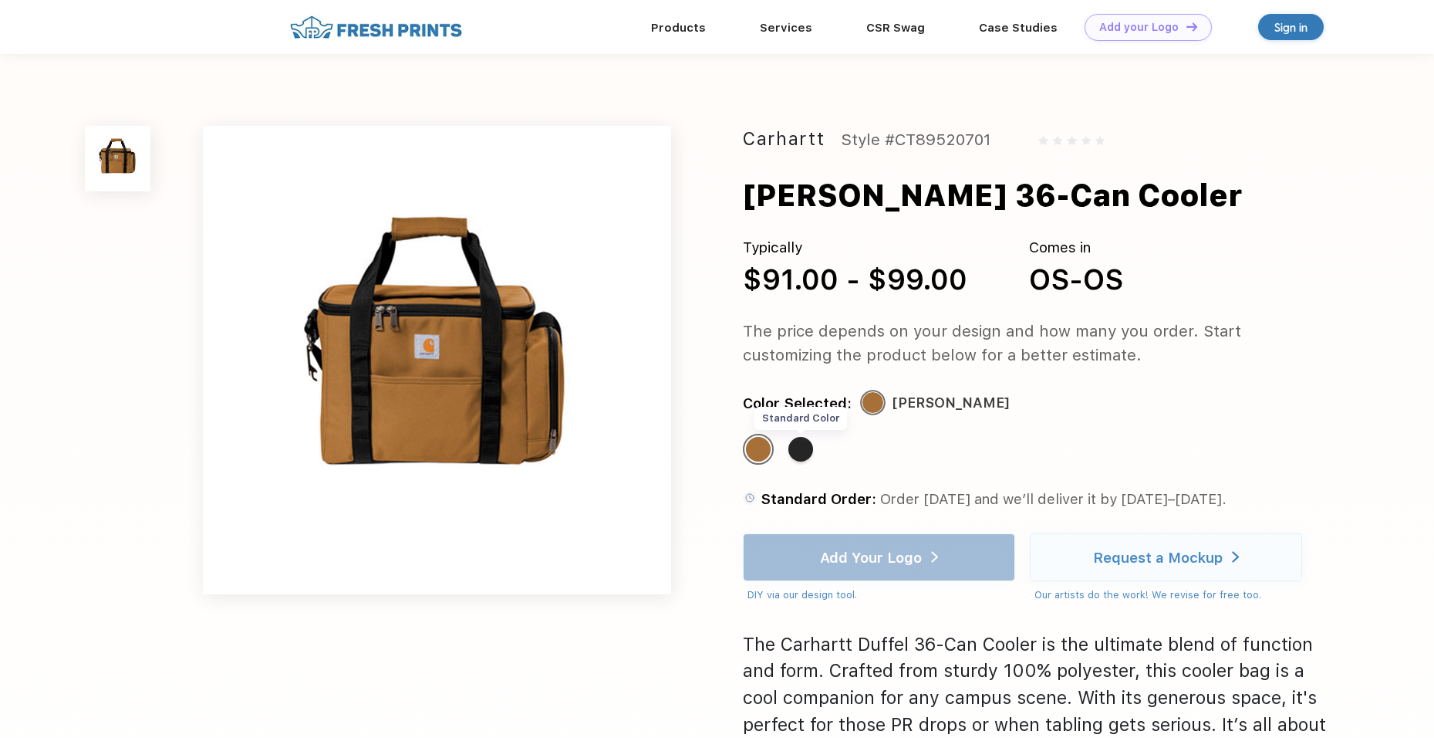
click at [805, 443] on div "Standard Color" at bounding box center [801, 449] width 25 height 25
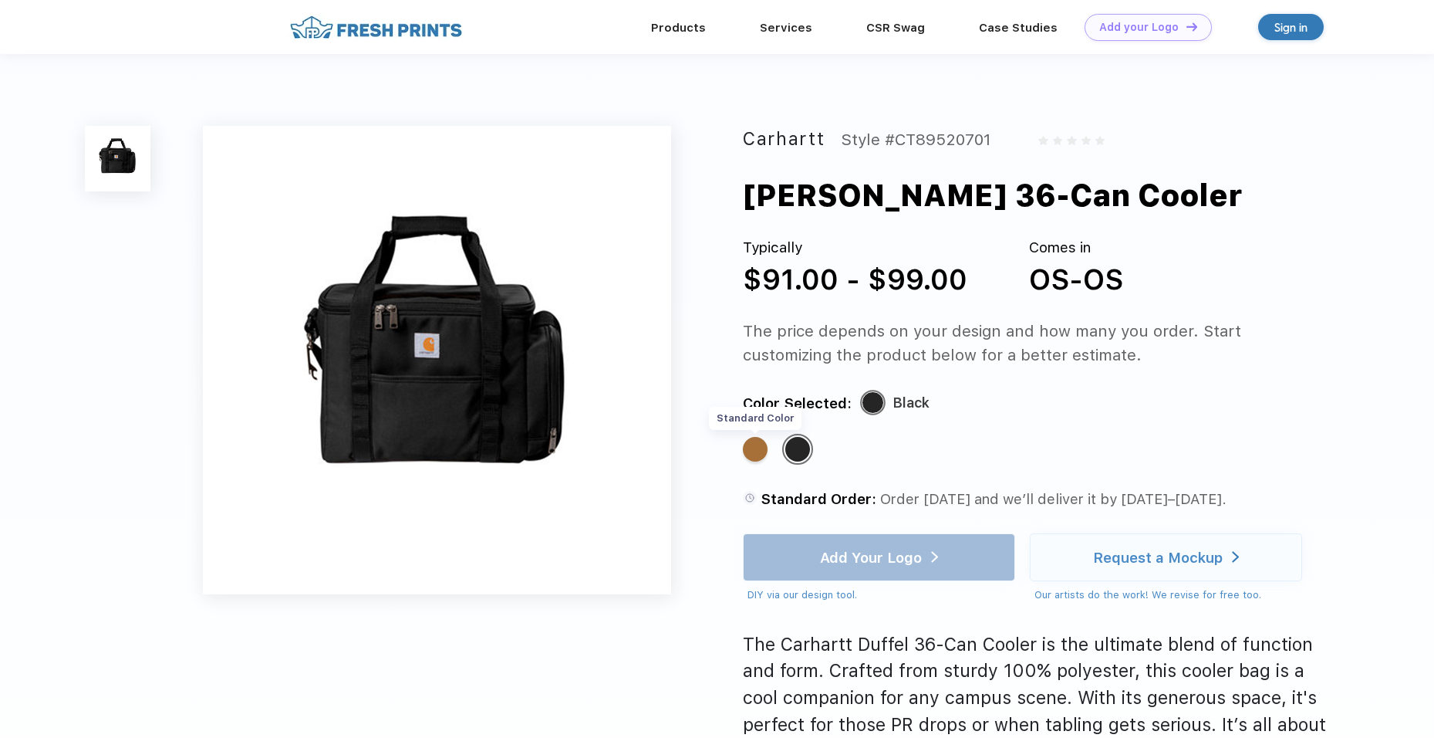
click at [762, 449] on div "Standard Color" at bounding box center [755, 449] width 25 height 25
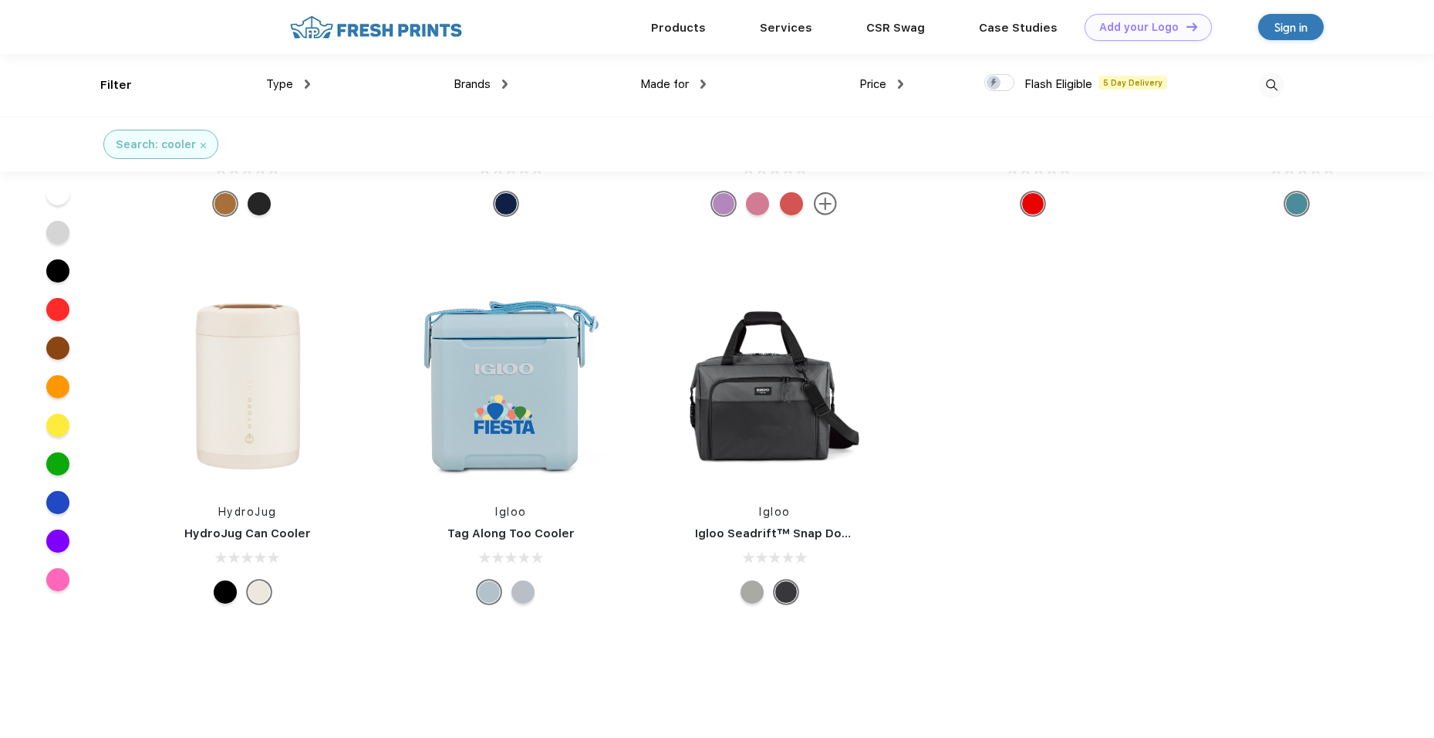
scroll to position [887, 0]
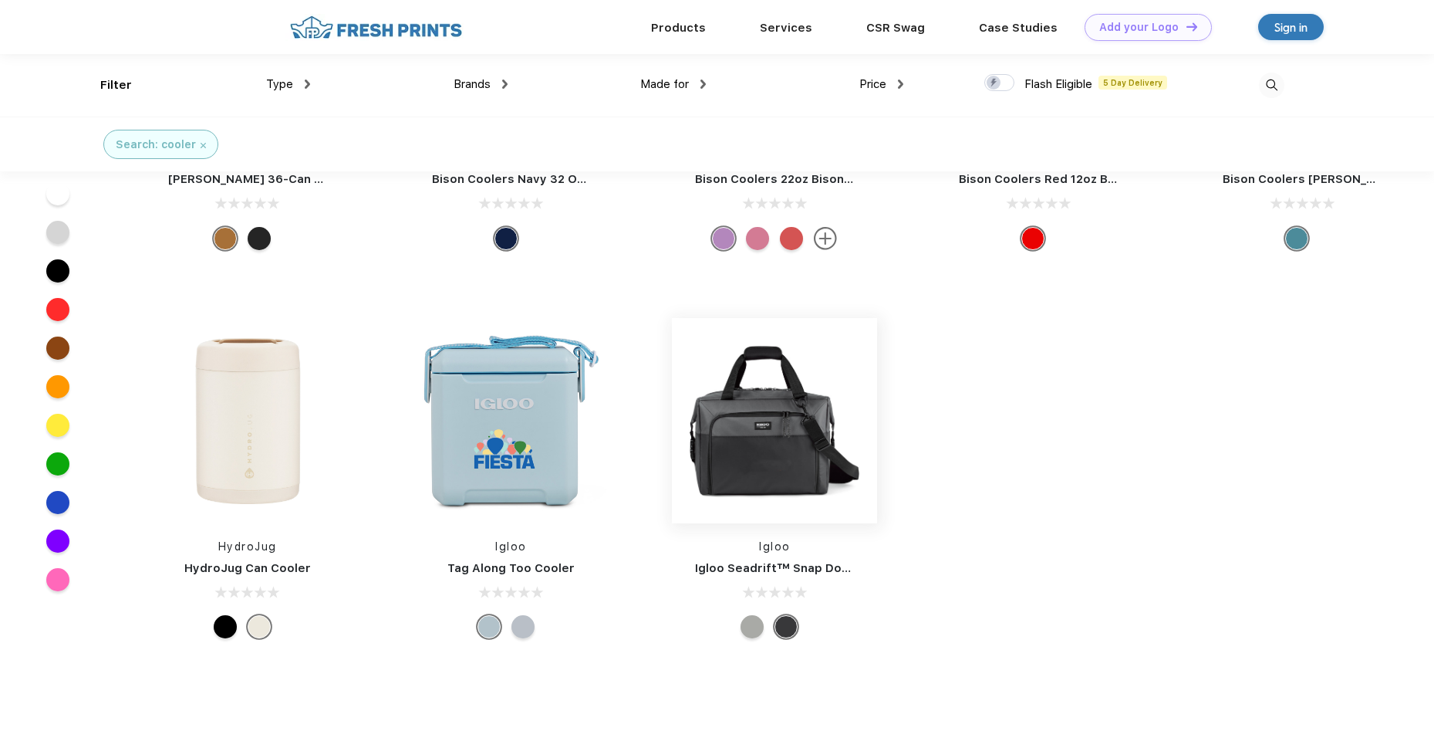
click at [769, 451] on img at bounding box center [774, 420] width 205 height 205
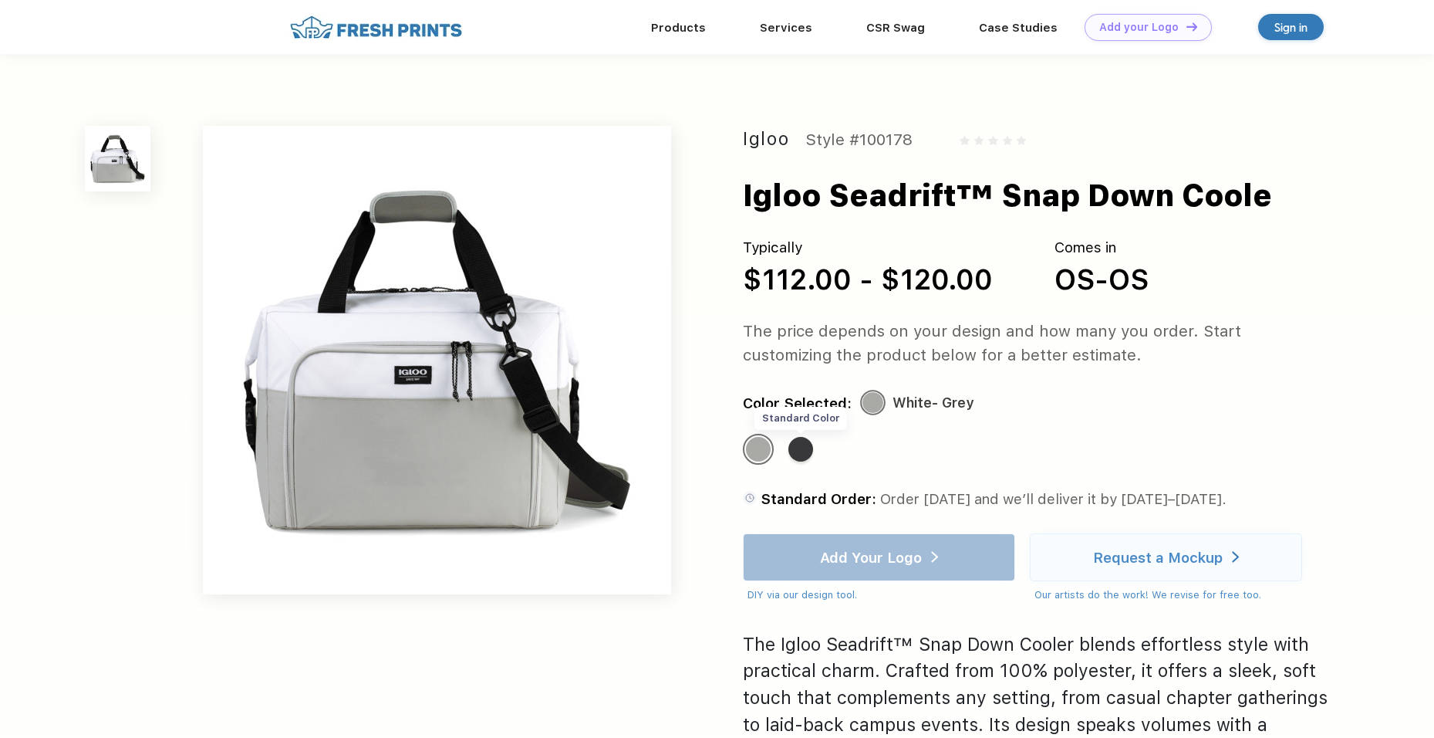
click at [805, 453] on div "Standard Color" at bounding box center [801, 449] width 25 height 25
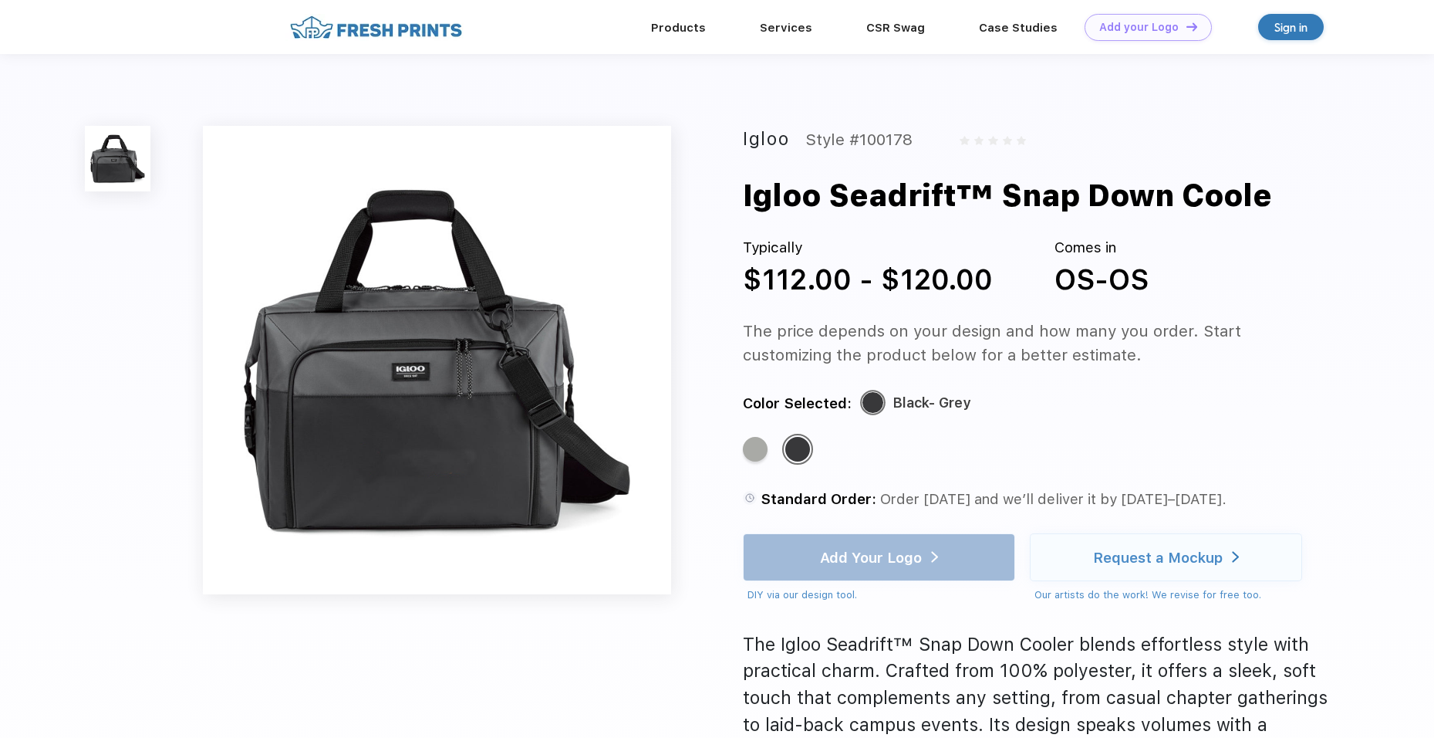
click at [411, 35] on img at bounding box center [375, 27] width 181 height 27
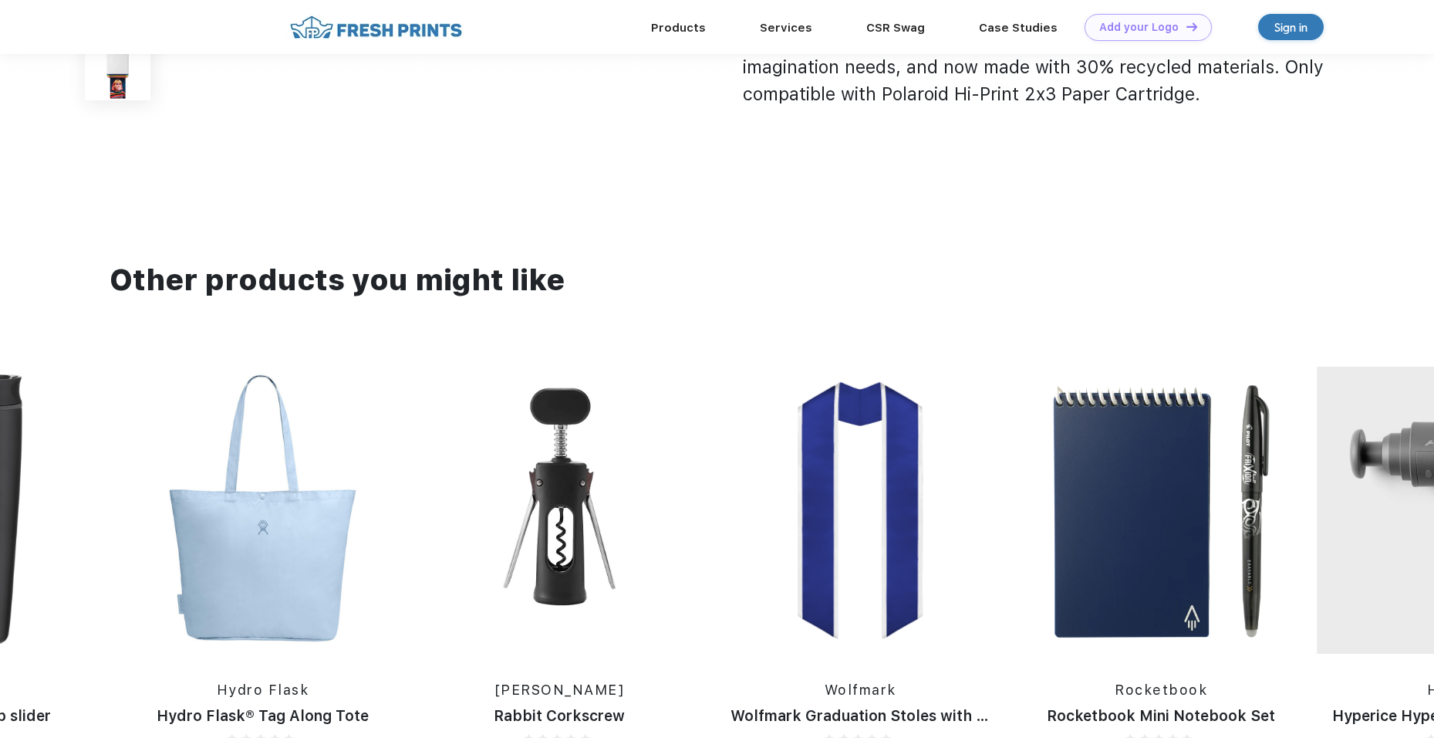
scroll to position [1312, 0]
